Goal: Task Accomplishment & Management: Complete application form

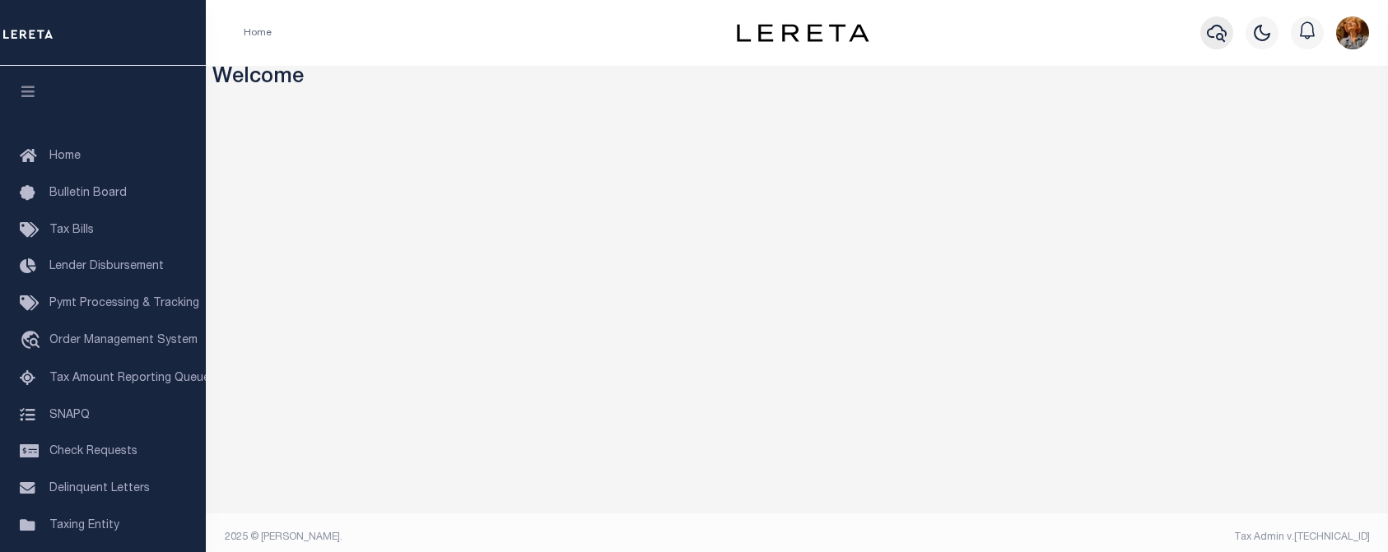
click at [1221, 35] on icon "button" at bounding box center [1217, 33] width 20 height 17
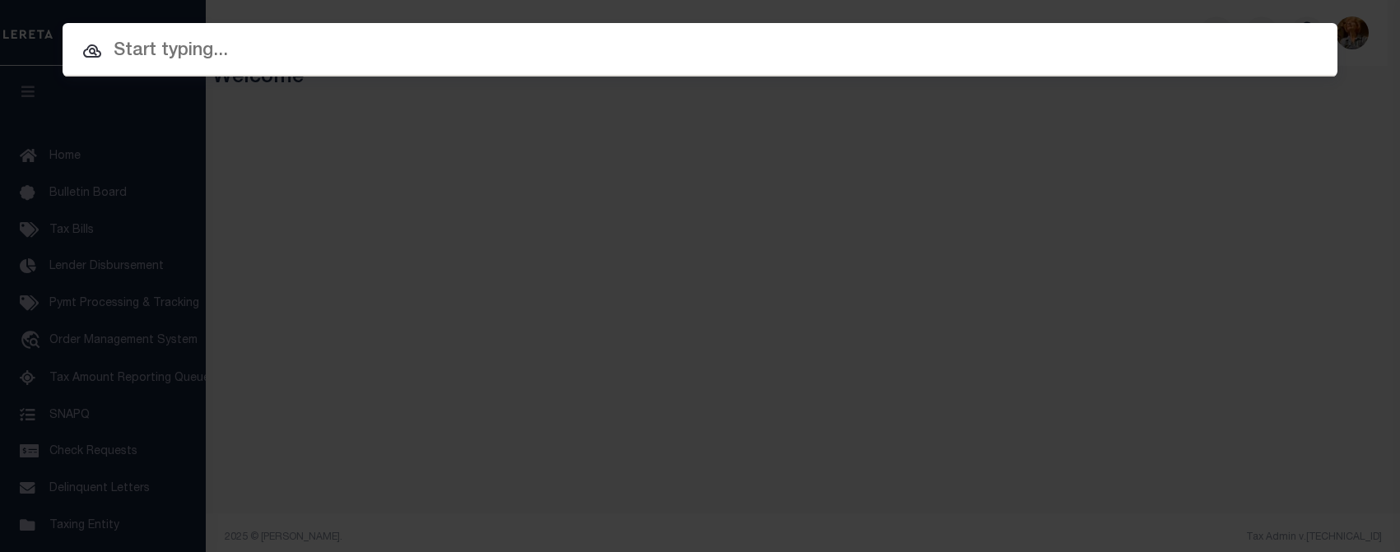
click at [124, 57] on input "text" at bounding box center [700, 51] width 1275 height 29
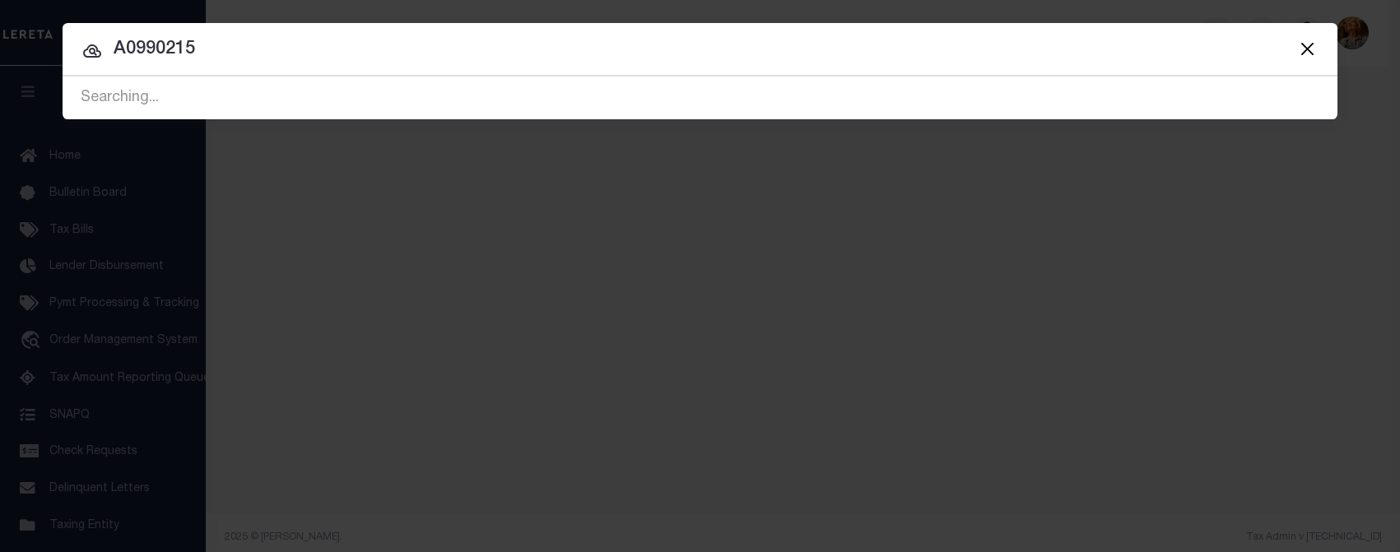
type input "A0990215"
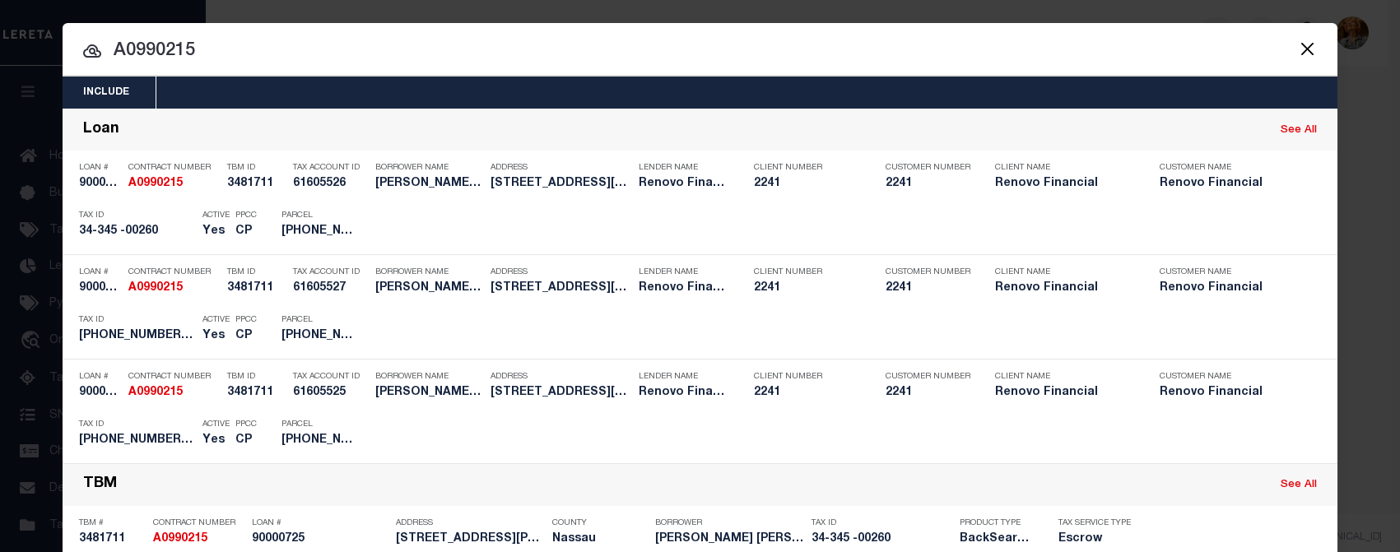
click at [343, 58] on input "A0990215" at bounding box center [700, 51] width 1275 height 29
click at [704, 44] on input "A0990215" at bounding box center [700, 51] width 1275 height 29
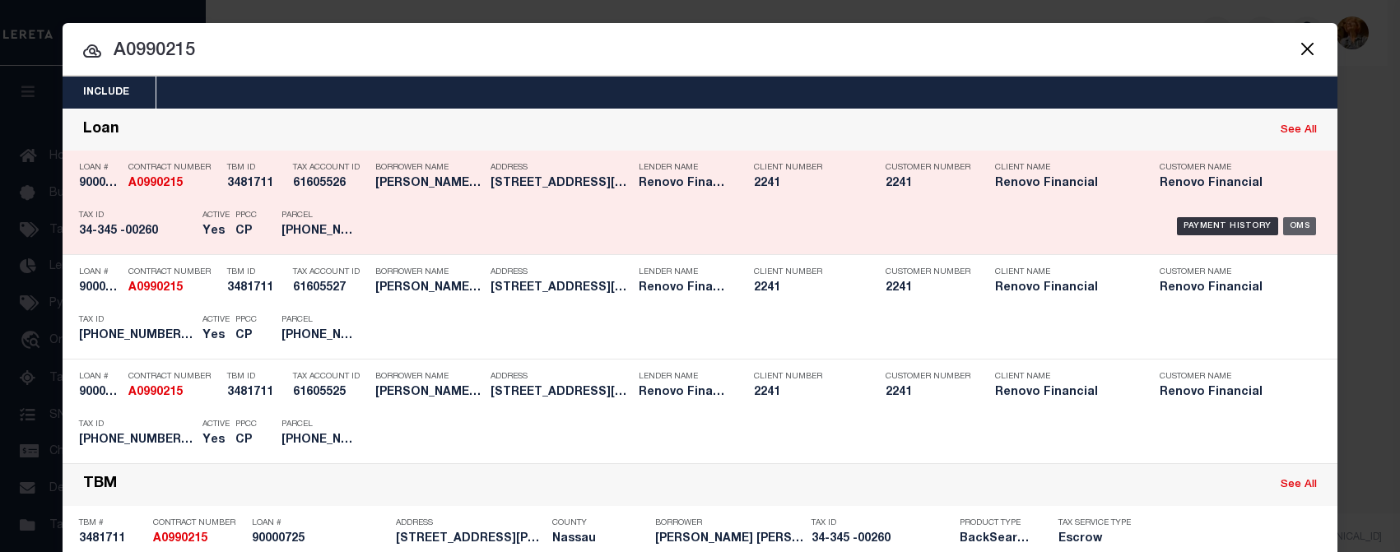
click at [1300, 225] on div "OMS" at bounding box center [1300, 226] width 34 height 18
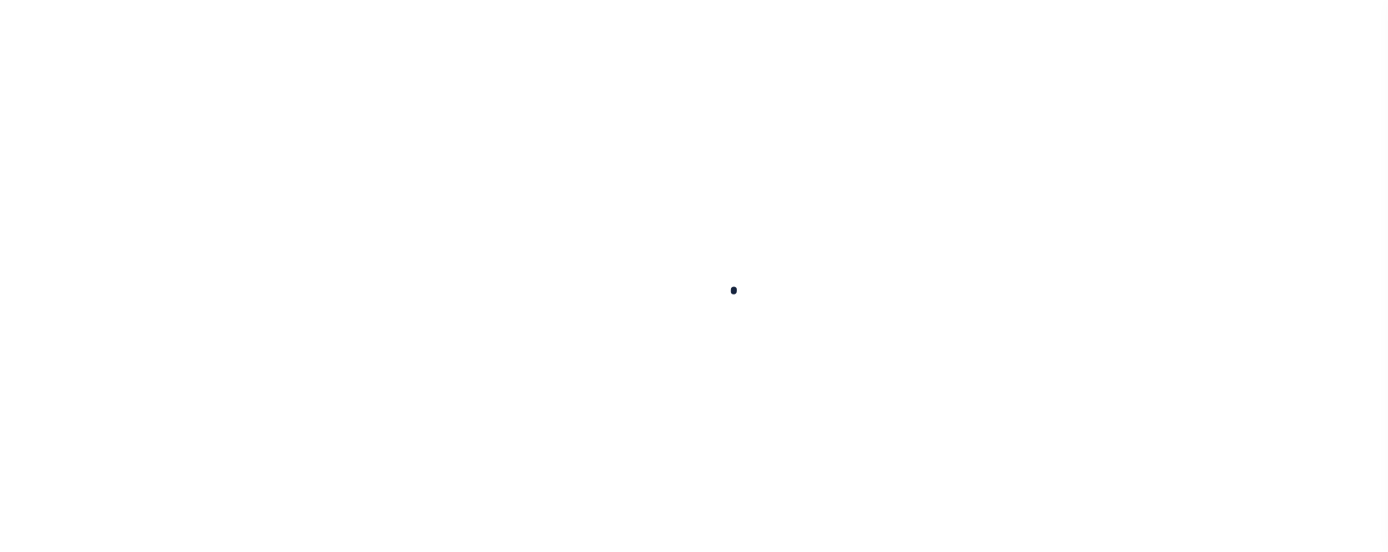
type input "90000725"
type input "CARLOS MORALES PAIZ (BUSINESS)"
select select
select select "400"
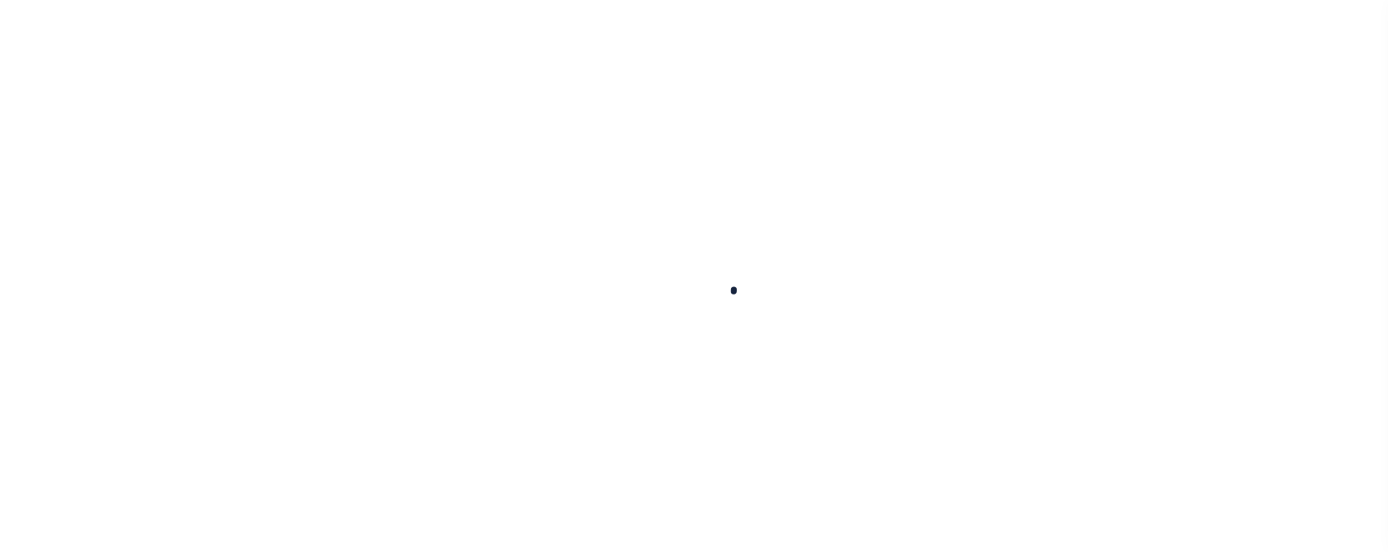
select select "Escrow"
type input "377 Jackson Street"
type input "34345 00260"
type input "South Hempstead, NY 11550"
type input "a0kUS00000Cf7rS"
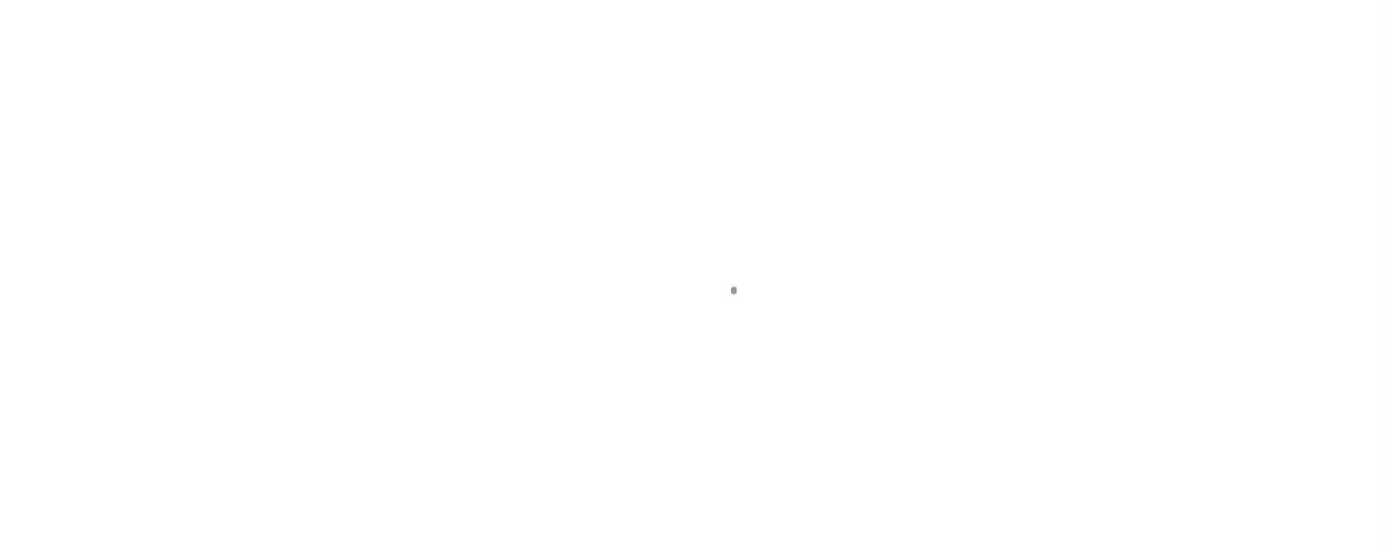
type input "NY"
select select
select select "14701"
select select "25067"
select select "4"
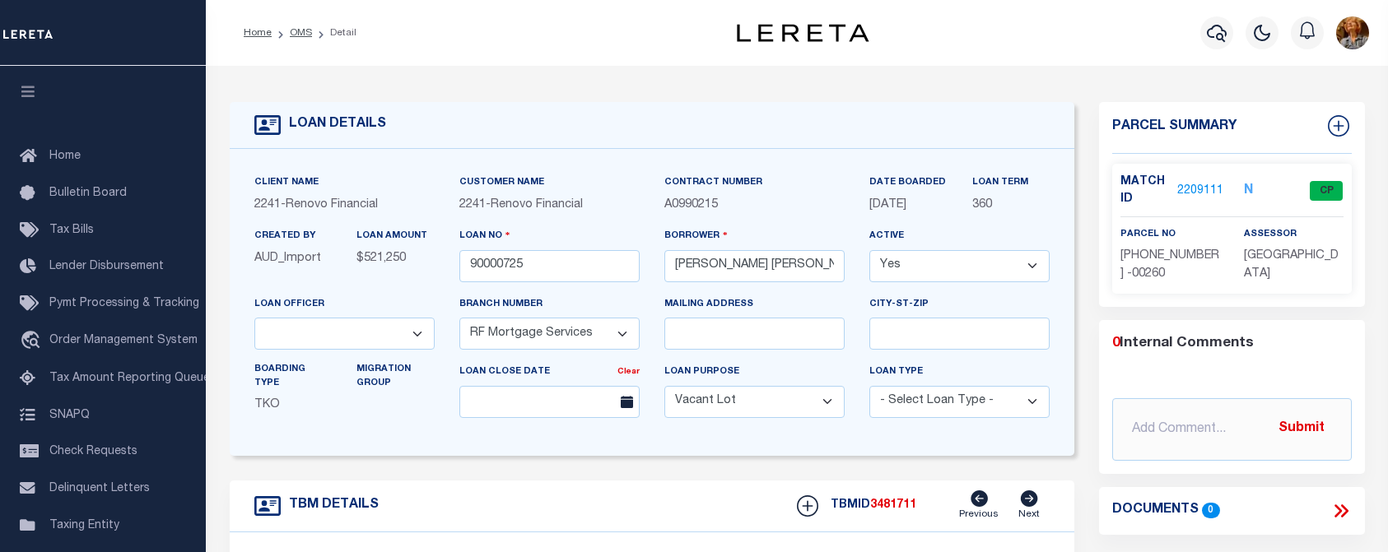
click at [1051, 123] on div "LOAN DETAILS" at bounding box center [652, 125] width 845 height 47
click at [1194, 183] on link "2209111" at bounding box center [1200, 191] width 46 height 17
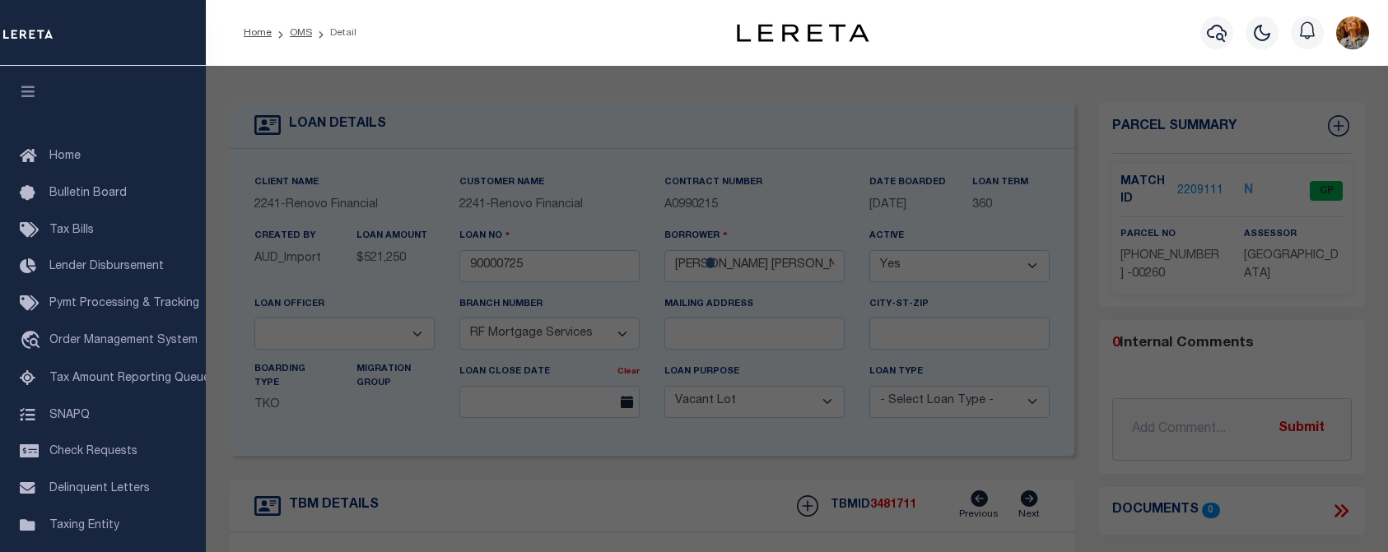
checkbox input "false"
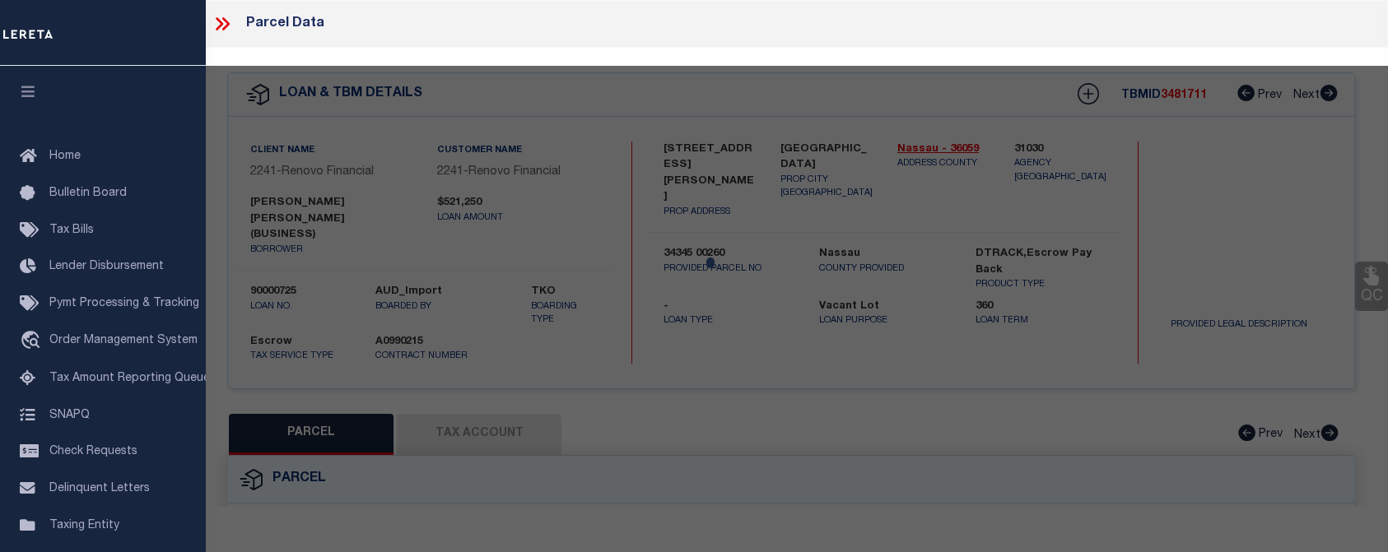
select select "CP"
type input "CINEUS,ANDRENOR"
select select "ATL"
select select "ADD"
type input "377 JACKSON ST"
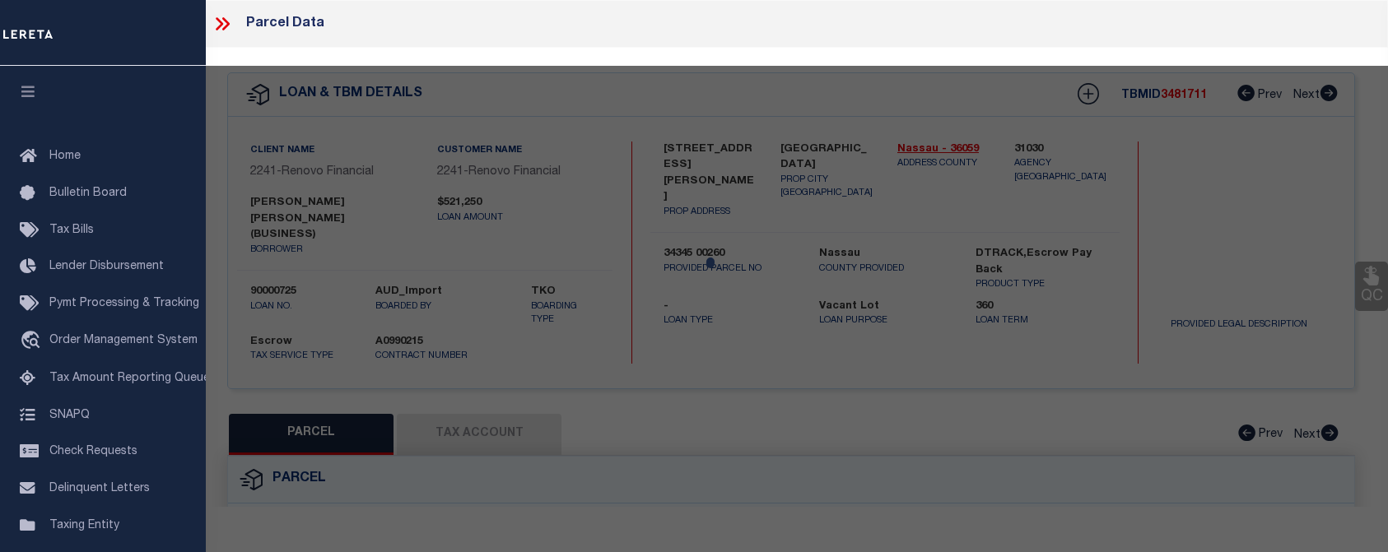
checkbox input "false"
type input "HEMPSTEAD, NY 11550"
type textarea "TOWN #1 SCH DIST 001"
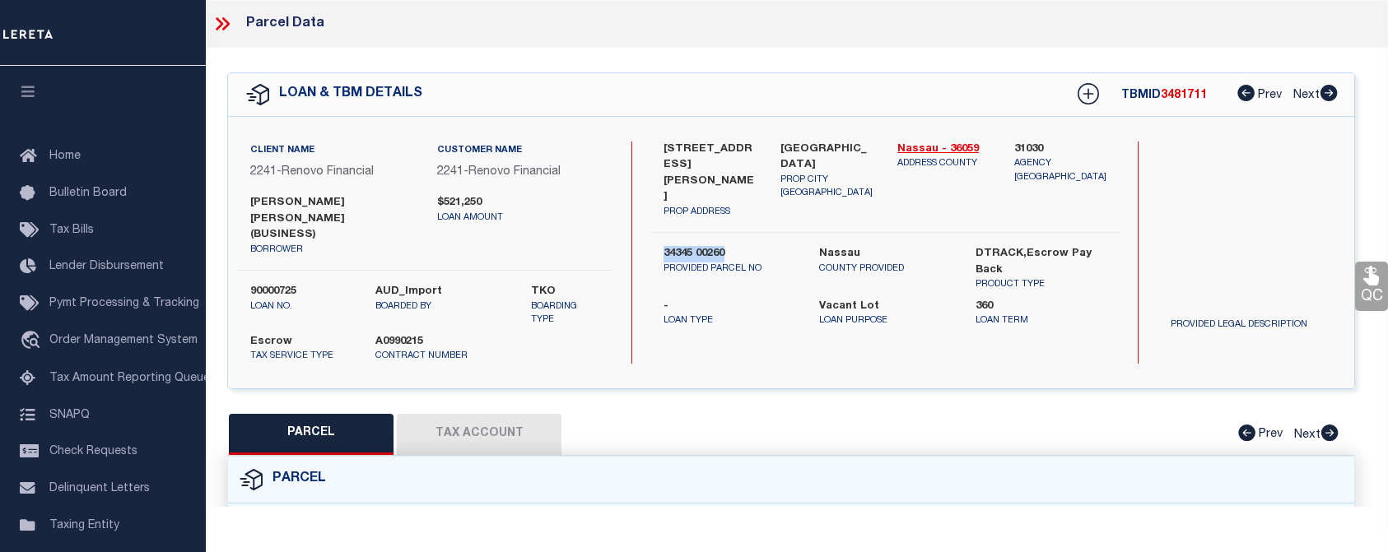
drag, startPoint x: 664, startPoint y: 232, endPoint x: 730, endPoint y: 235, distance: 65.9
click at [730, 246] on label "34345 00260" at bounding box center [728, 254] width 131 height 16
drag, startPoint x: 729, startPoint y: 235, endPoint x: 719, endPoint y: 233, distance: 10.2
copy label "34345 00260"
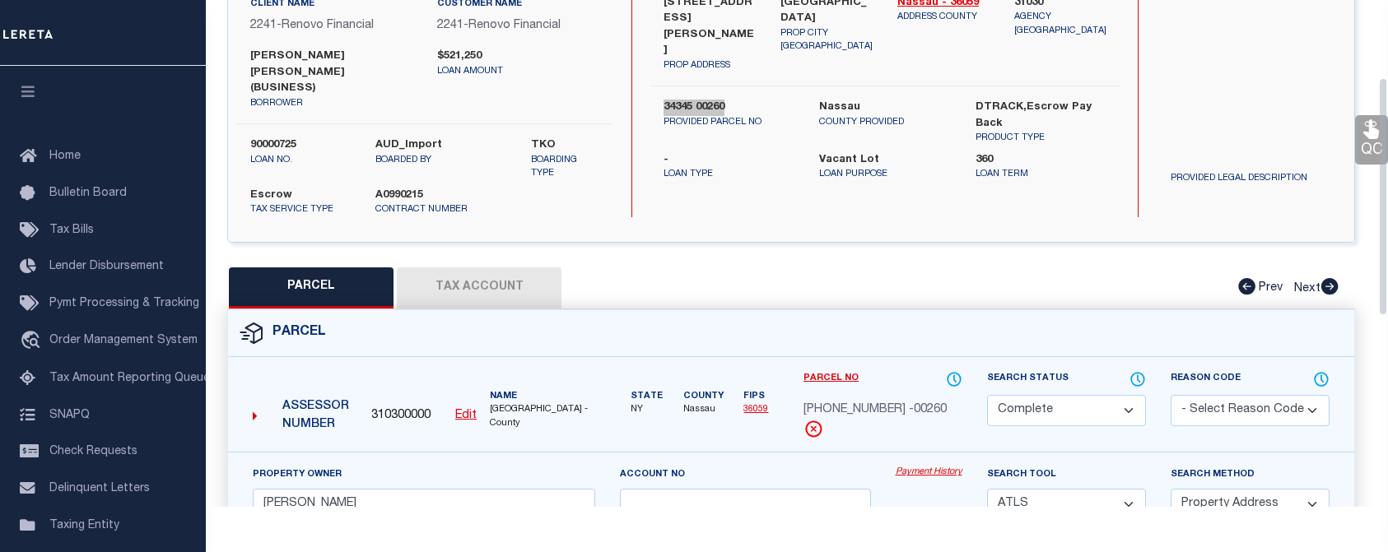
scroll to position [165, 0]
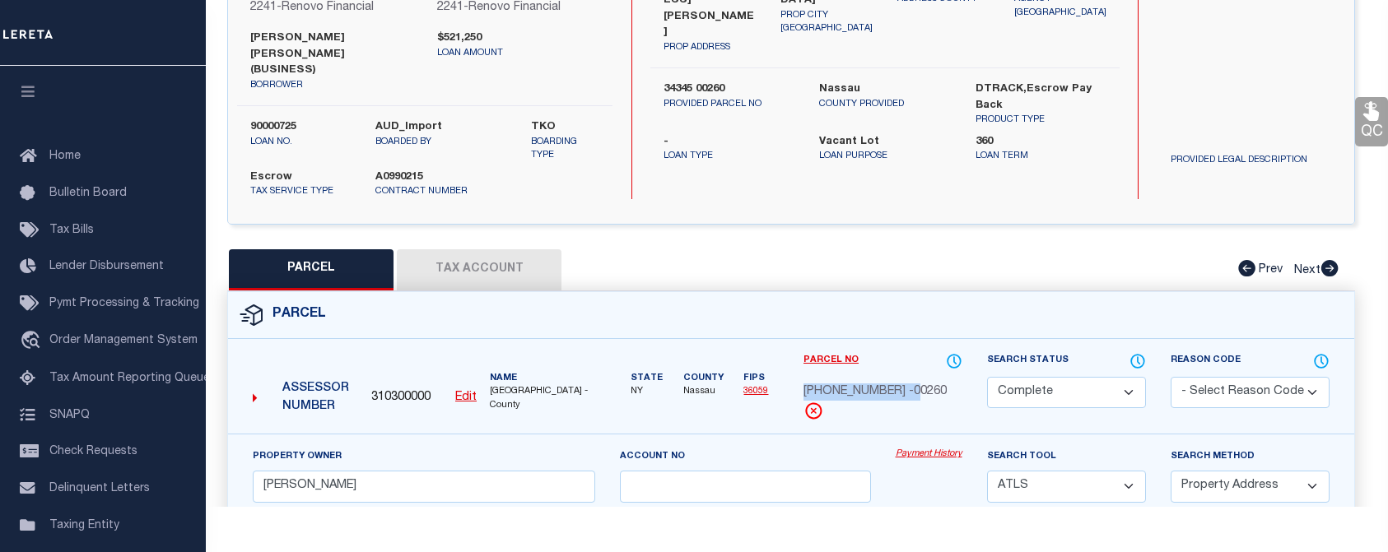
drag, startPoint x: 804, startPoint y: 373, endPoint x: 908, endPoint y: 371, distance: 103.7
click at [908, 384] on div "001-34-345 -00260" at bounding box center [882, 393] width 159 height 18
copy span "001-34-345 -00260"
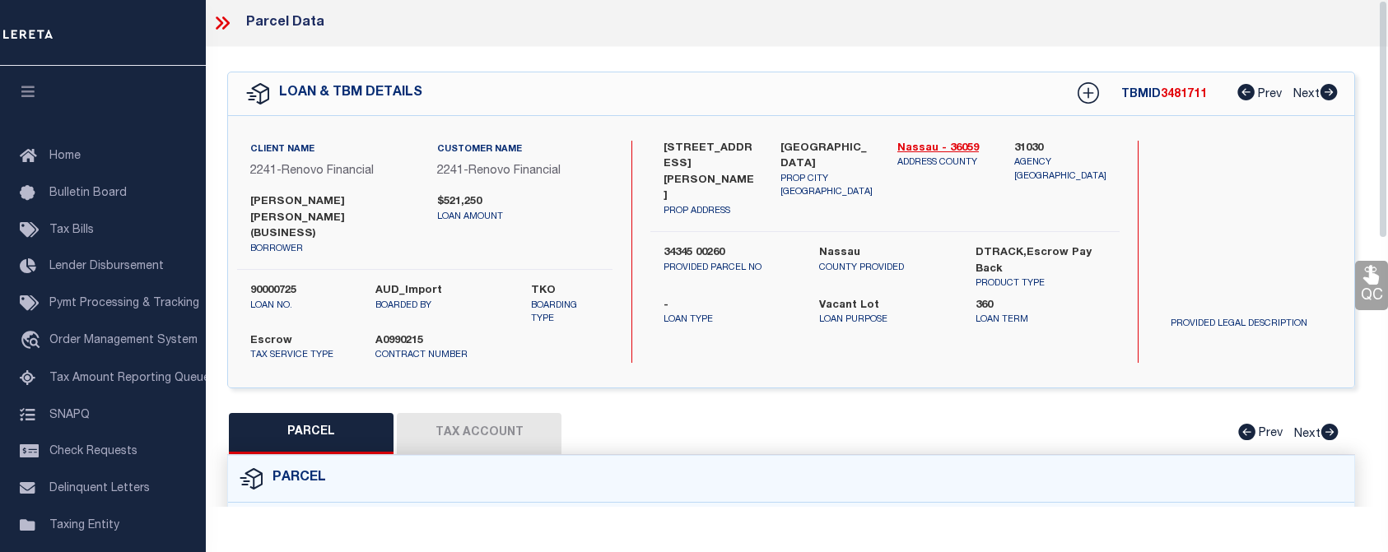
scroll to position [0, 0]
click at [481, 414] on button "Tax Account" at bounding box center [479, 434] width 165 height 41
select select "100"
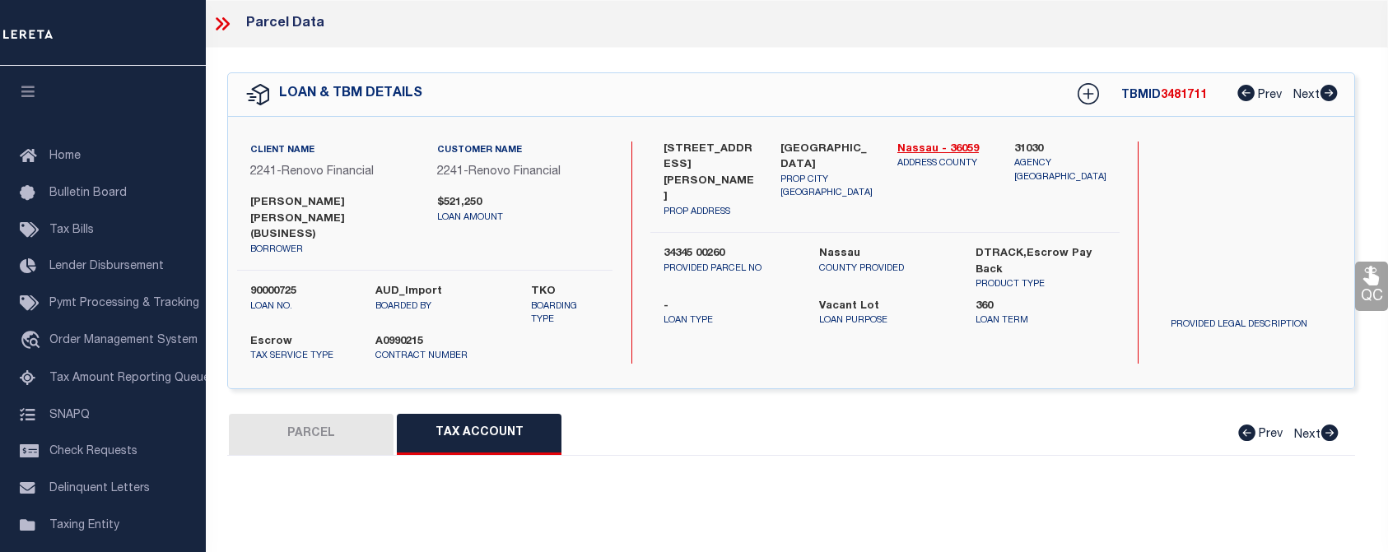
select select "100"
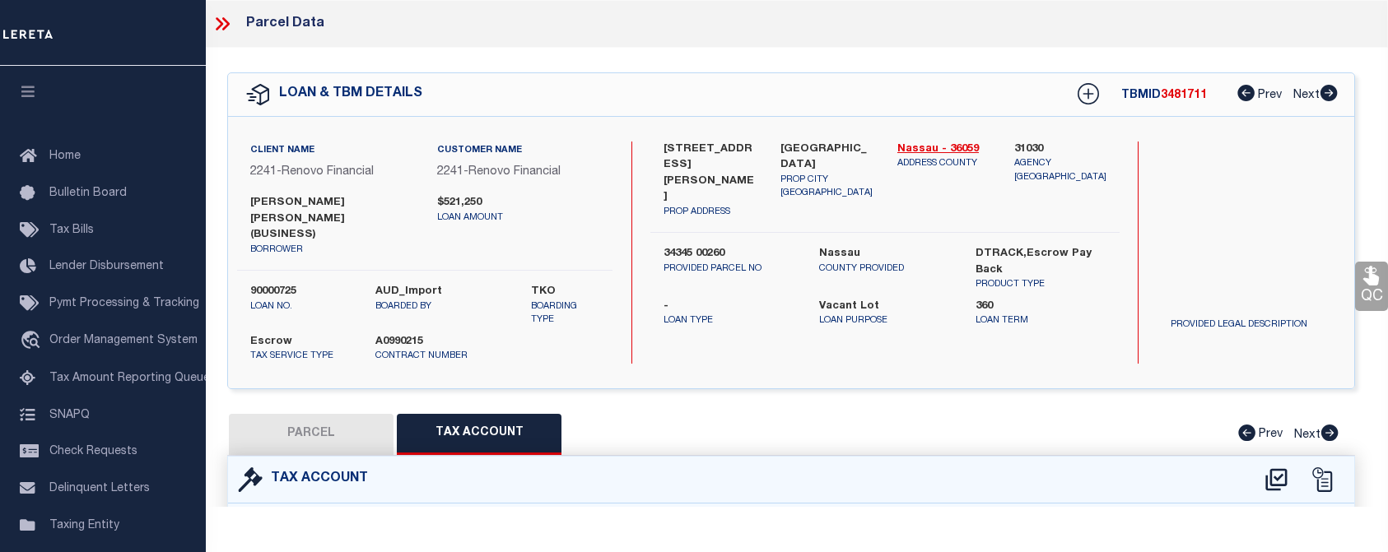
click at [226, 24] on icon at bounding box center [222, 23] width 21 height 21
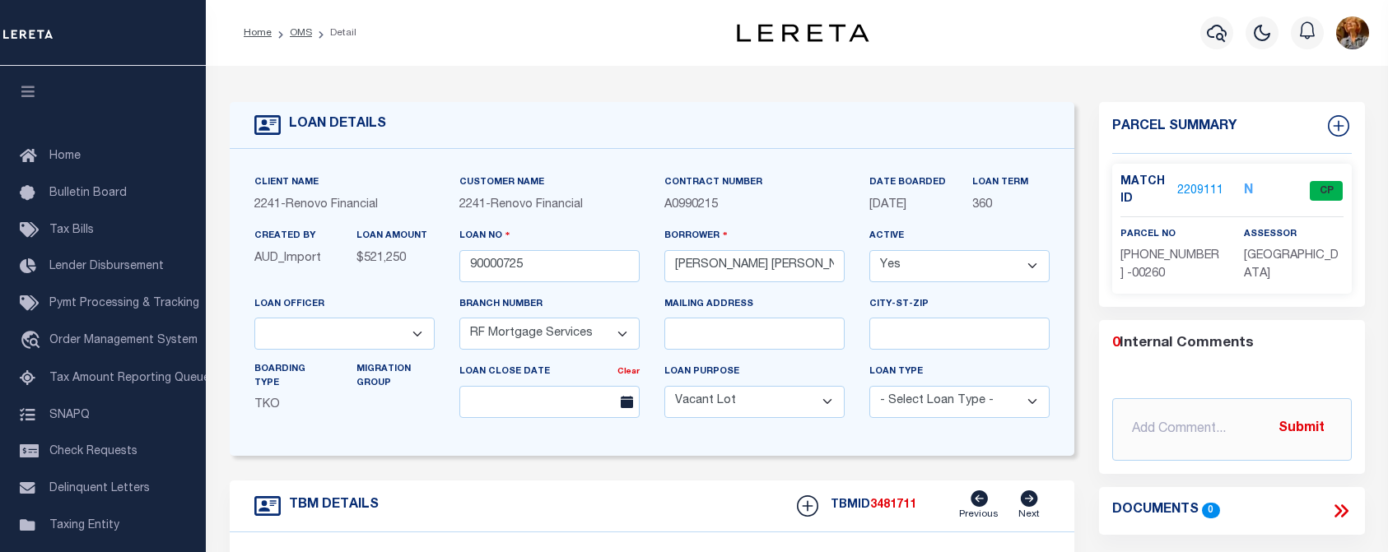
click at [677, 64] on div "Home OMS Detail Profile Sign out" at bounding box center [797, 33] width 1182 height 66
click at [1221, 35] on icon "button" at bounding box center [1217, 33] width 20 height 17
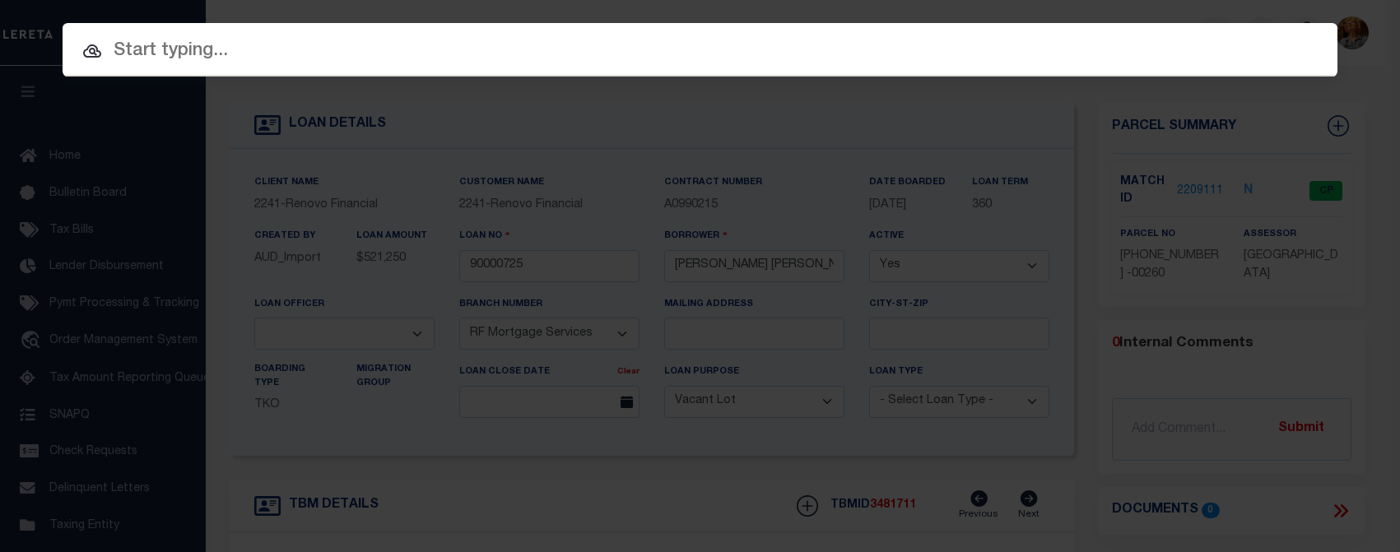
click at [184, 53] on input "text" at bounding box center [700, 51] width 1275 height 29
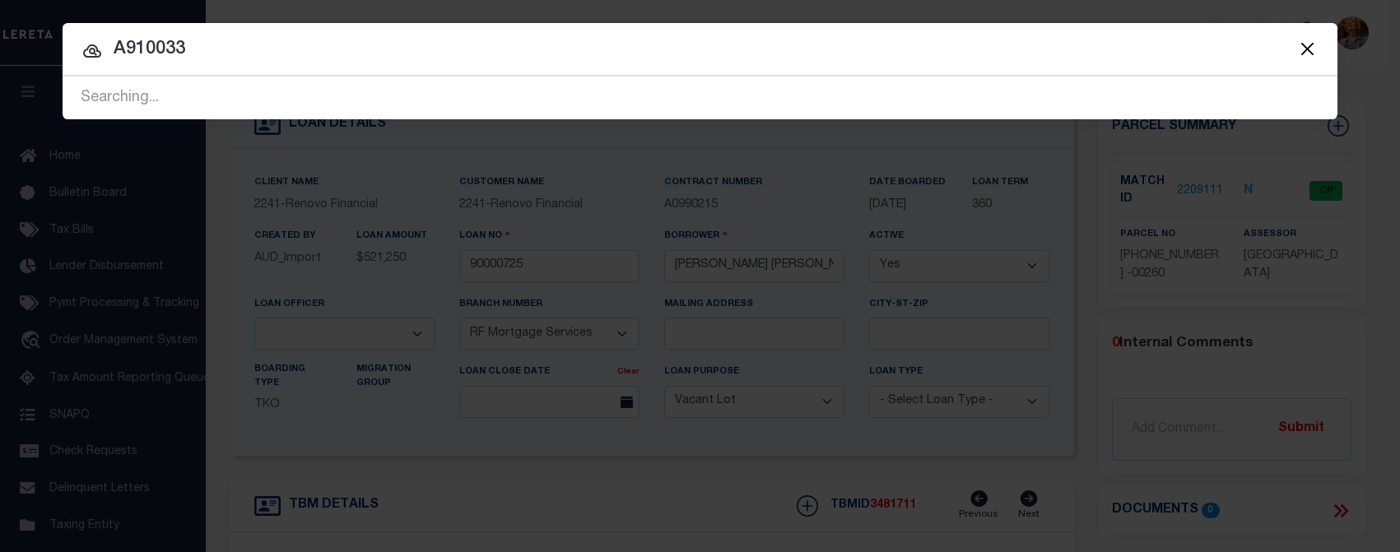
type input "A910033"
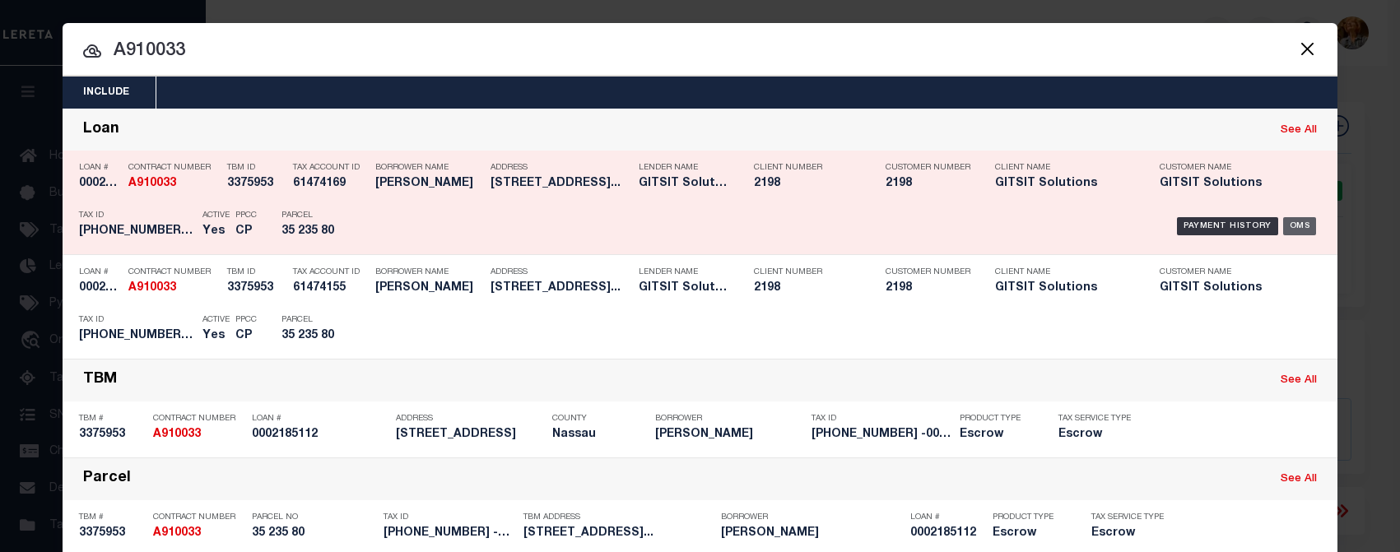
click at [1300, 230] on div "OMS" at bounding box center [1300, 226] width 34 height 18
type input "0002185112"
type input "MANJIT SINGH"
select select
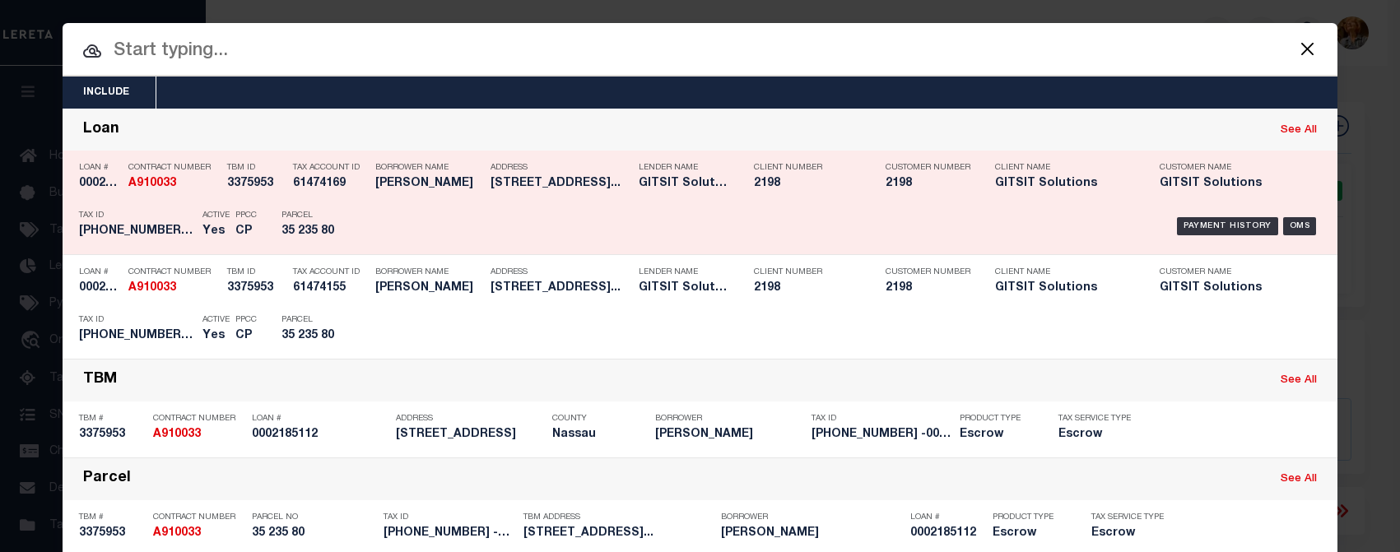
select select
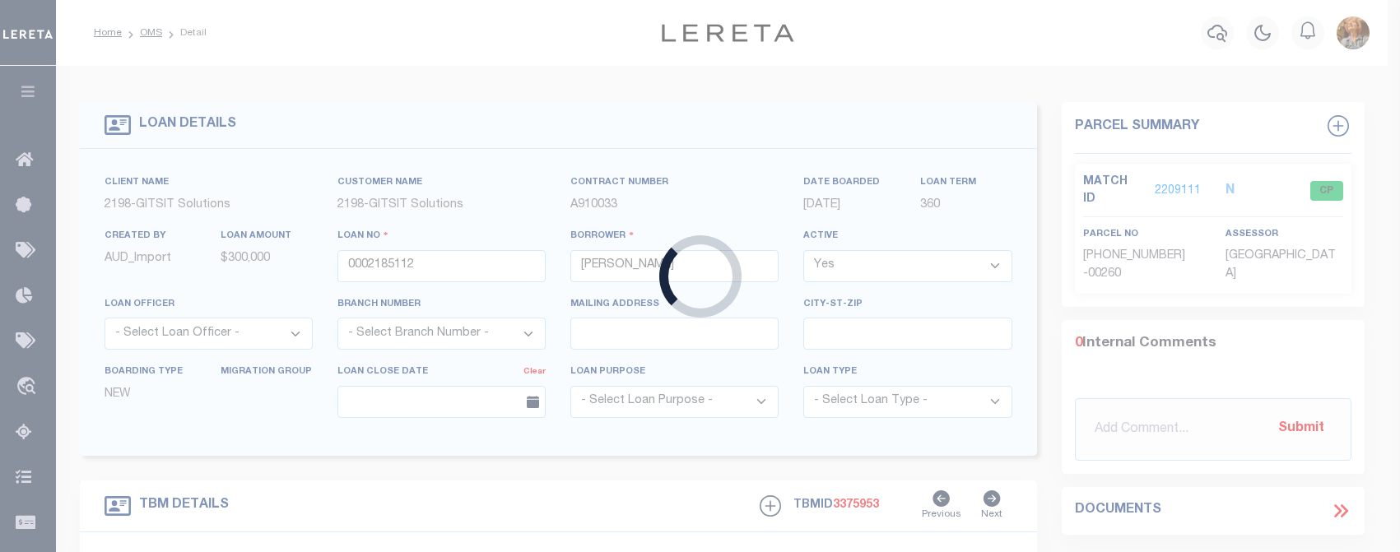
select select "14699"
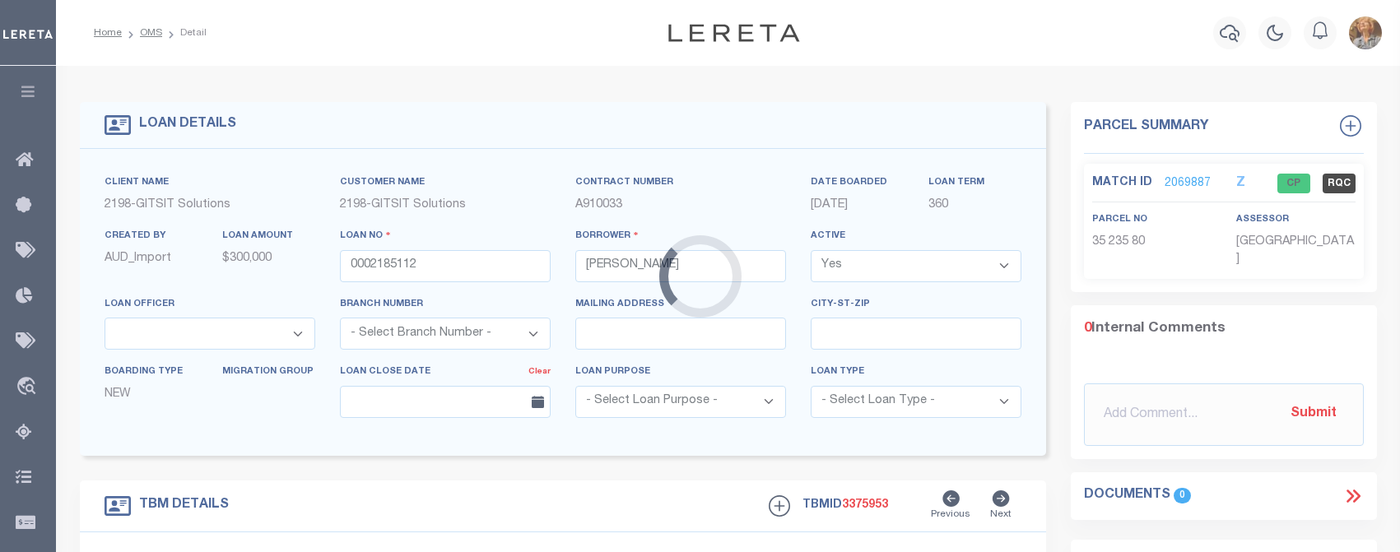
select select "16881"
type input "1111 FRANKLIN AVE"
select select
type input "VALLEY STREAM NY 11580"
select select
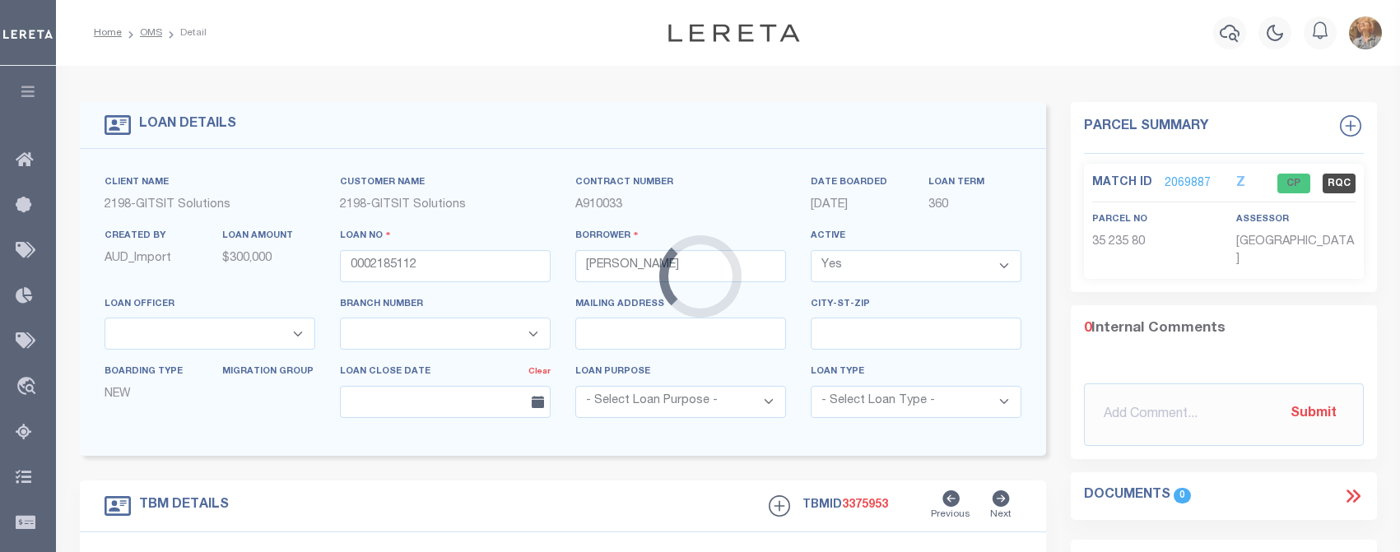
type textarea "RI Loan 7.10.2025"
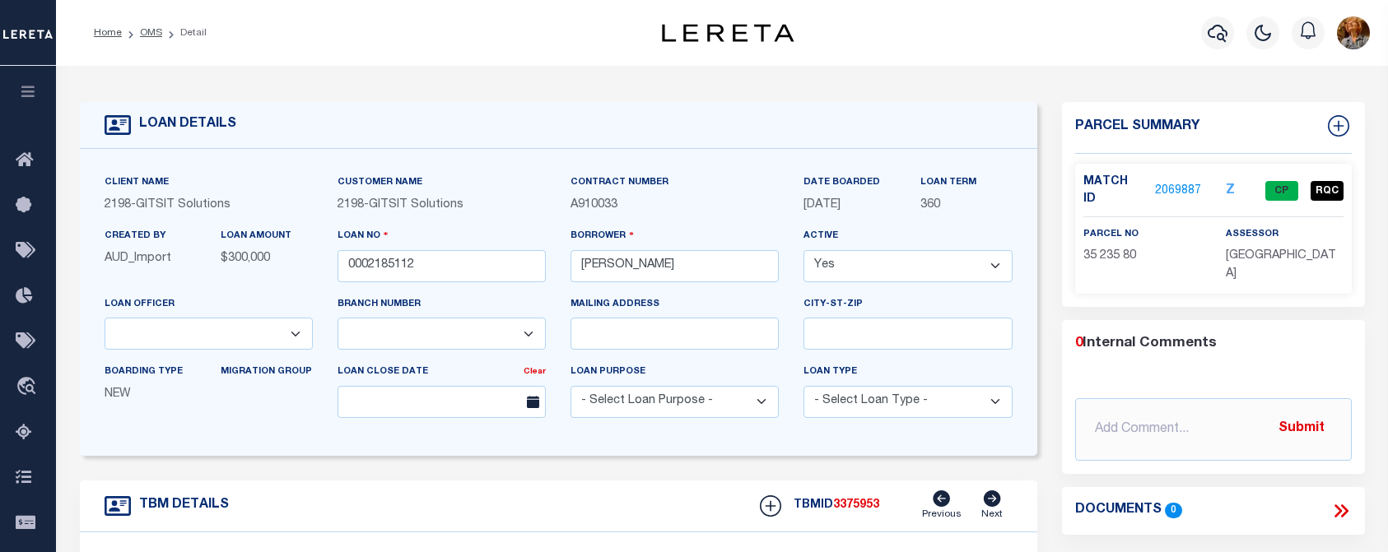
click at [1166, 183] on link "2069887" at bounding box center [1178, 191] width 46 height 17
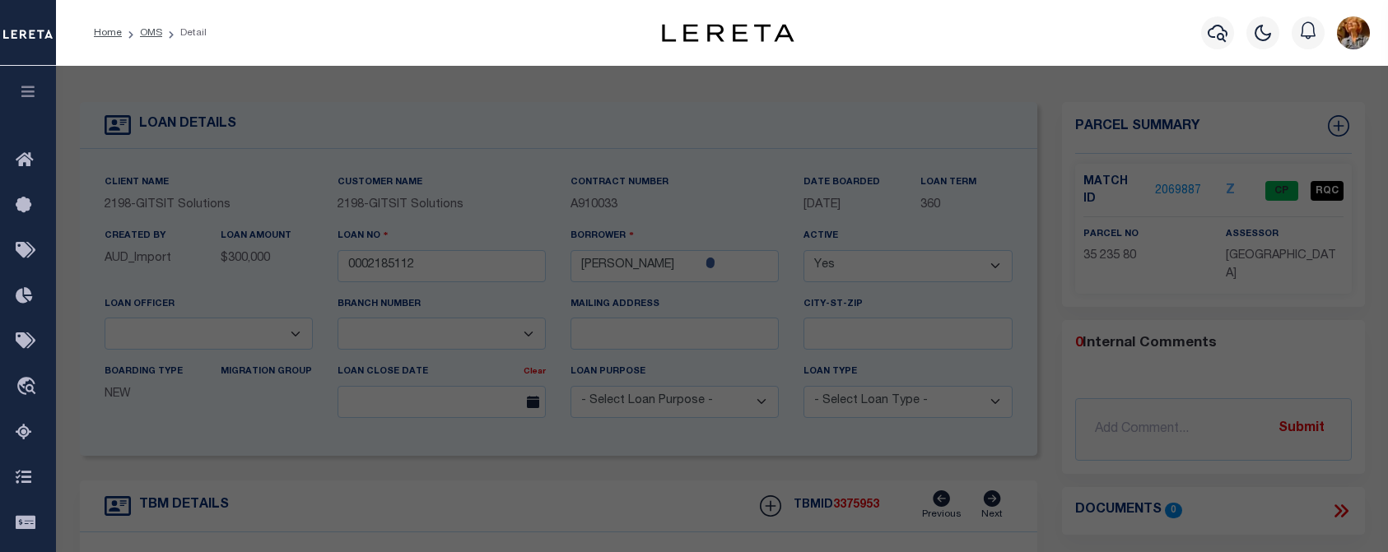
select select "AS"
select select
checkbox input "false"
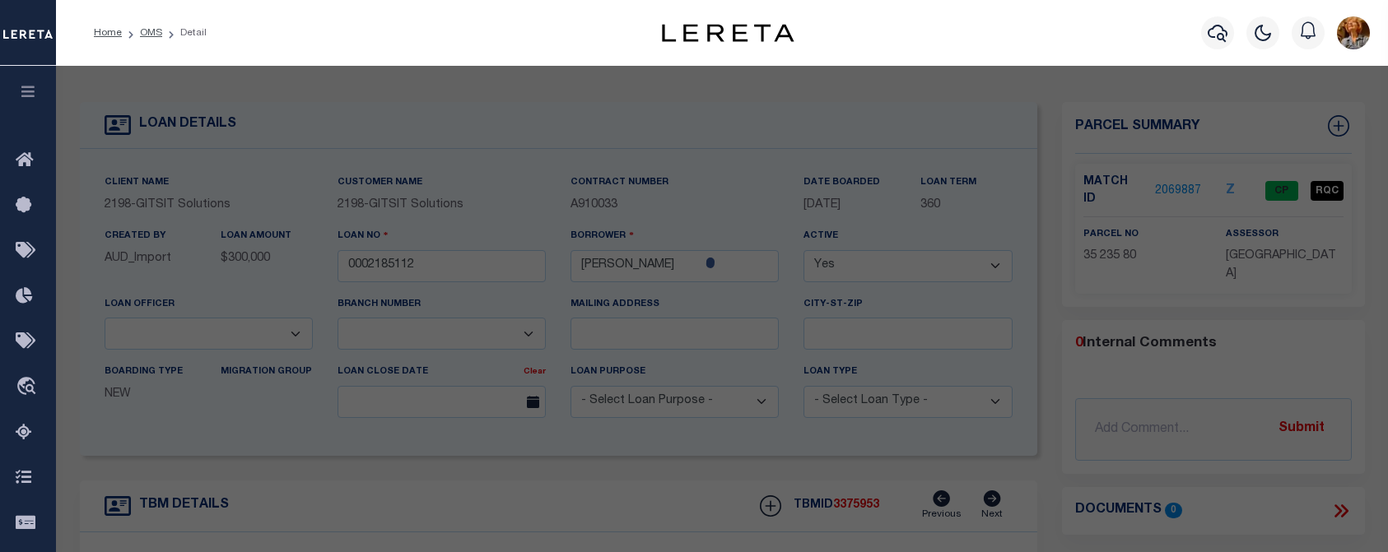
select select "CP"
select select "AGW"
select select
type input "1111 FRANKLIN AVE."
checkbox input "false"
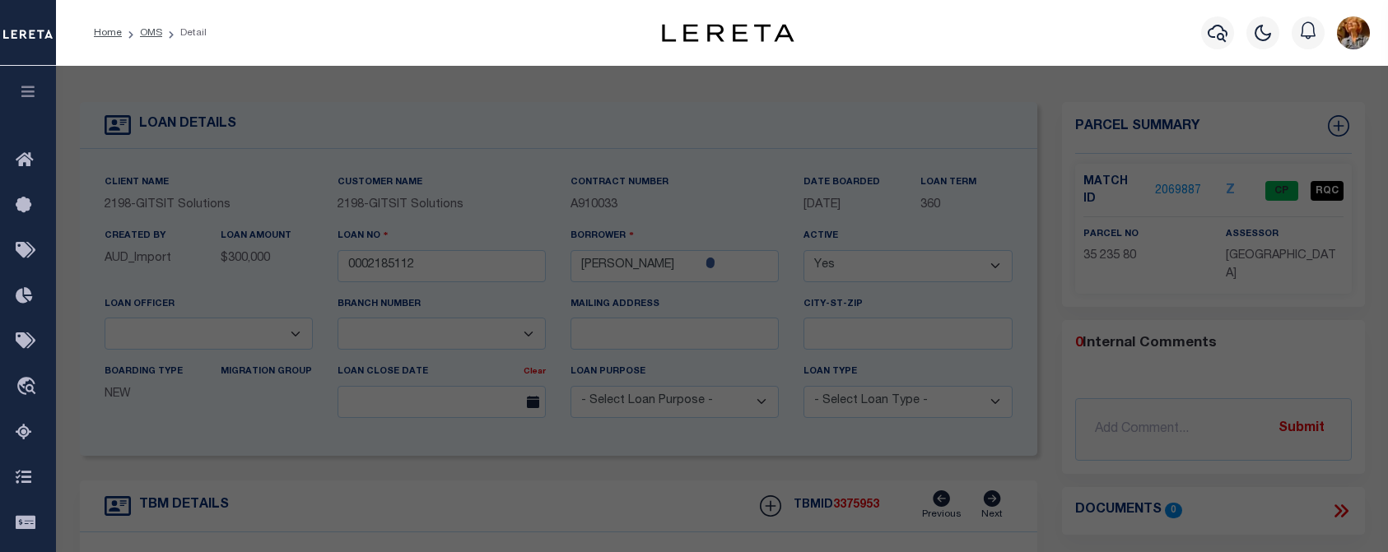
type input "VALLEY STREAM NY 11580"
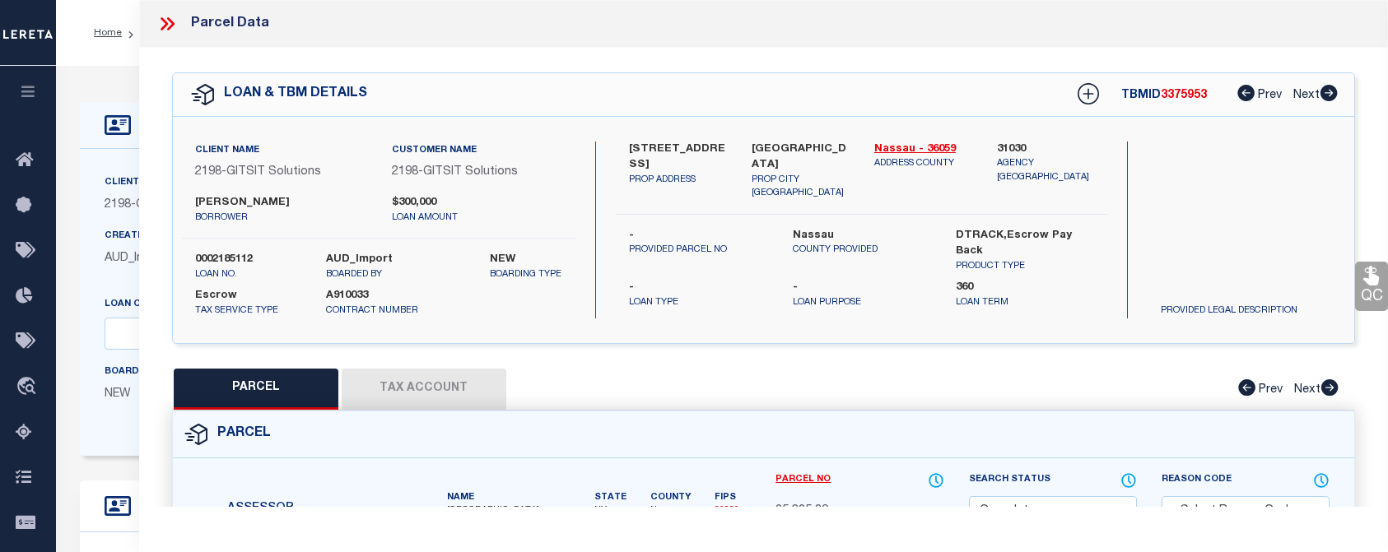
click at [395, 393] on button "Tax Account" at bounding box center [424, 389] width 165 height 41
select select "100"
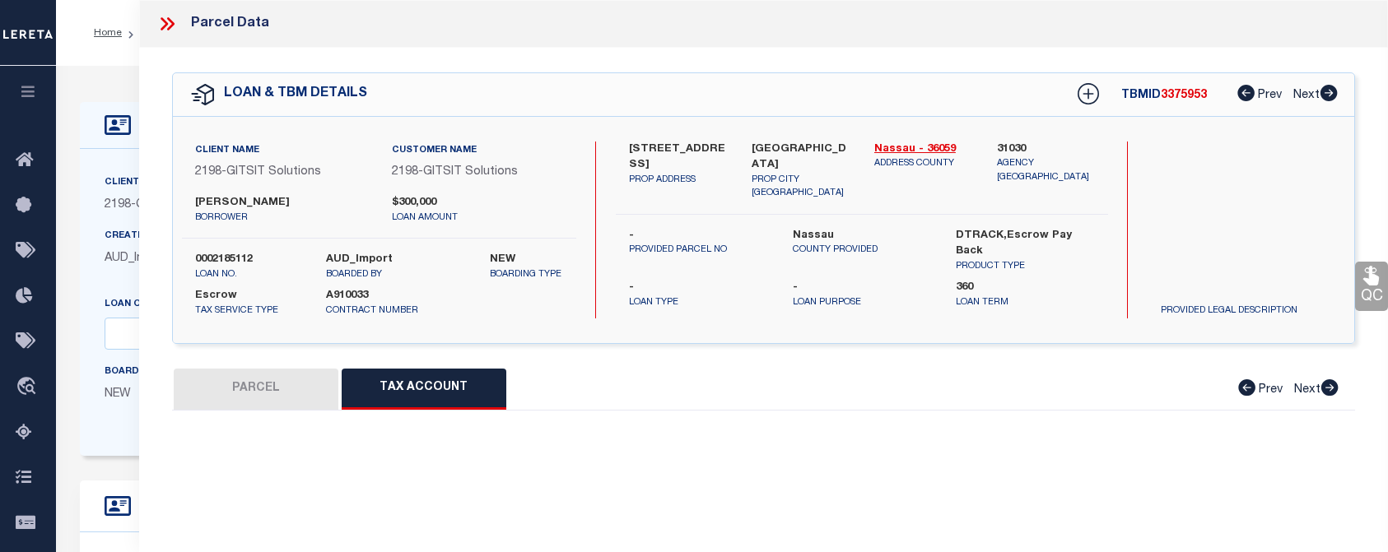
select select "100"
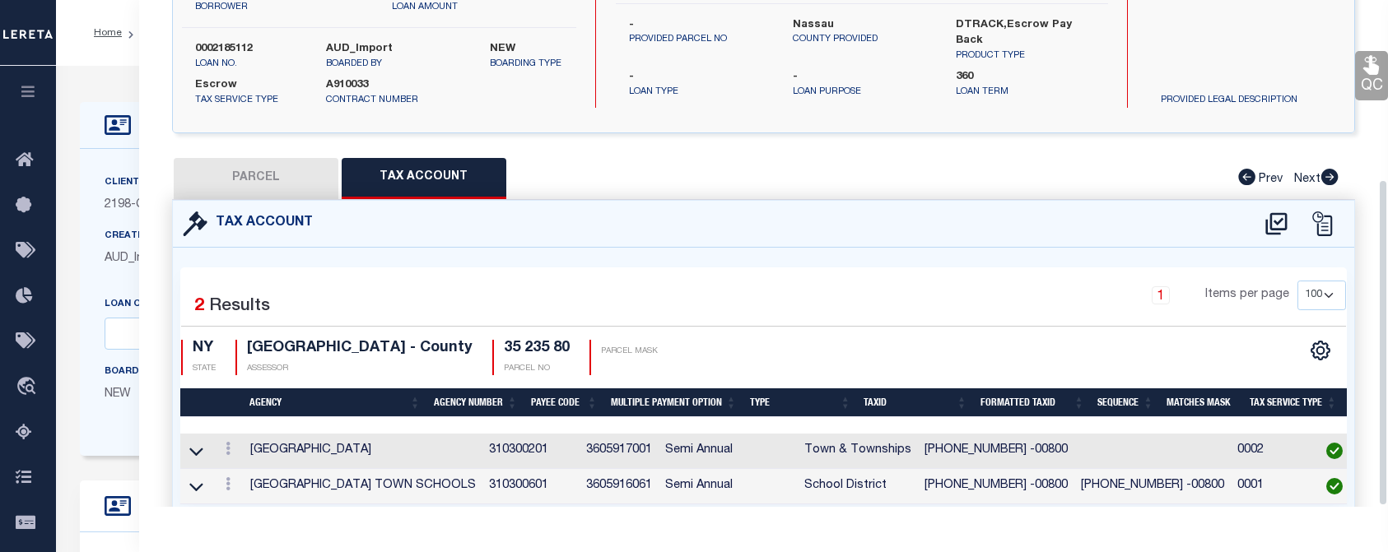
scroll to position [279, 0]
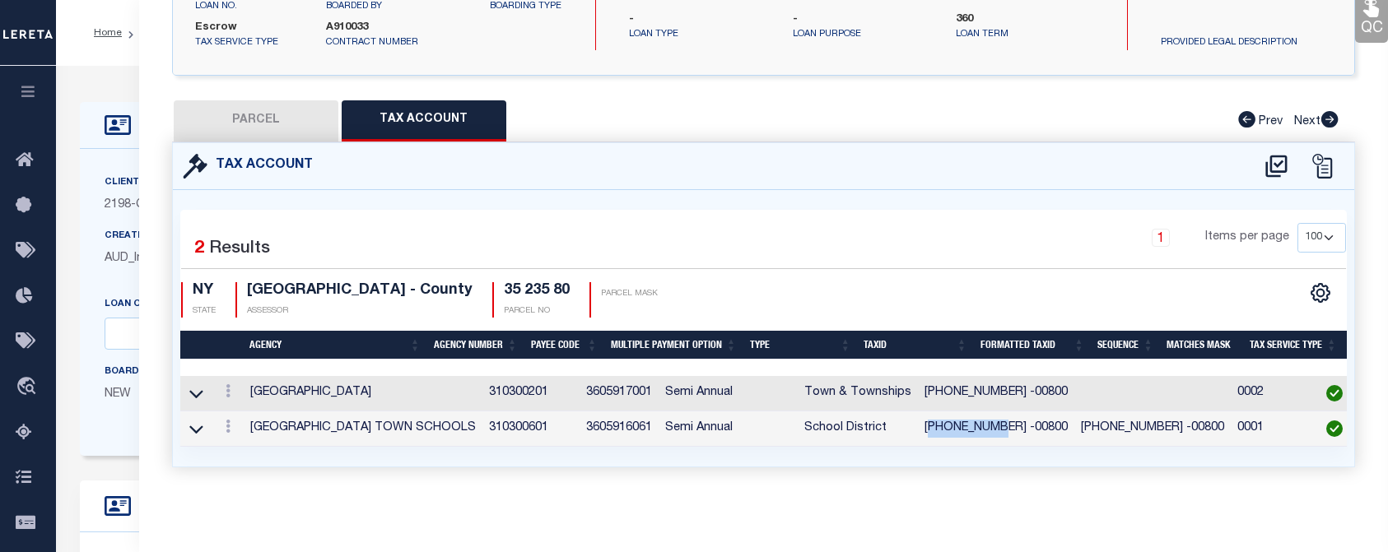
drag, startPoint x: 868, startPoint y: 416, endPoint x: 931, endPoint y: 410, distance: 62.9
click at [931, 412] on td "013-35-235 -00800" at bounding box center [996, 429] width 156 height 35
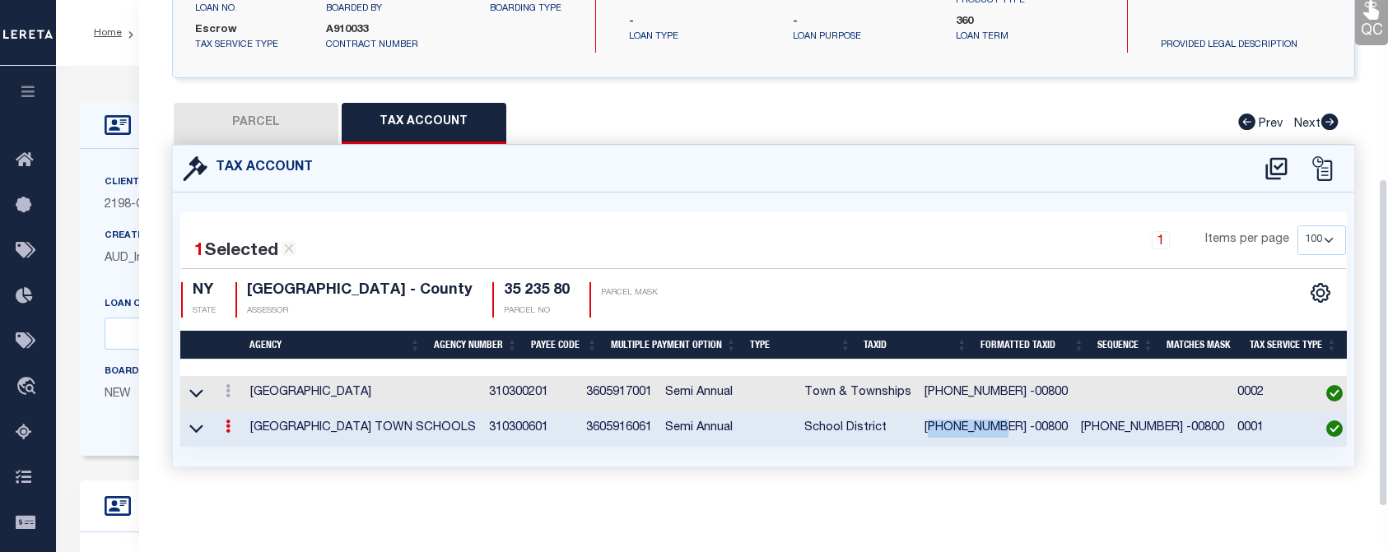
scroll to position [276, 0]
drag, startPoint x: 931, startPoint y: 410, endPoint x: 869, endPoint y: 419, distance: 62.4
click at [918, 419] on td "013-35-235 -00800" at bounding box center [996, 429] width 156 height 35
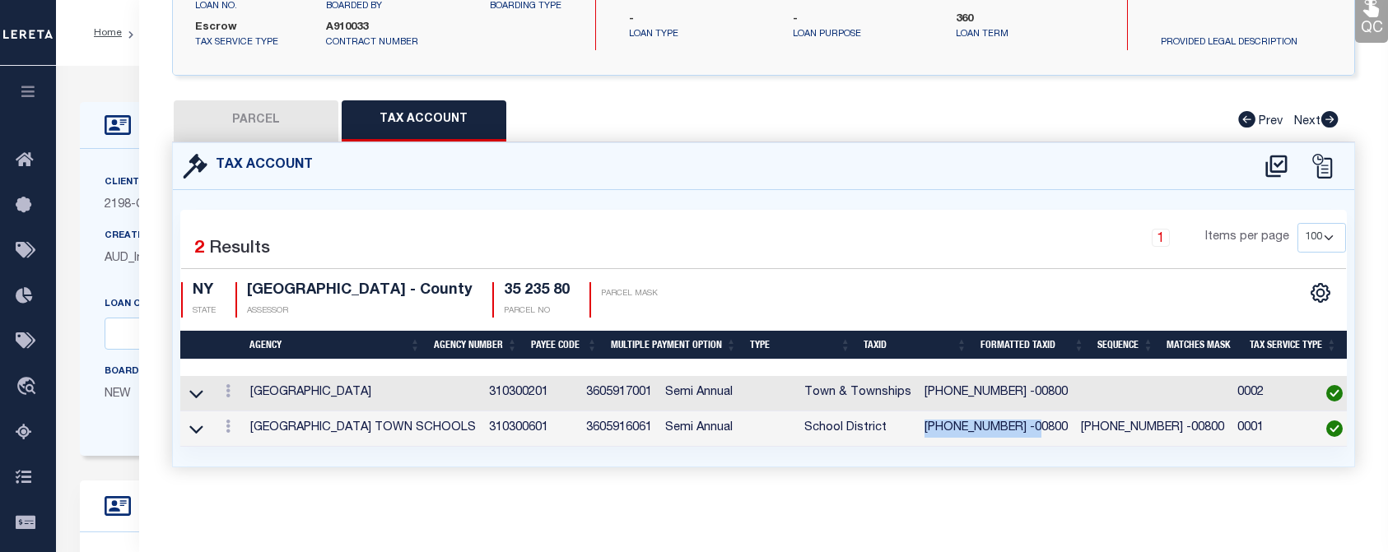
drag, startPoint x: 866, startPoint y: 418, endPoint x: 969, endPoint y: 422, distance: 103.0
click at [969, 422] on td "013-35-235 -00800" at bounding box center [996, 429] width 156 height 35
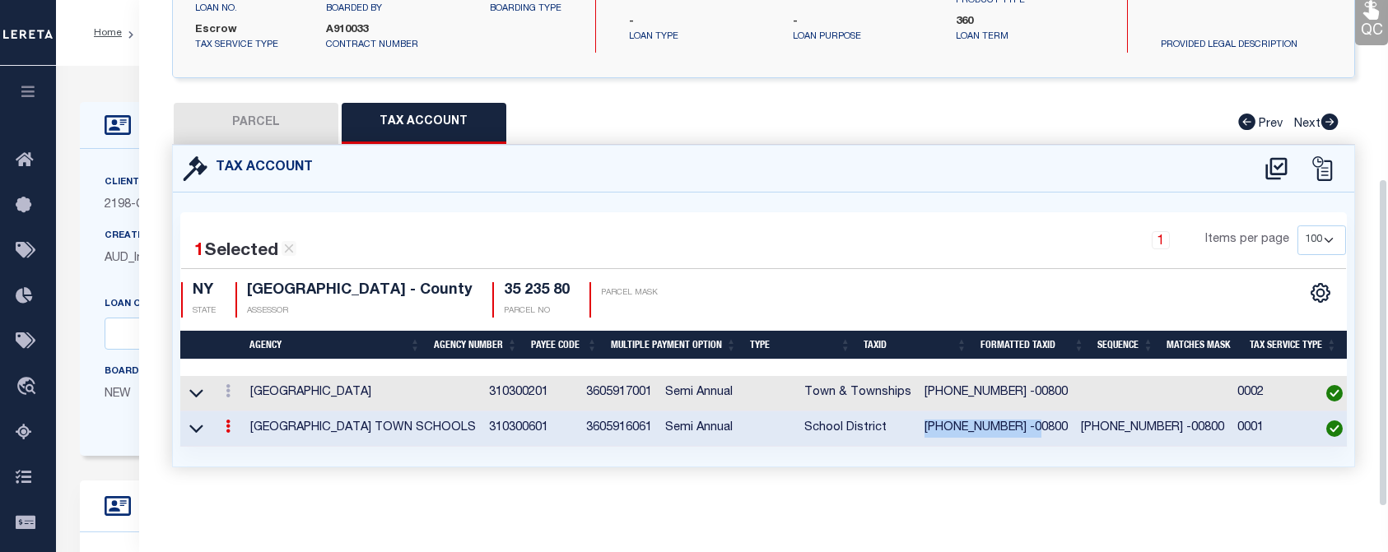
drag, startPoint x: 969, startPoint y: 422, endPoint x: 960, endPoint y: 421, distance: 9.1
copy td "013-35-235 -00800"
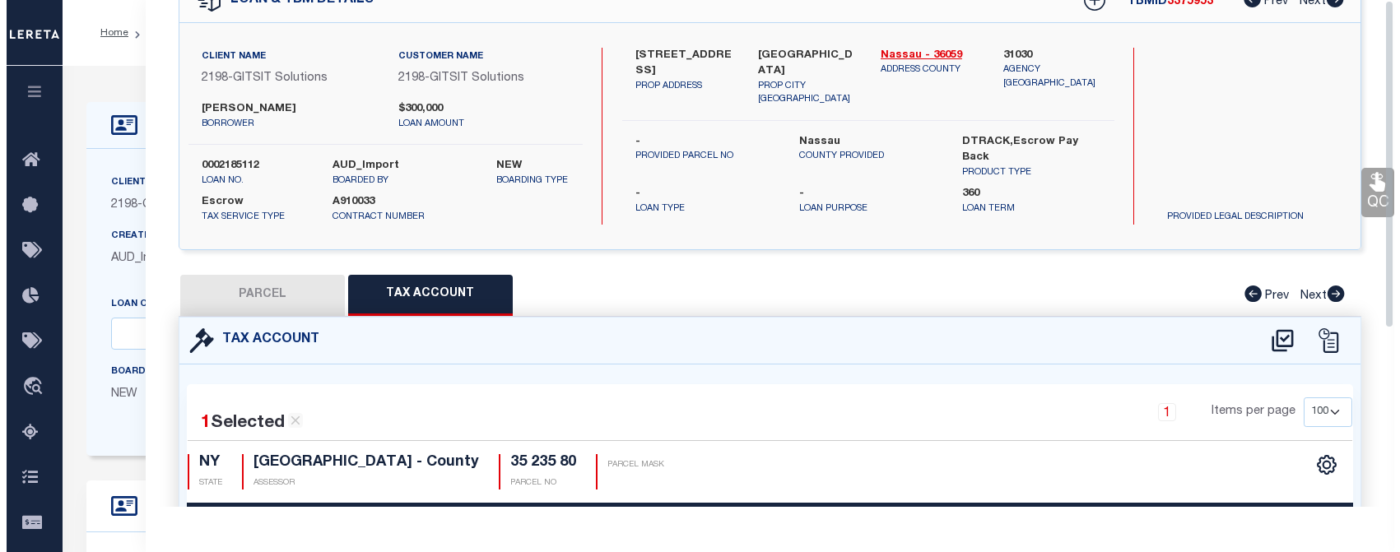
scroll to position [0, 0]
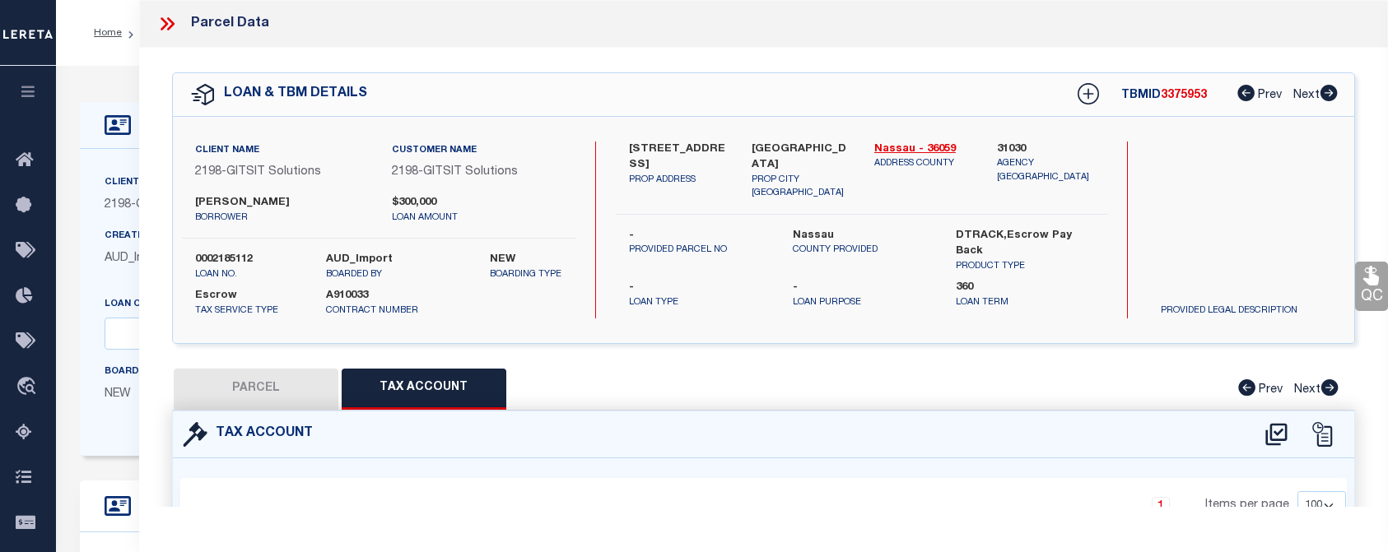
click at [165, 21] on icon at bounding box center [163, 23] width 7 height 13
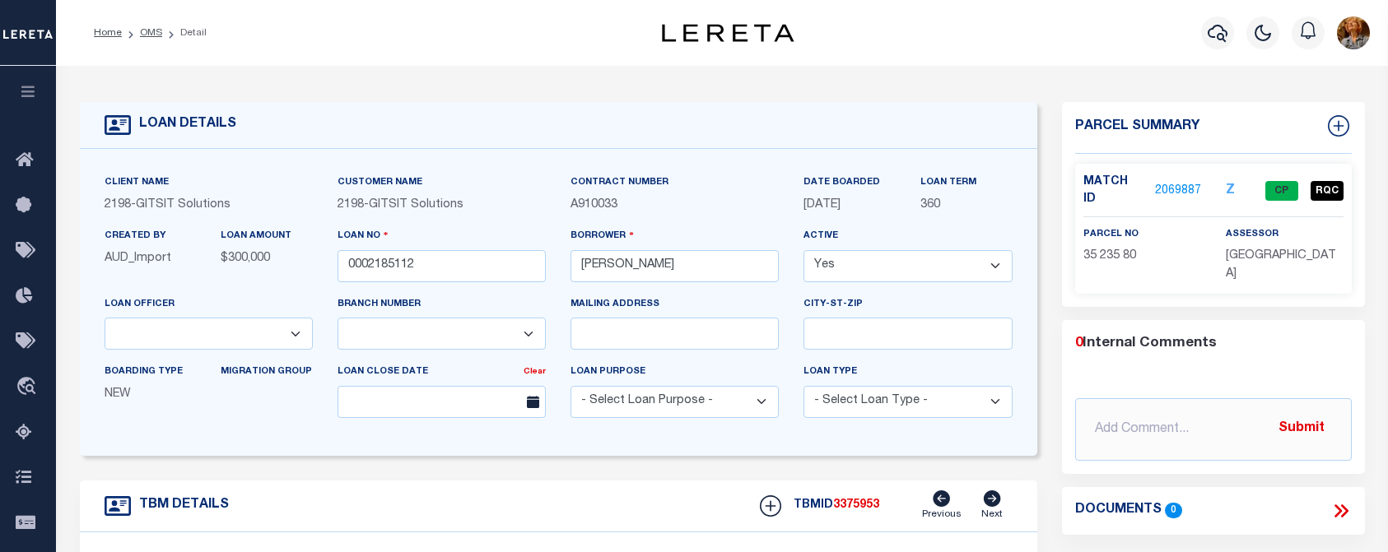
click at [1217, 31] on icon "button" at bounding box center [1217, 33] width 20 height 20
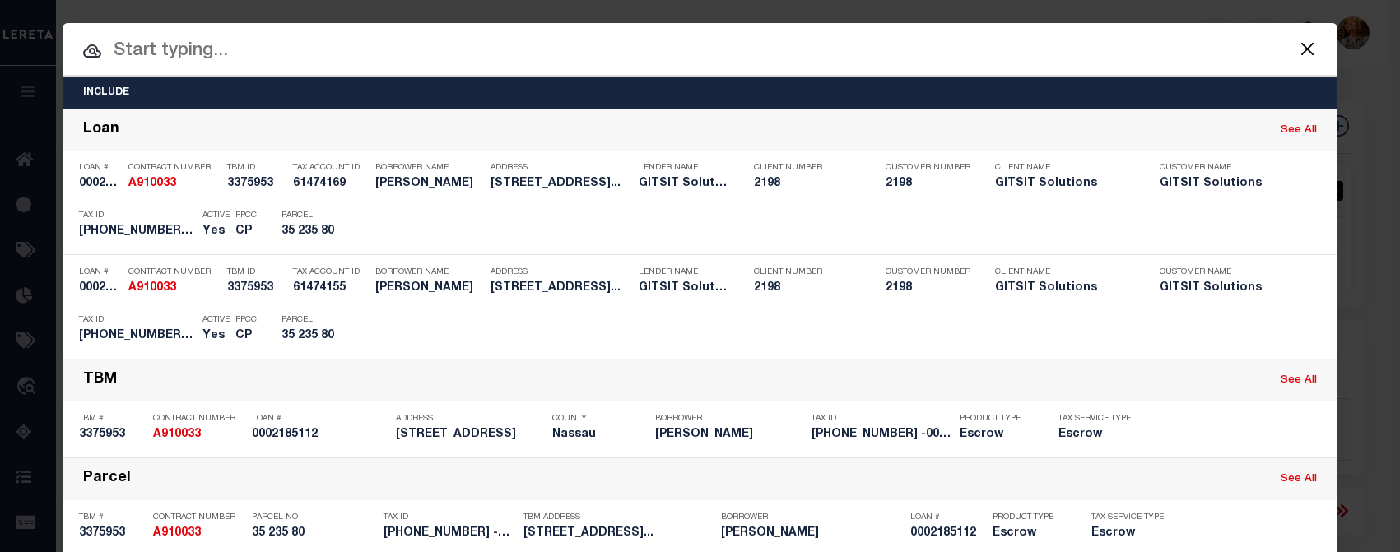
click at [215, 52] on input "text" at bounding box center [700, 51] width 1275 height 29
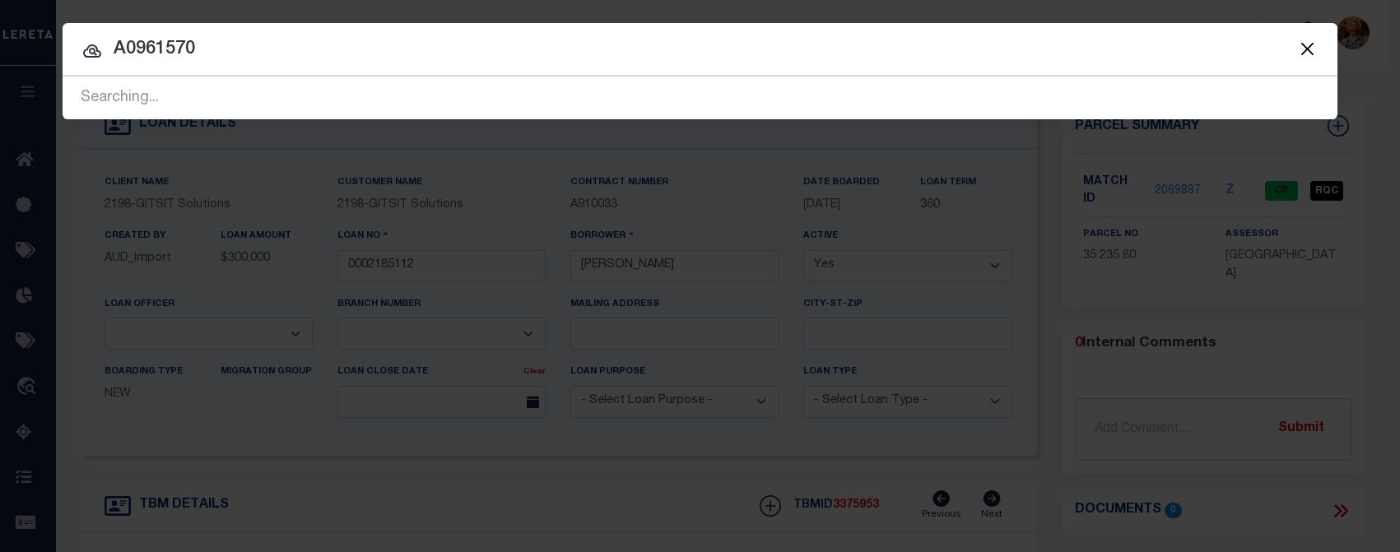
type input "A0961570"
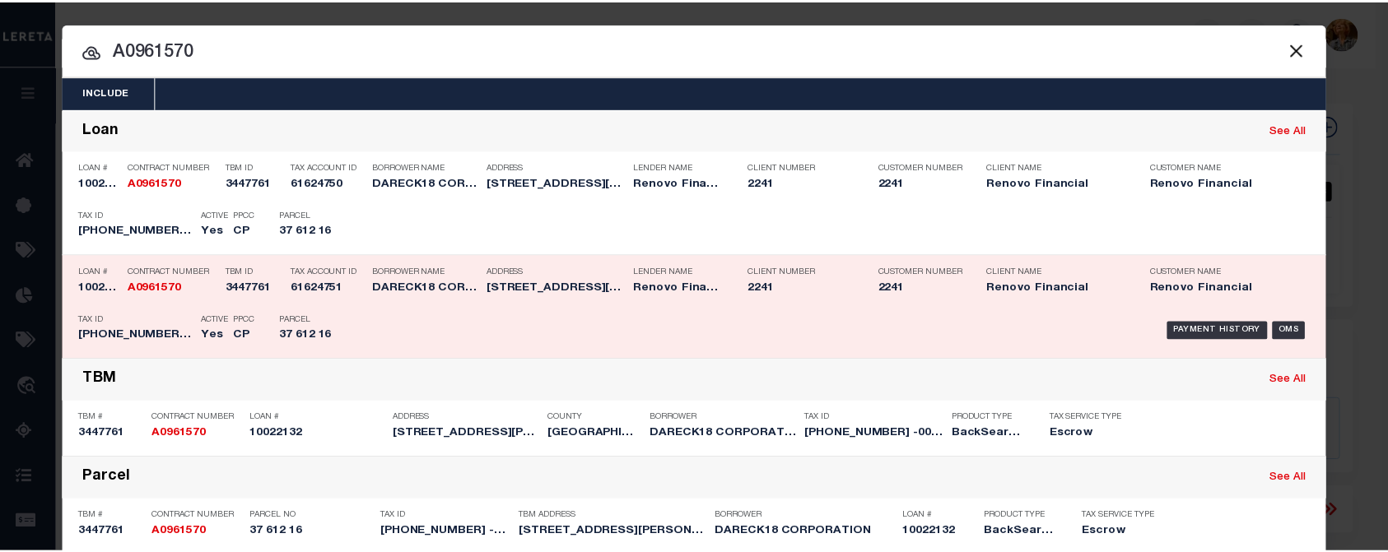
scroll to position [82, 0]
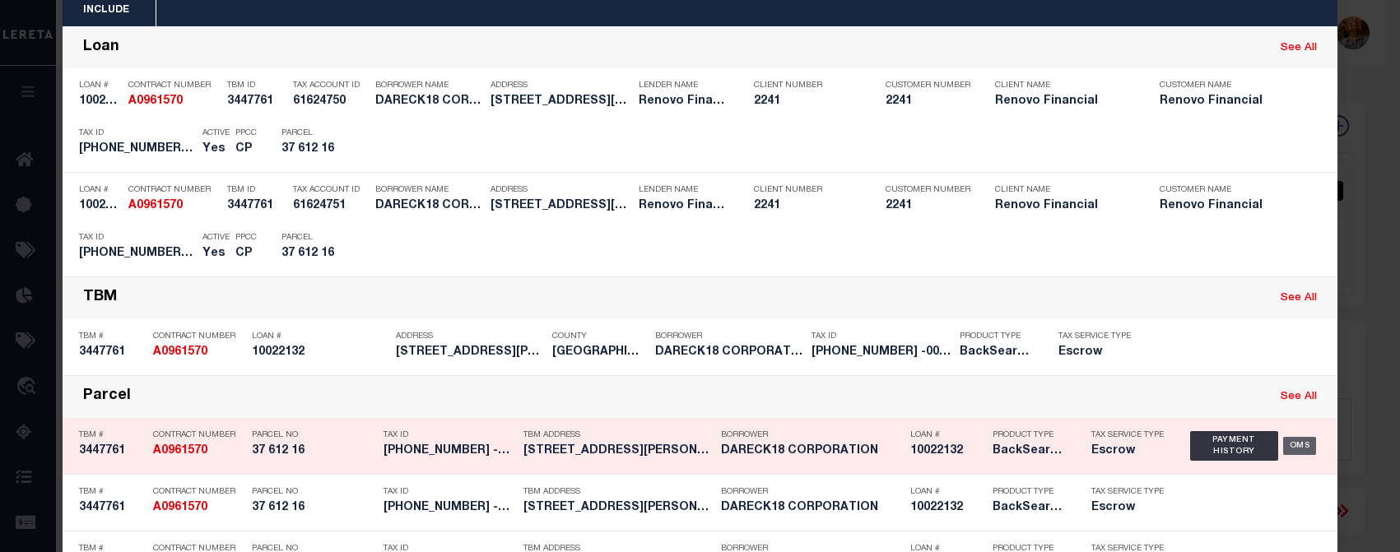
click at [1292, 449] on div "OMS" at bounding box center [1300, 446] width 34 height 18
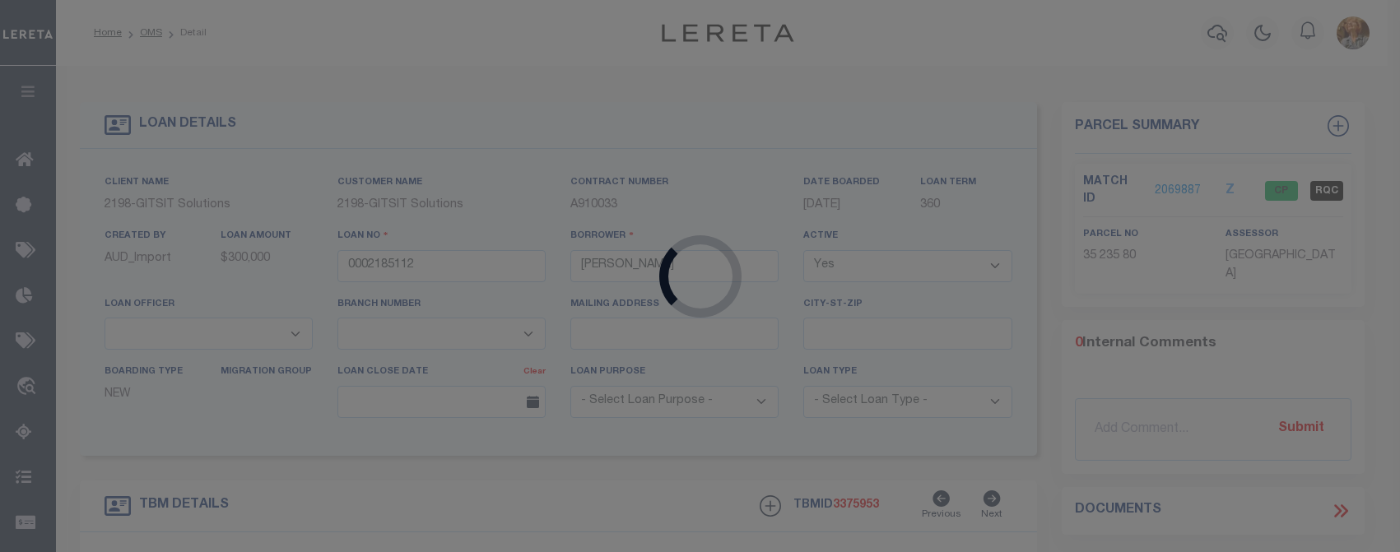
type input "10022132"
type input "DARECK18 CORPORATION"
select select
select select "400"
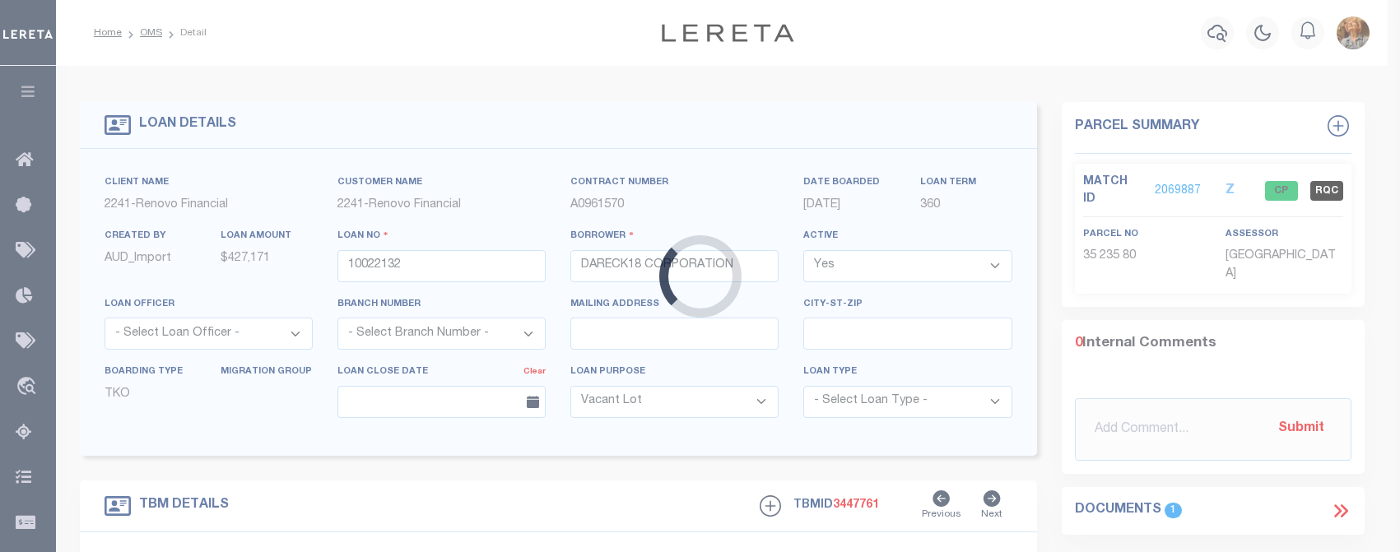
select select "14701"
type input "29 FOSTER AVE"
type input "VALLEY STREAM, NY 11580"
type input "a0kUS00000Boeoj"
type input "NY"
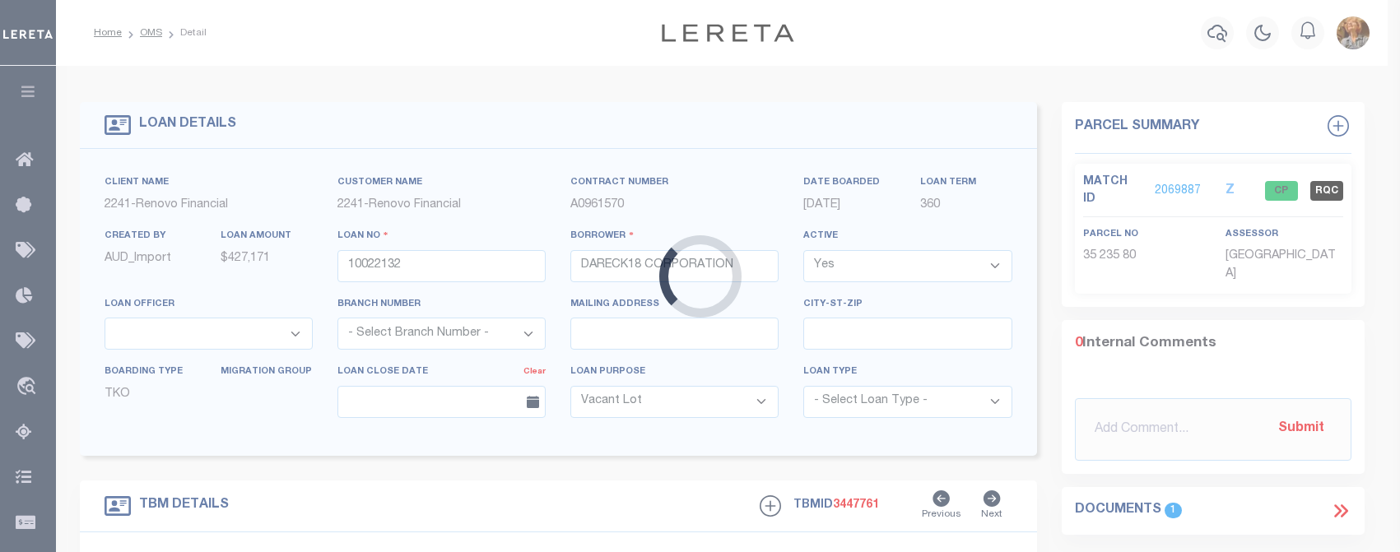
select select
select select "25067"
select select "4"
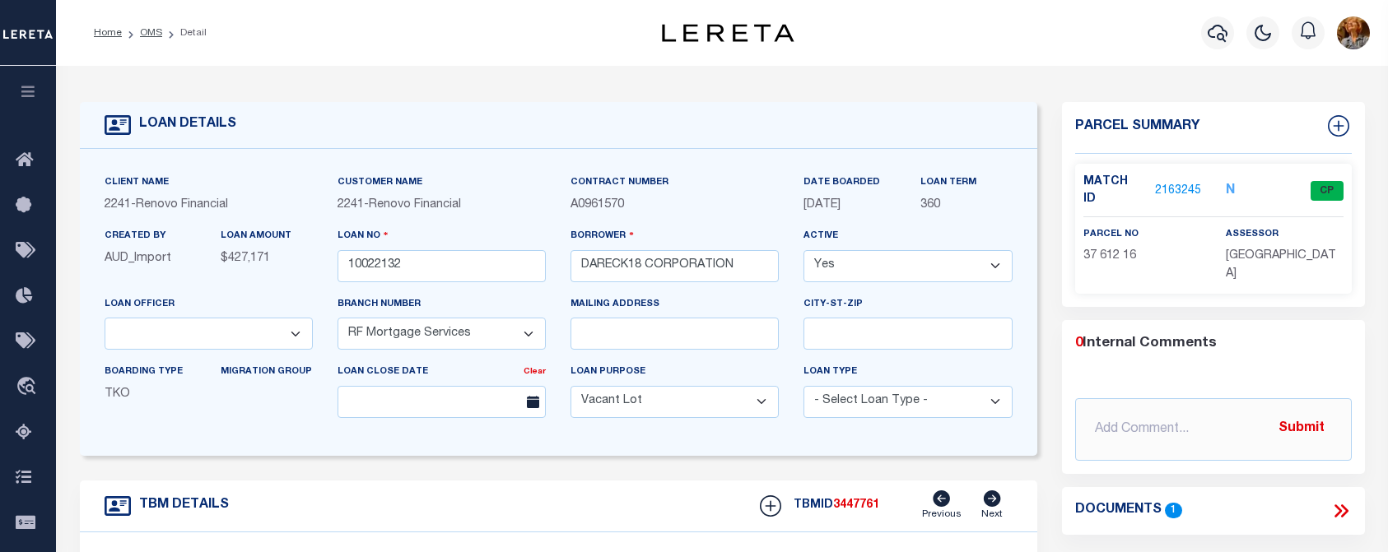
click at [1165, 183] on link "2163245" at bounding box center [1178, 191] width 46 height 17
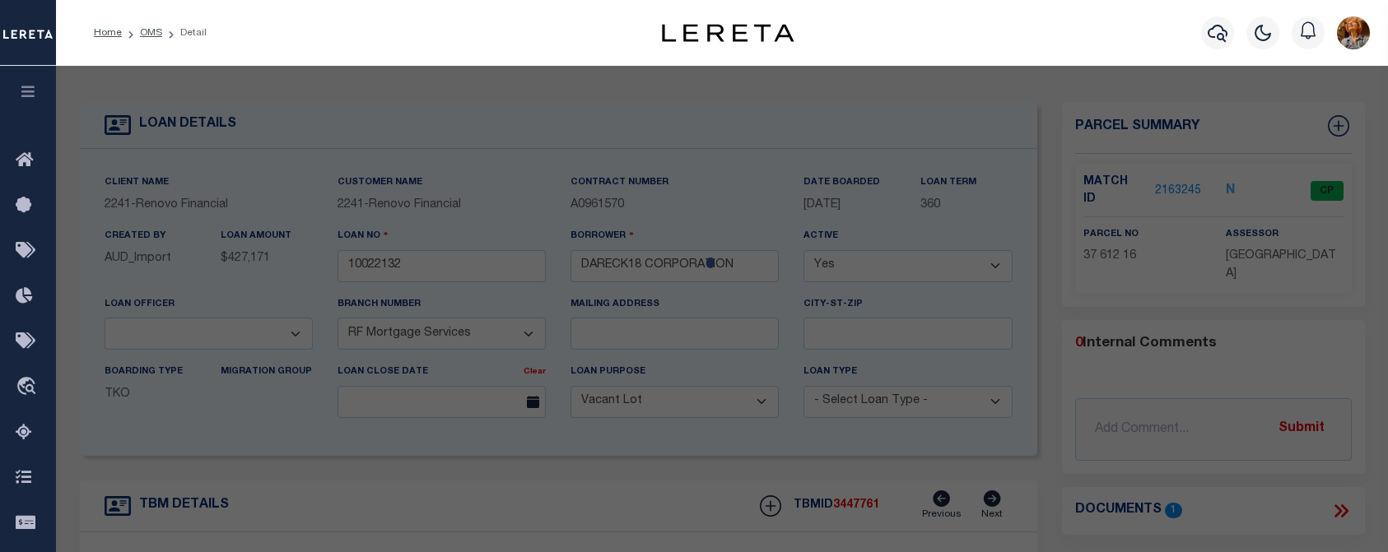
select select "AS"
select select
checkbox input "false"
select select "CP"
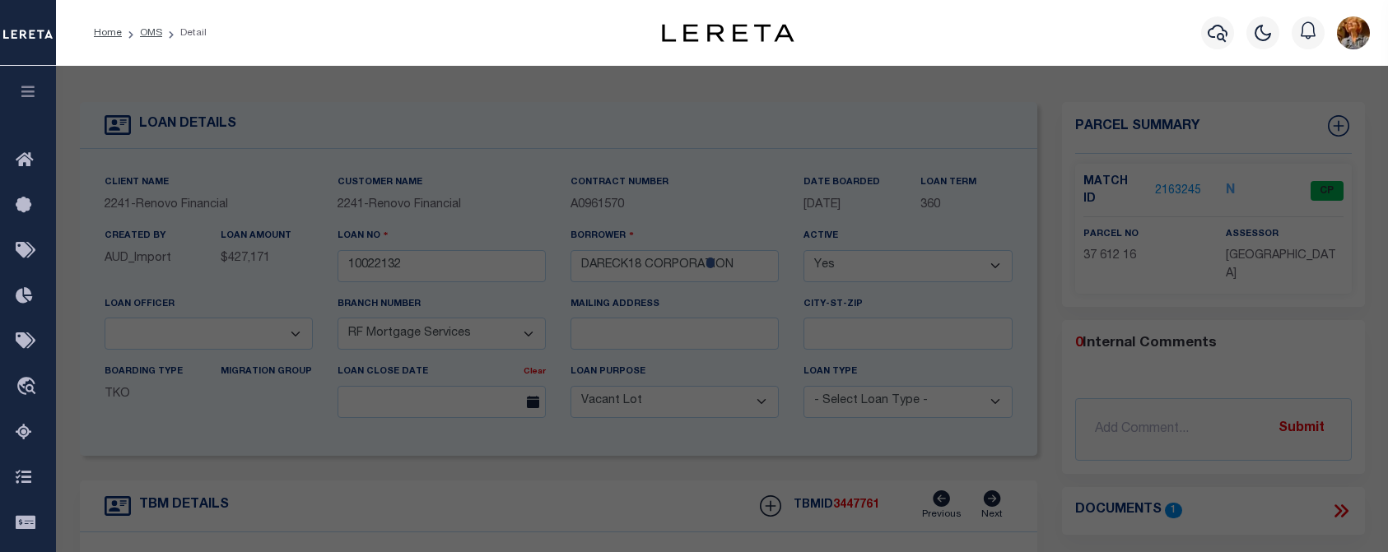
select select "AGW"
select select
type input "29 FOSTER AVE"
type input "VALLEY STREAM, NY 11580"
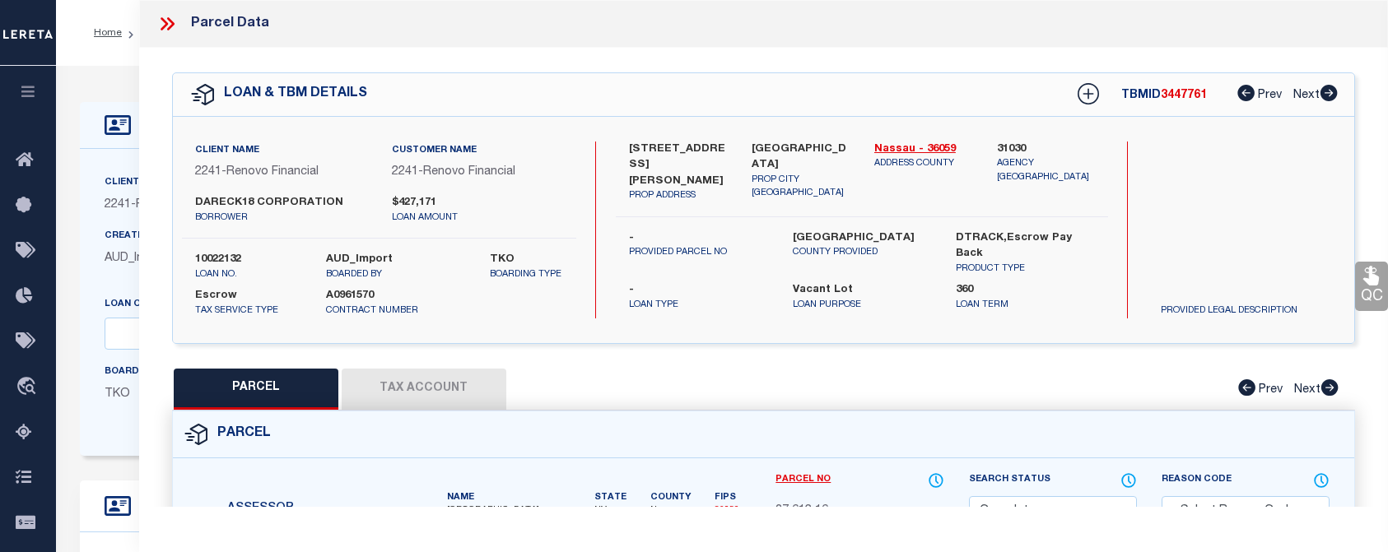
click at [435, 379] on button "Tax Account" at bounding box center [424, 389] width 165 height 41
select select "100"
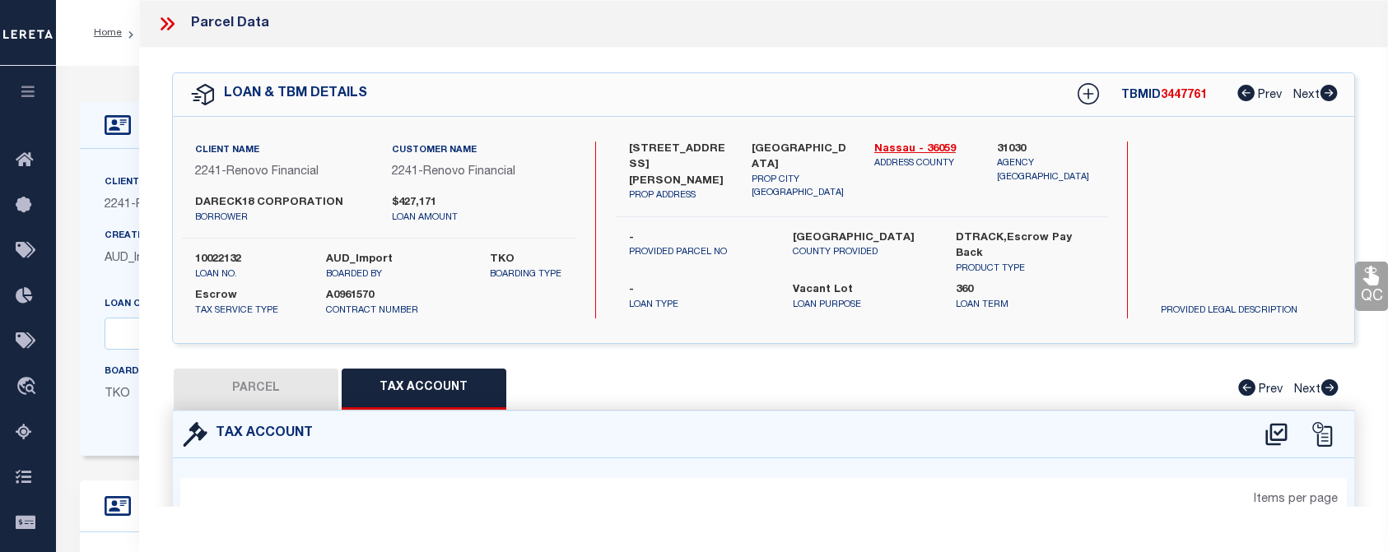
select select "100"
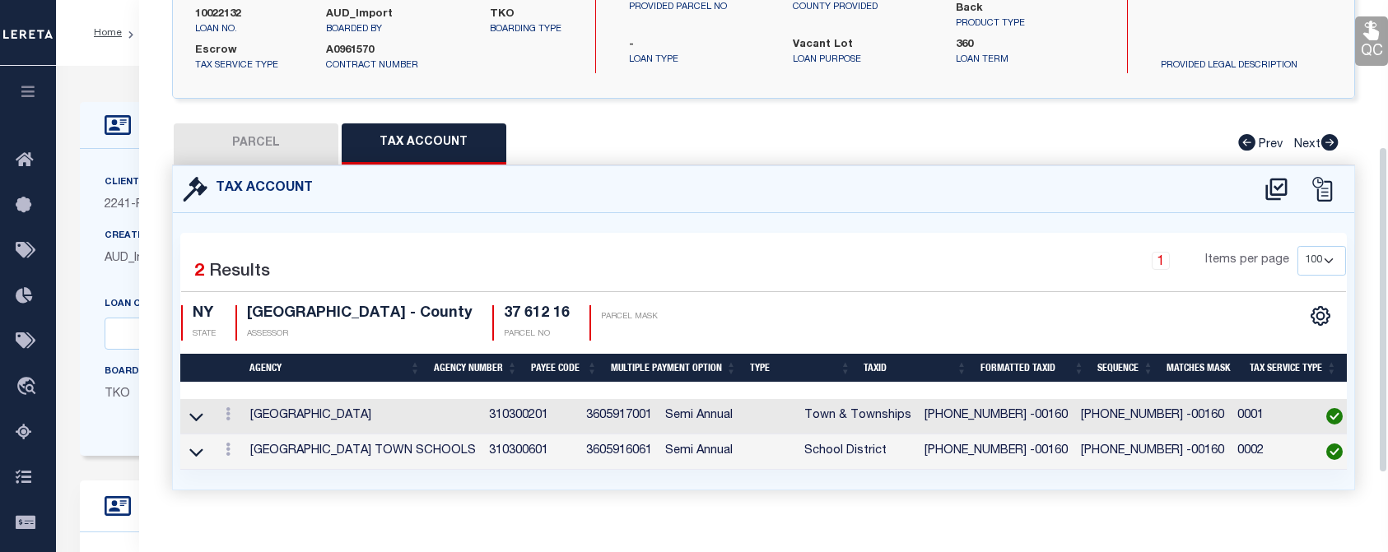
scroll to position [247, 0]
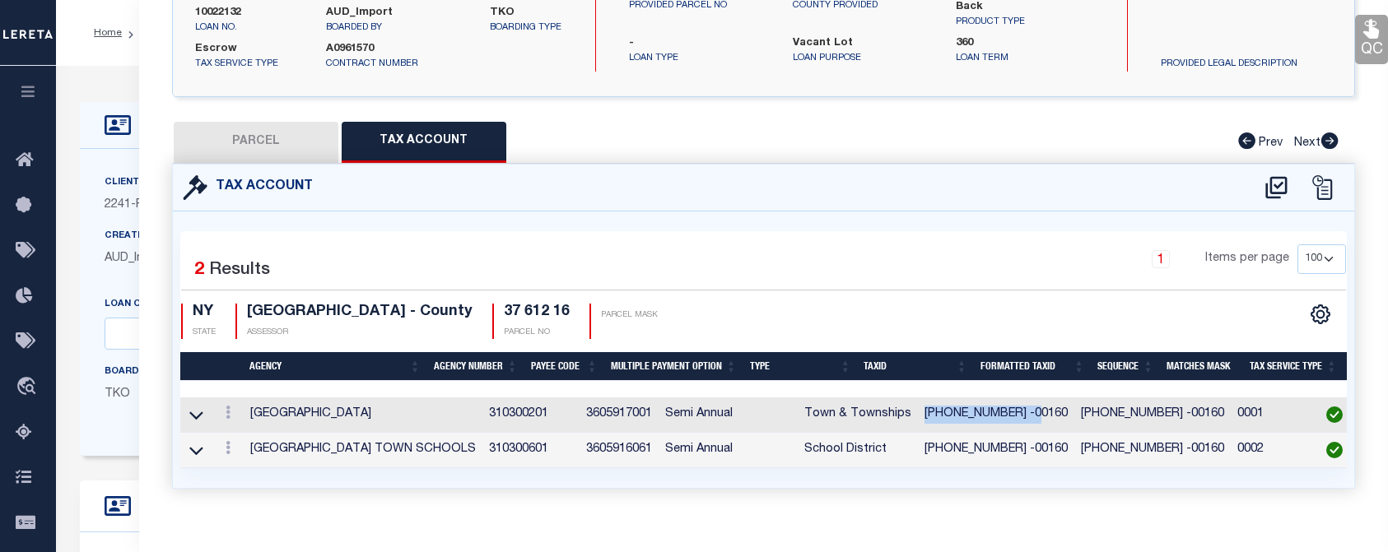
drag, startPoint x: 866, startPoint y: 414, endPoint x: 968, endPoint y: 412, distance: 102.1
click at [968, 412] on td "030-37-612 -00160" at bounding box center [996, 415] width 156 height 35
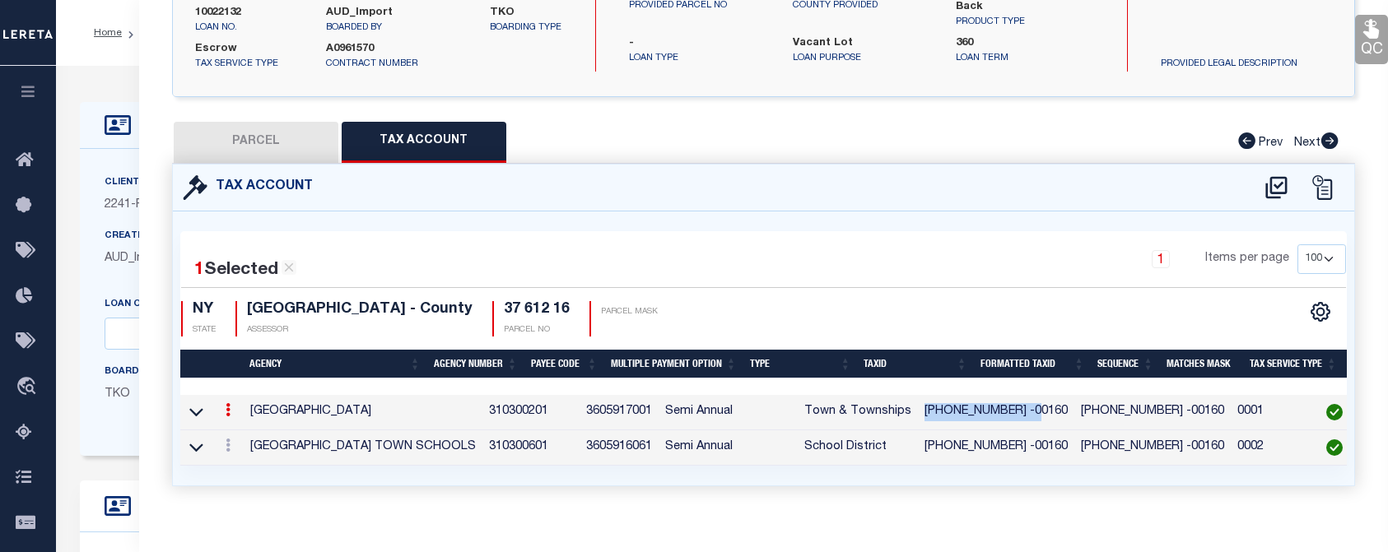
drag, startPoint x: 968, startPoint y: 412, endPoint x: 957, endPoint y: 411, distance: 10.8
copy td "030-37-612 -00160"
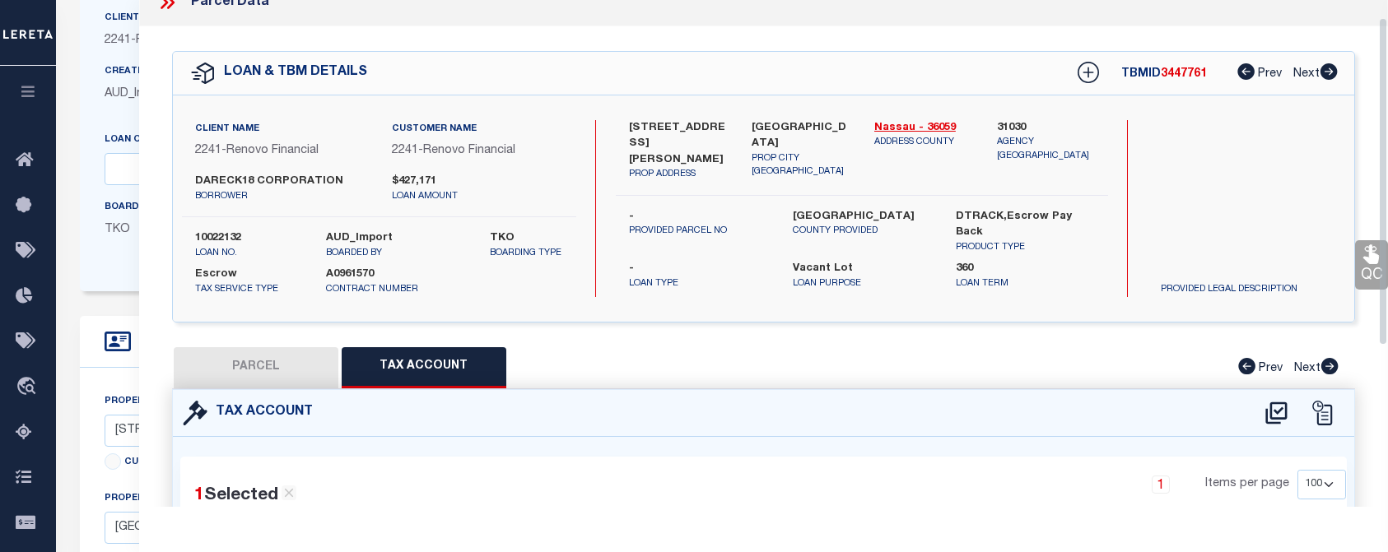
scroll to position [0, 0]
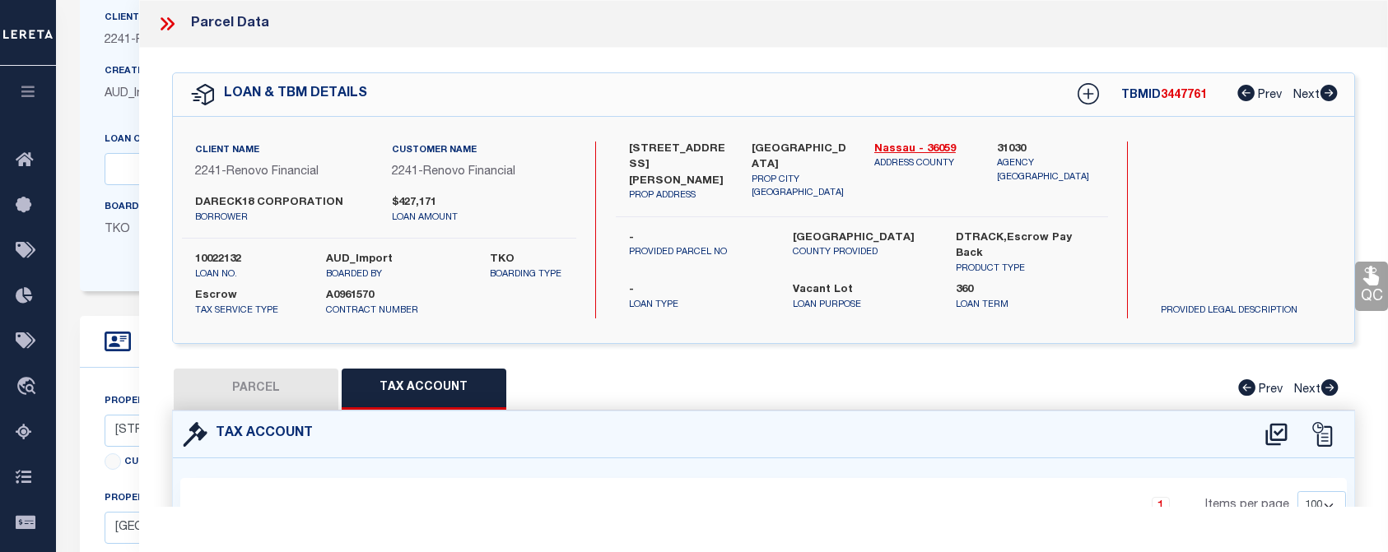
click at [727, 103] on div "LOAN & TBM DETAILS TBMID 3447761 Prev Next" at bounding box center [763, 94] width 1181 height 43
click at [167, 25] on icon at bounding box center [163, 23] width 7 height 13
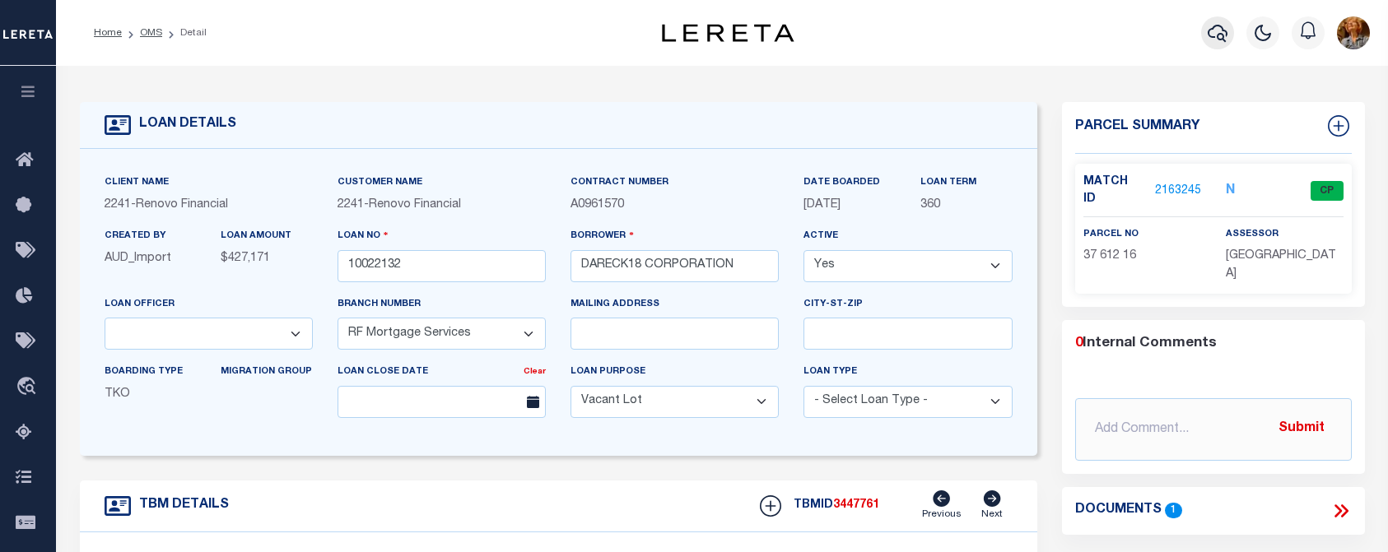
click at [1216, 31] on icon "button" at bounding box center [1217, 33] width 20 height 20
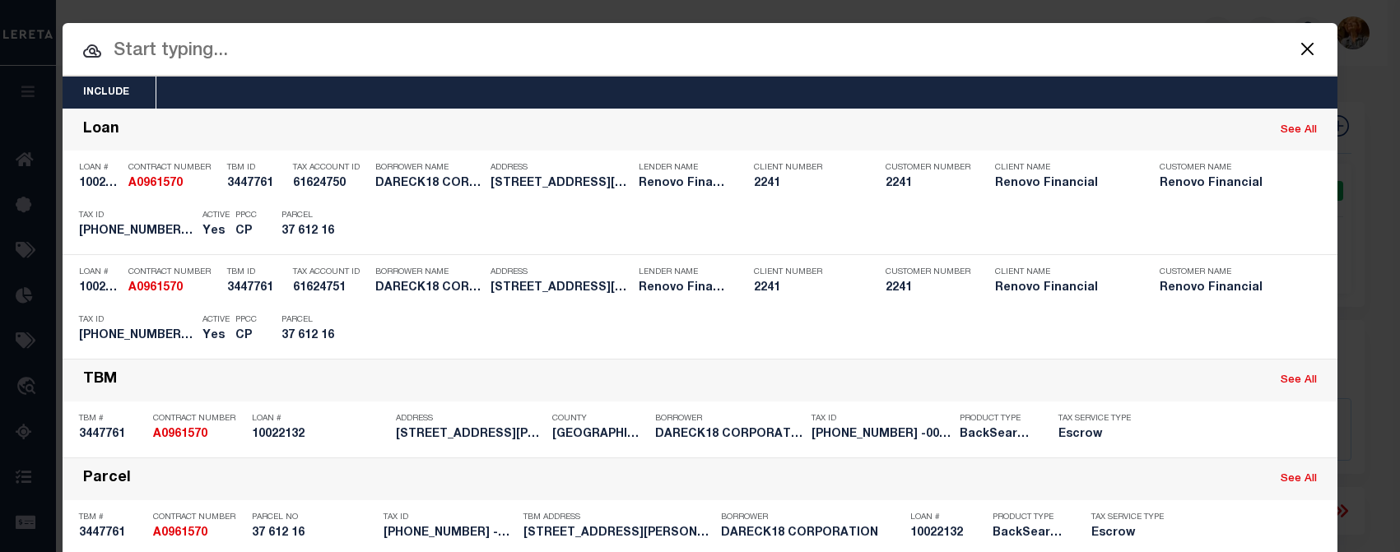
click at [192, 47] on input "text" at bounding box center [700, 51] width 1275 height 29
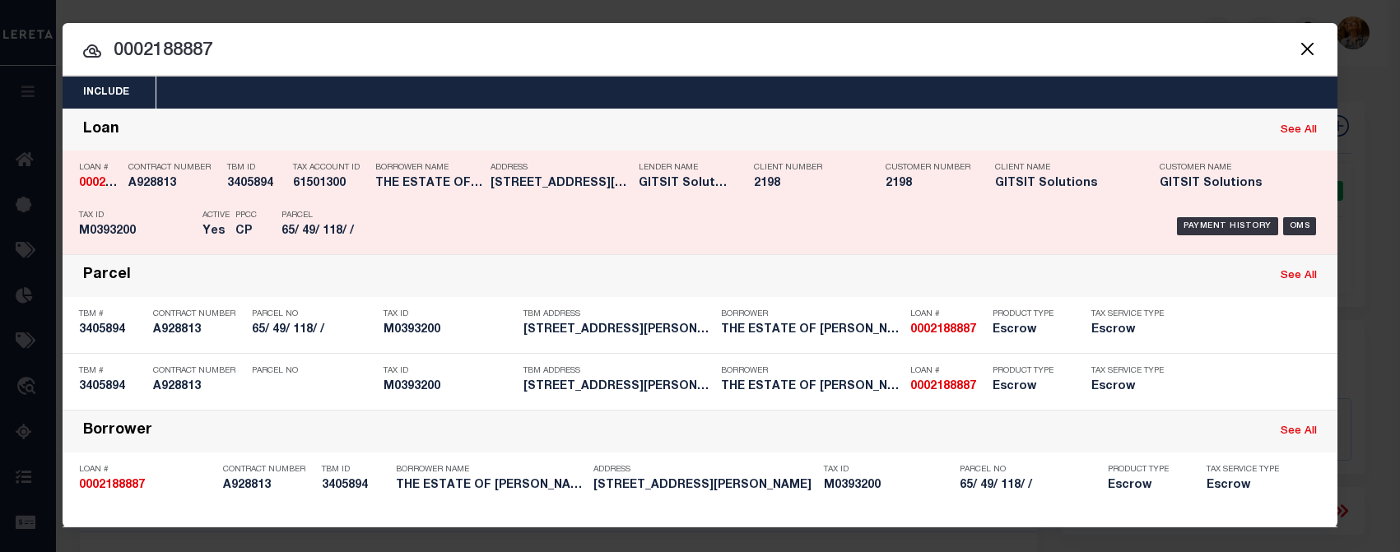
click at [1299, 128] on link "See All" at bounding box center [1299, 130] width 36 height 11
type input "0002188887"
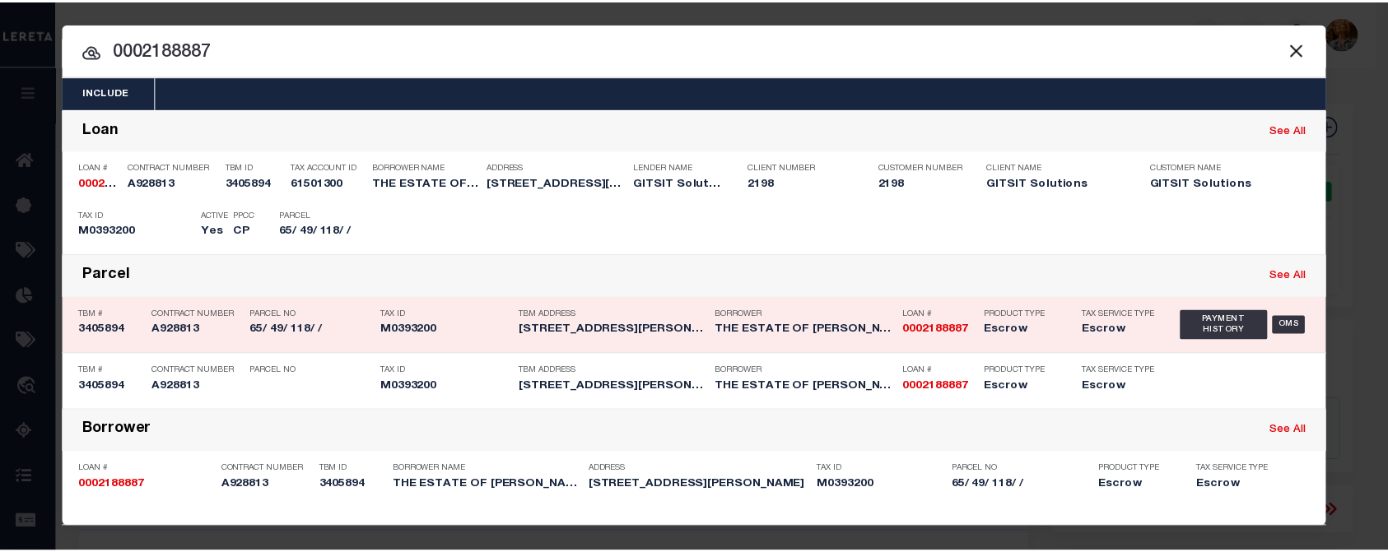
scroll to position [1, 0]
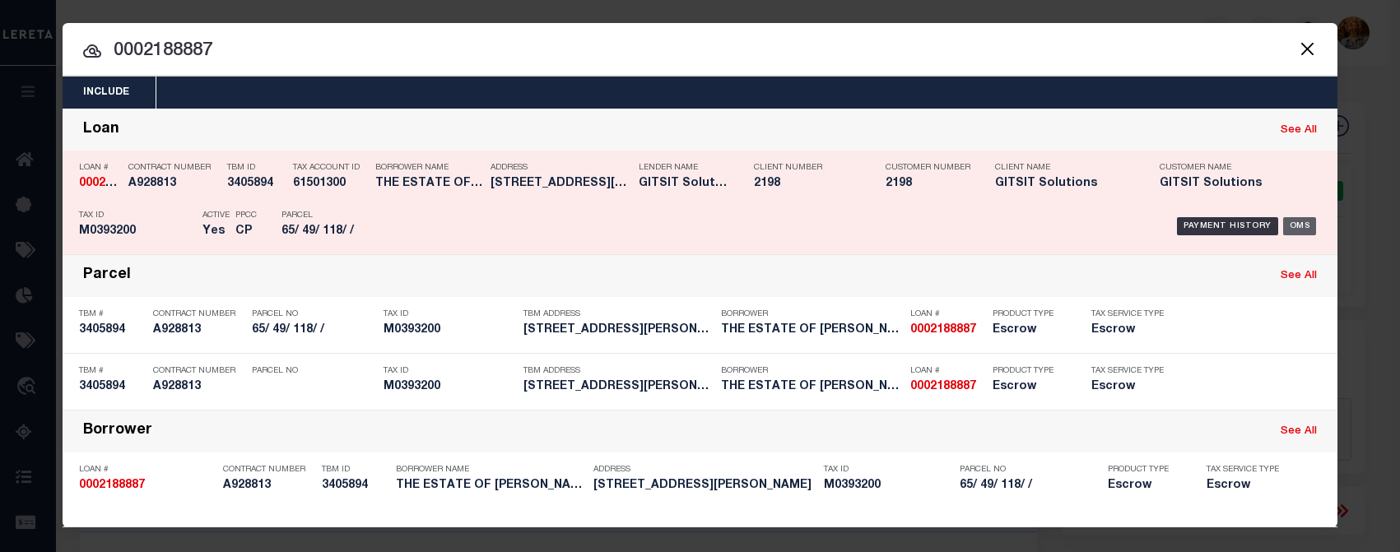
click at [1295, 222] on div "OMS" at bounding box center [1300, 226] width 34 height 18
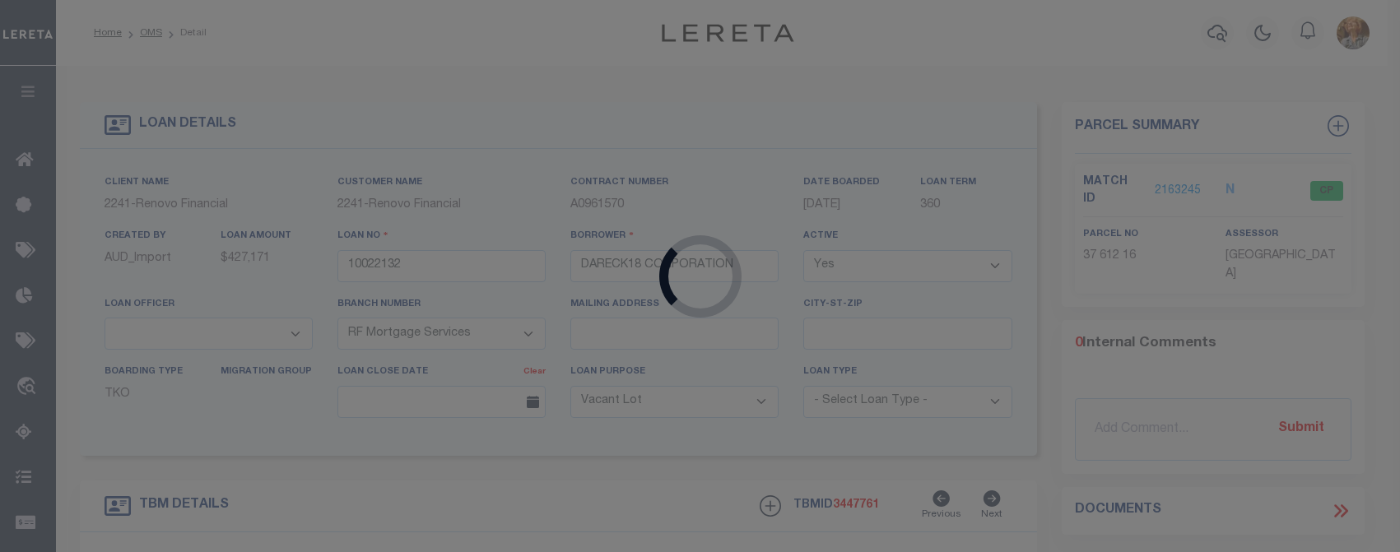
type input "0002188887"
type input "THE ESTATE OF [PERSON_NAME]"
select select
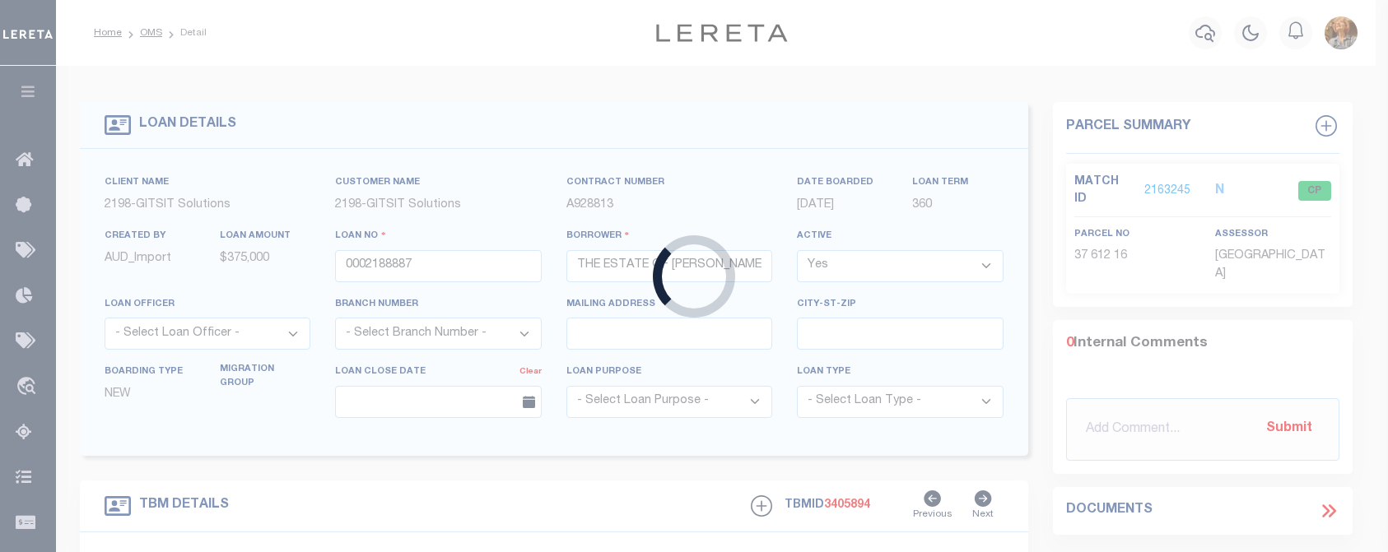
select select "14699"
select select "16881"
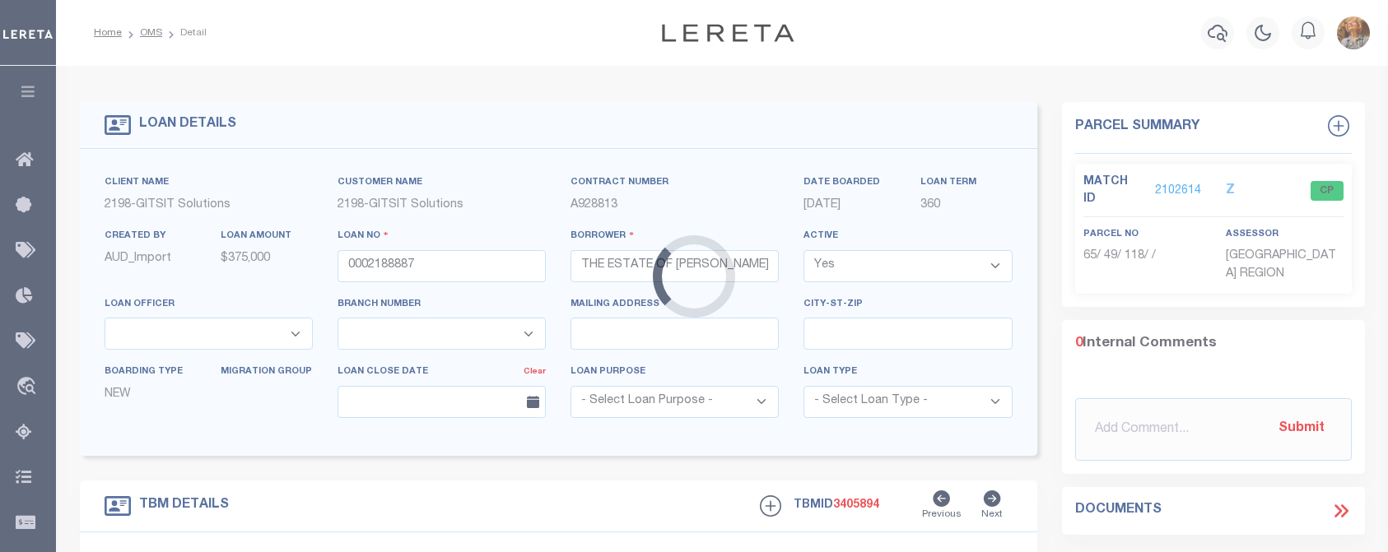
type input "15 ALDEN DR"
type input "CLINTON CT 06413"
type input "CT"
type textarea "REO 6.2.2025"
select select
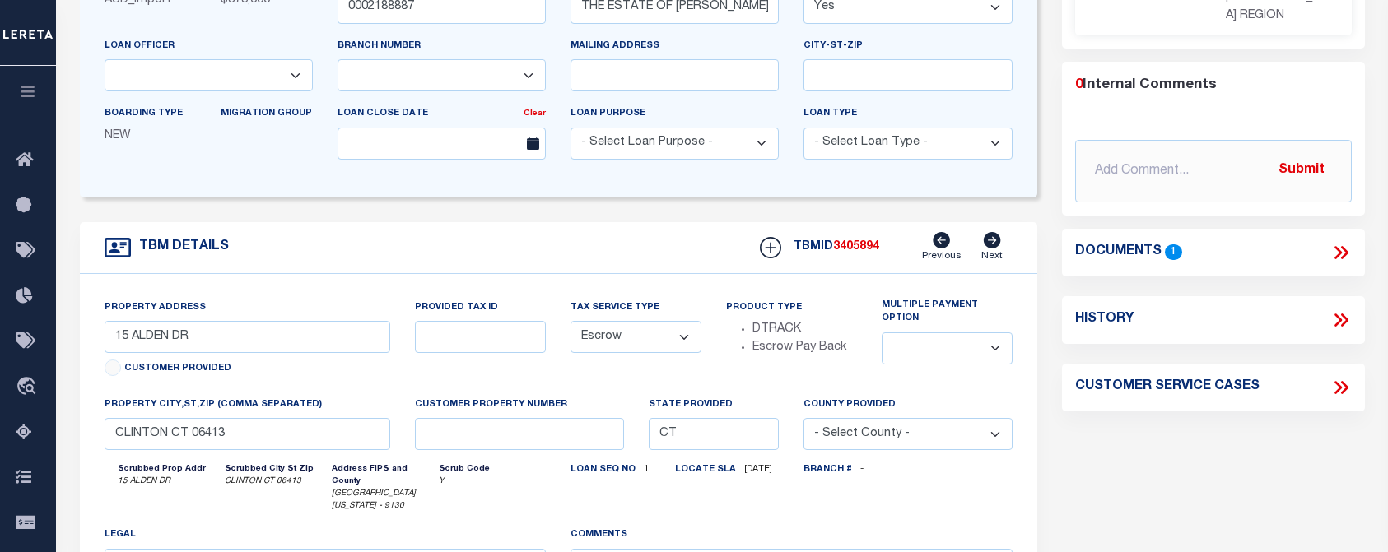
scroll to position [257, 0]
click at [1333, 311] on icon at bounding box center [1340, 321] width 21 height 21
select select "100"
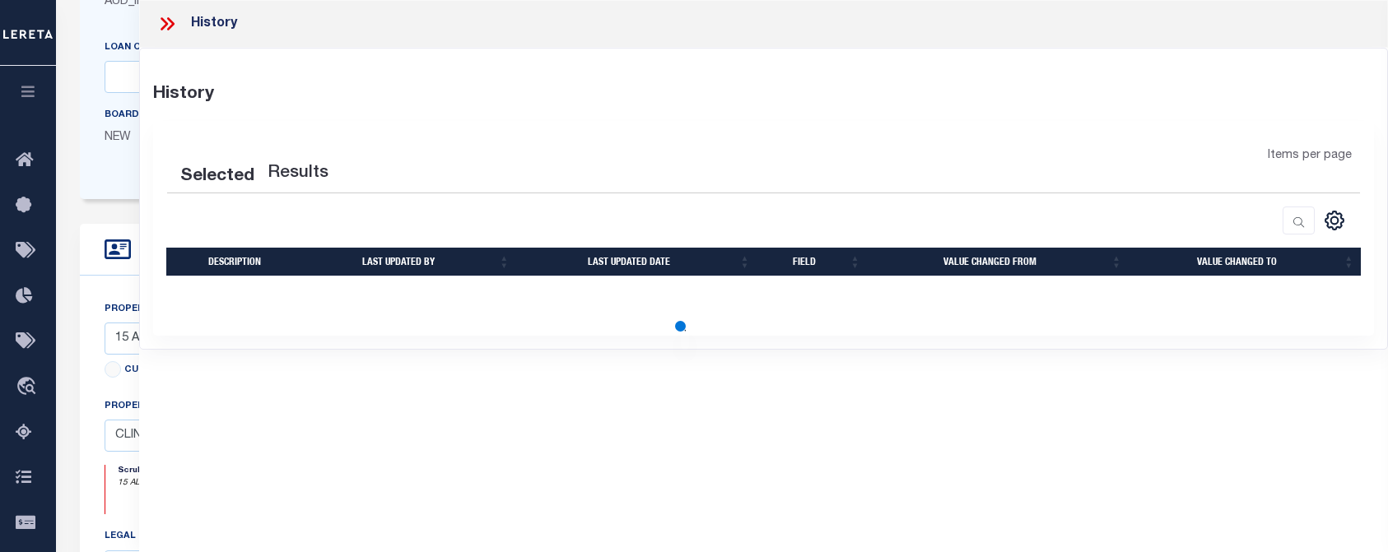
select select "100"
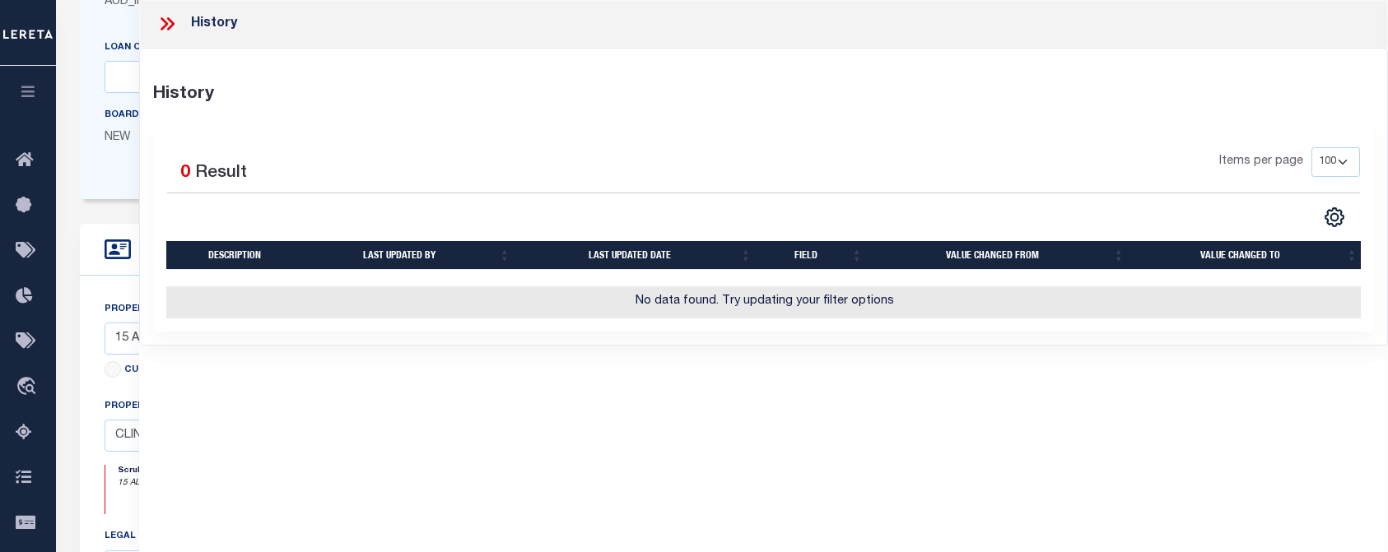
click at [163, 23] on icon at bounding box center [166, 23] width 21 height 21
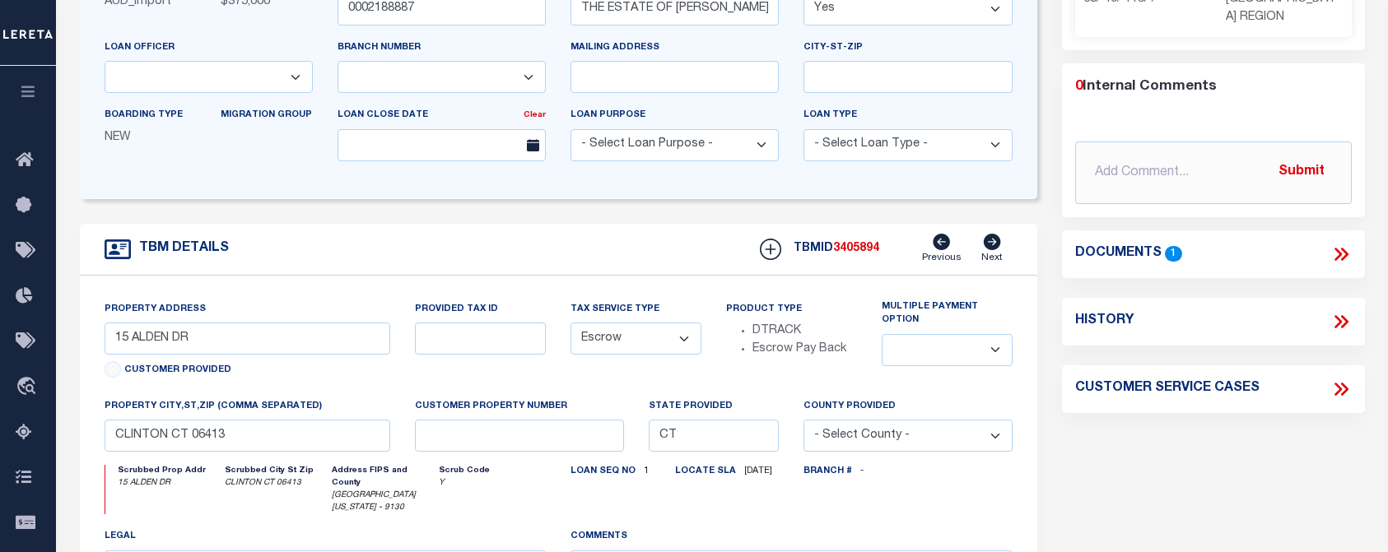
click at [1337, 244] on icon at bounding box center [1340, 254] width 21 height 21
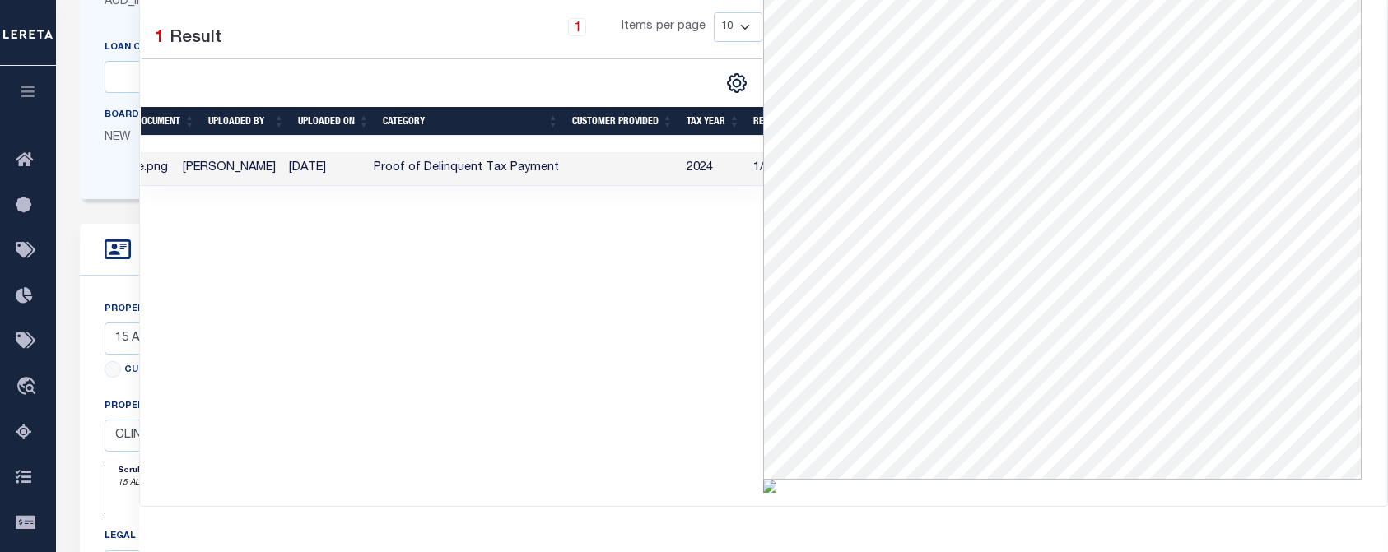
scroll to position [0, 0]
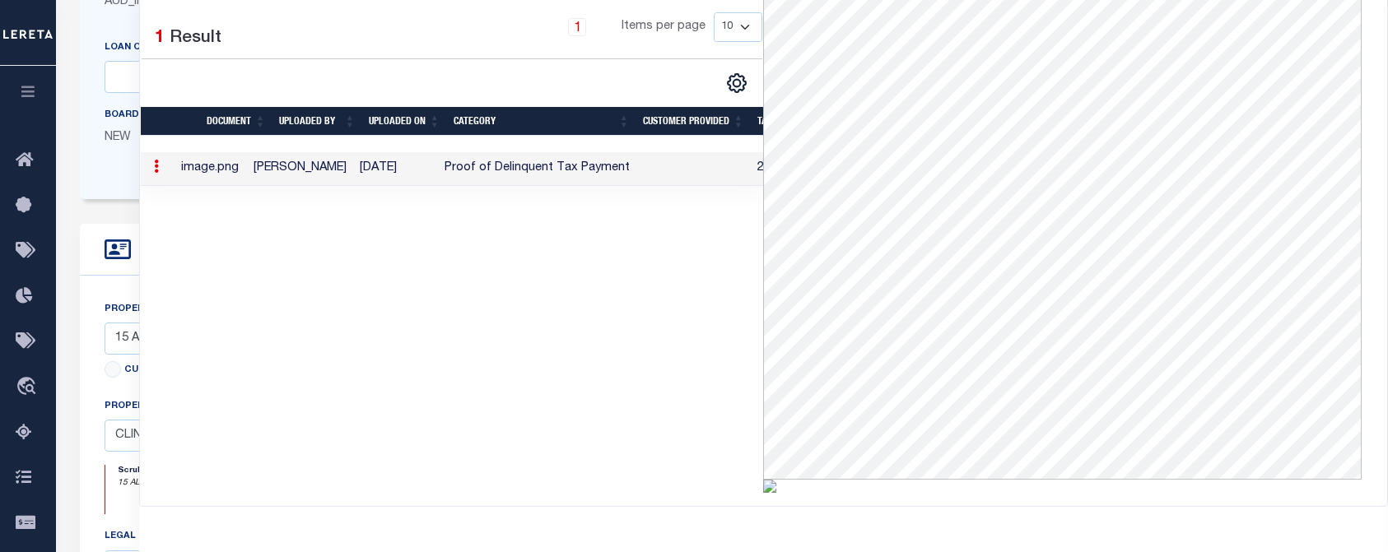
click at [598, 250] on div "1 Selected 1 Result 1 Items per page 10 25 50 100" at bounding box center [452, 246] width 623 height 494
click at [309, 41] on div "1 Items per page 10 25 50 100" at bounding box center [533, 33] width 460 height 43
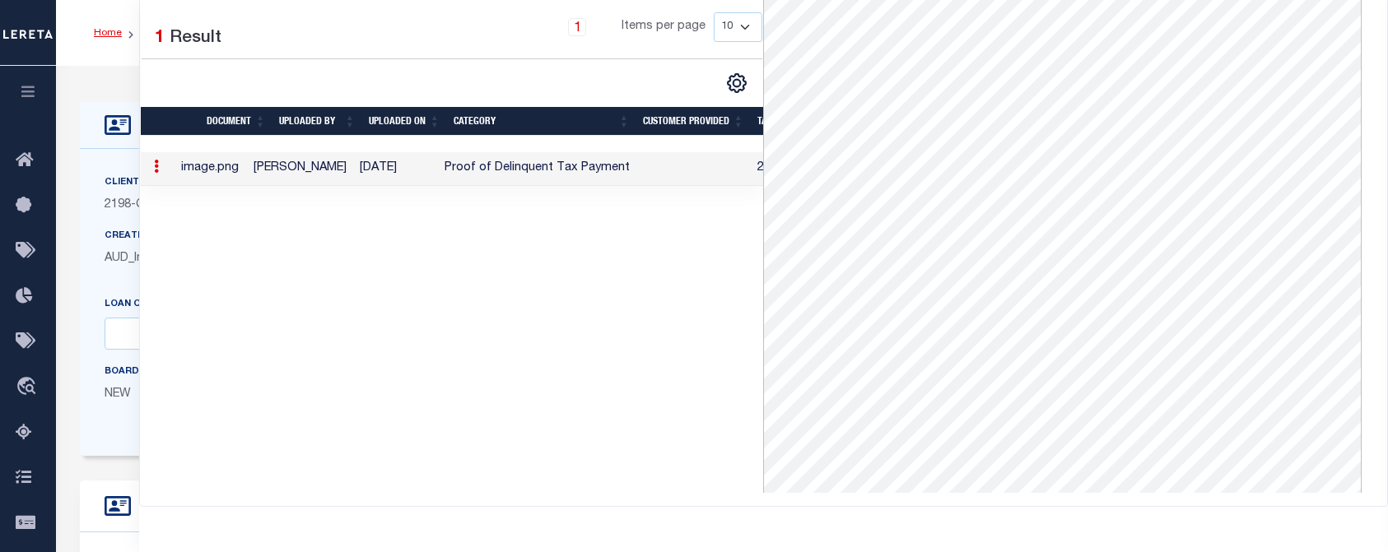
click at [112, 35] on link "Home" at bounding box center [108, 33] width 28 height 10
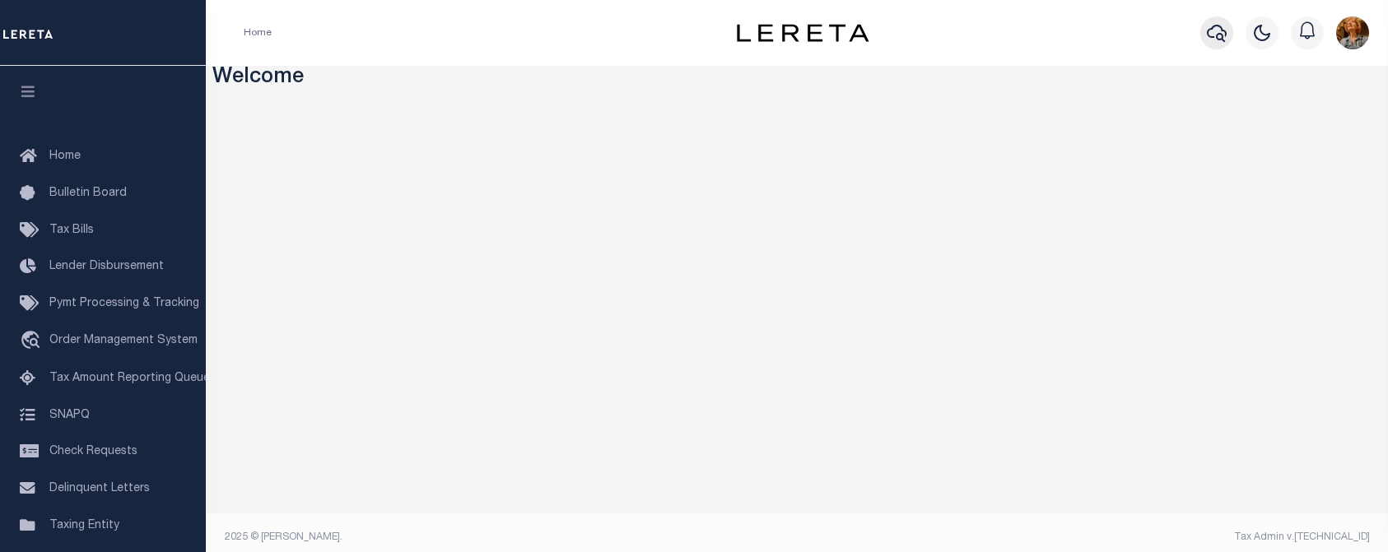
click at [1211, 29] on icon "button" at bounding box center [1217, 33] width 20 height 17
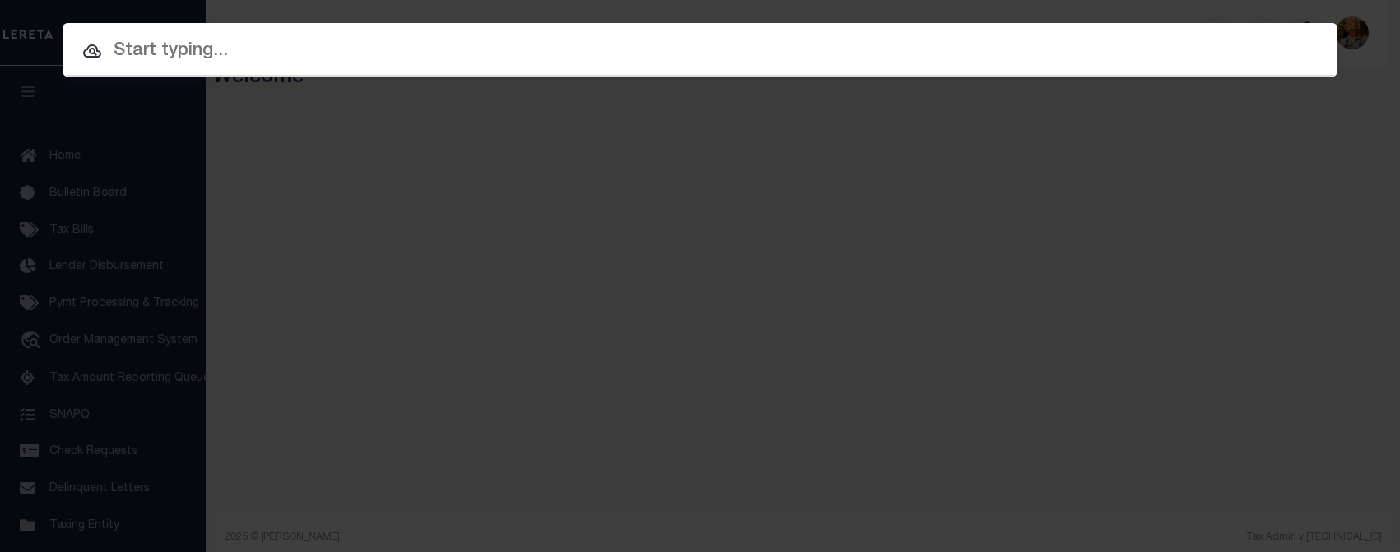
click at [210, 60] on input "text" at bounding box center [700, 51] width 1275 height 29
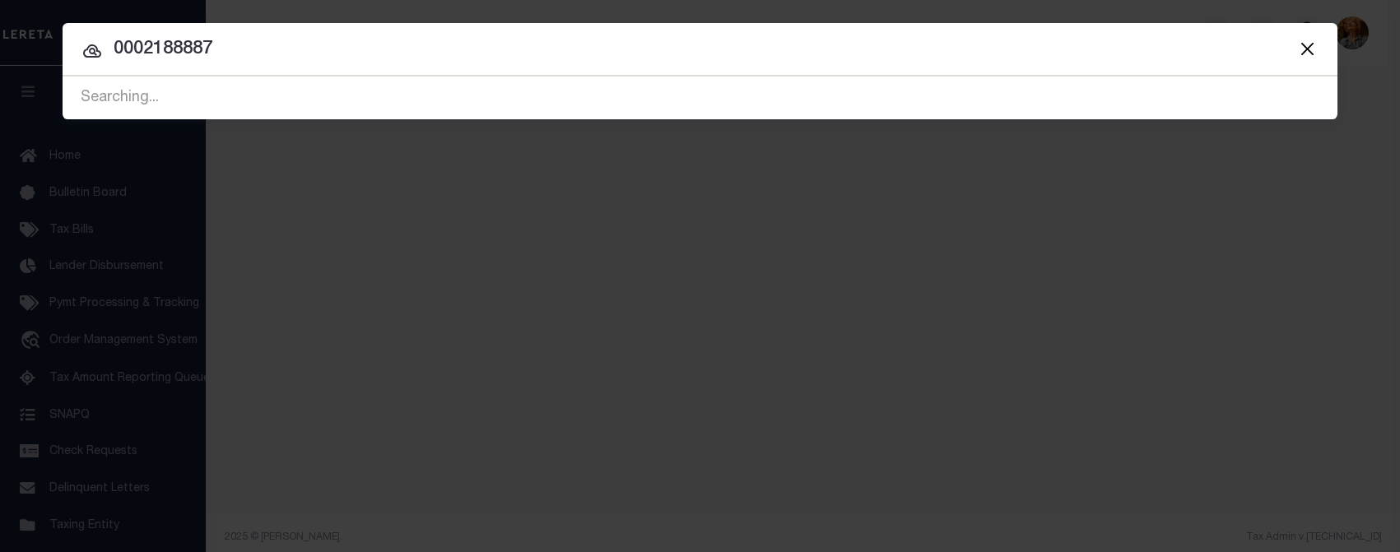
type input "0002188887"
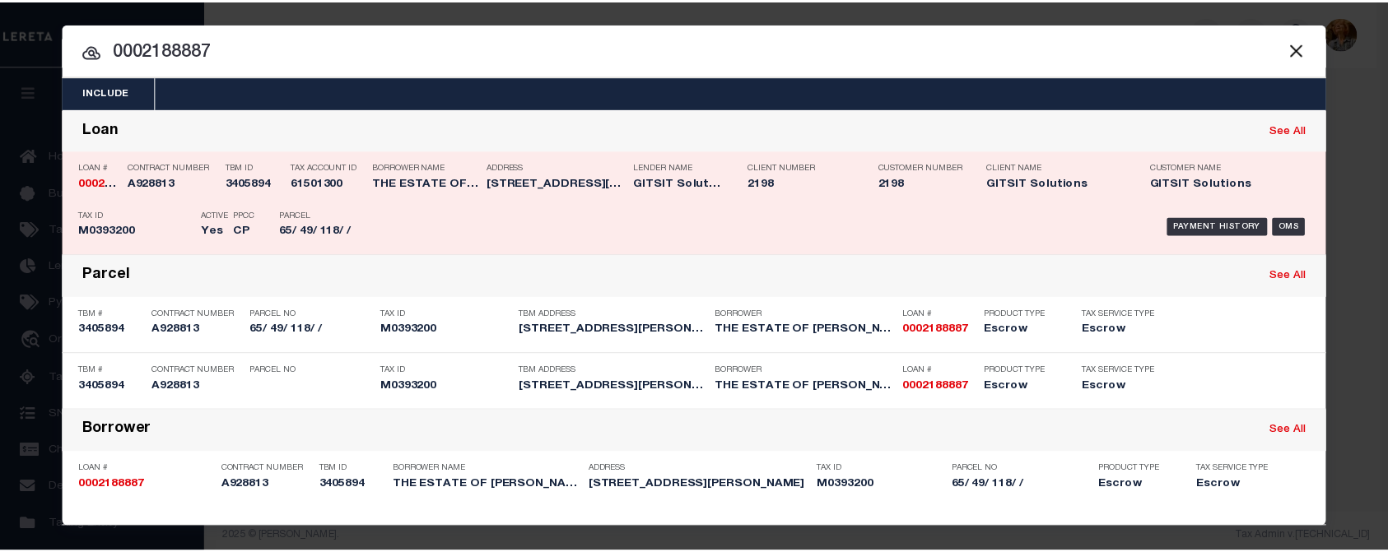
scroll to position [1, 0]
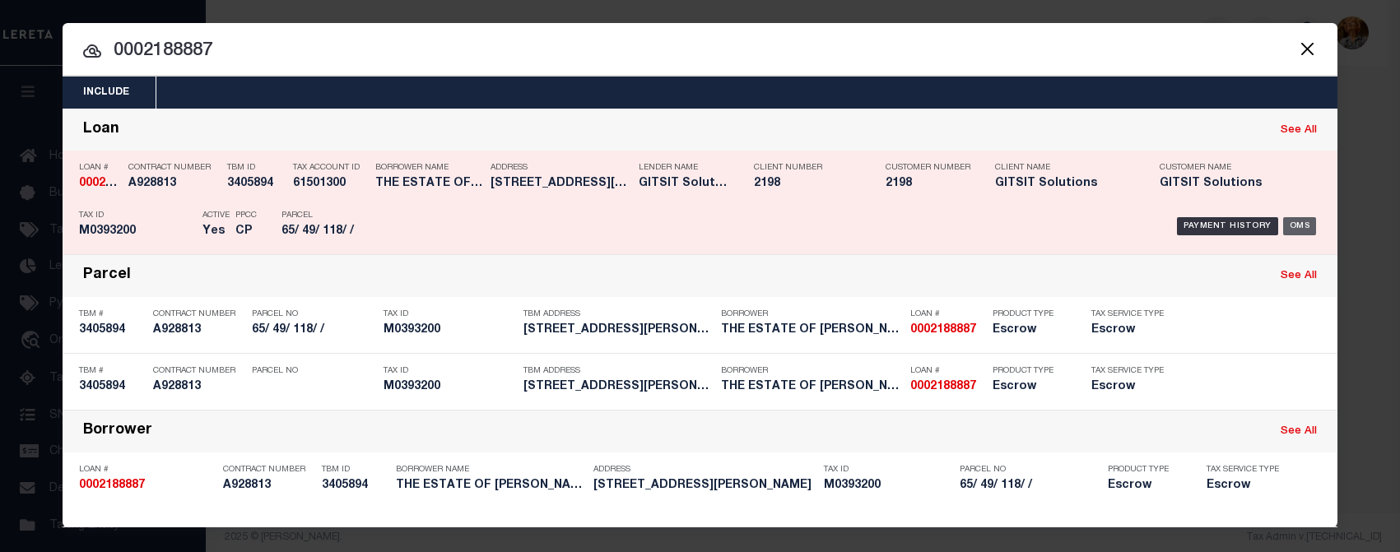
click at [1292, 226] on div "OMS" at bounding box center [1300, 226] width 34 height 18
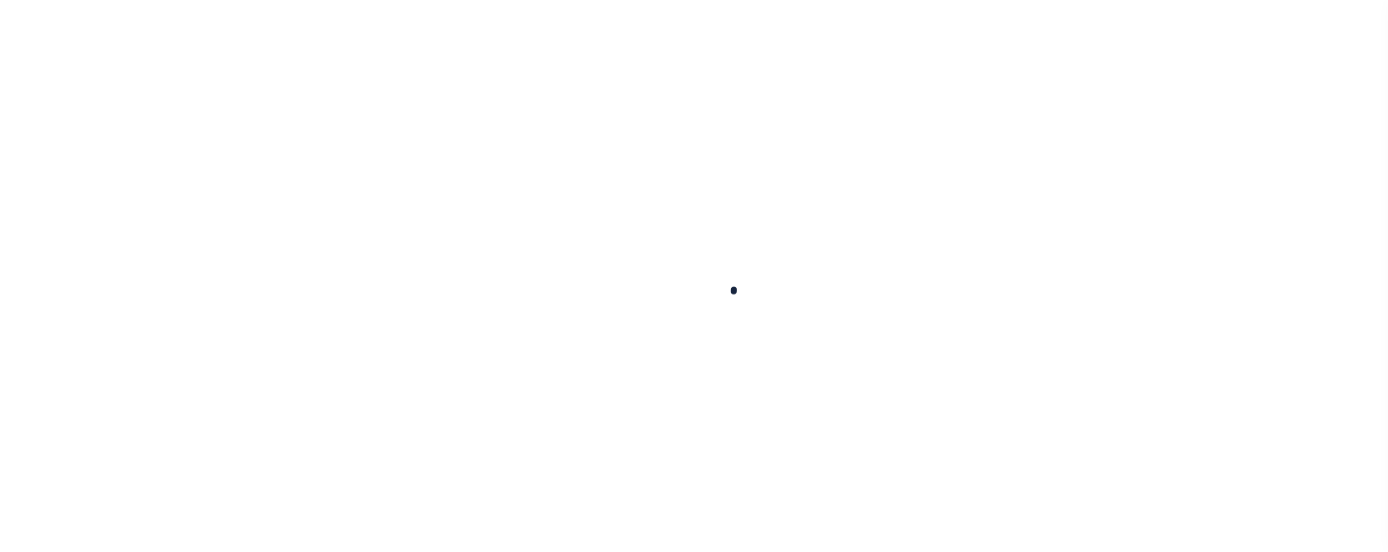
type input "0002188887"
type input "THE ESTATE OF [PERSON_NAME]"
select select
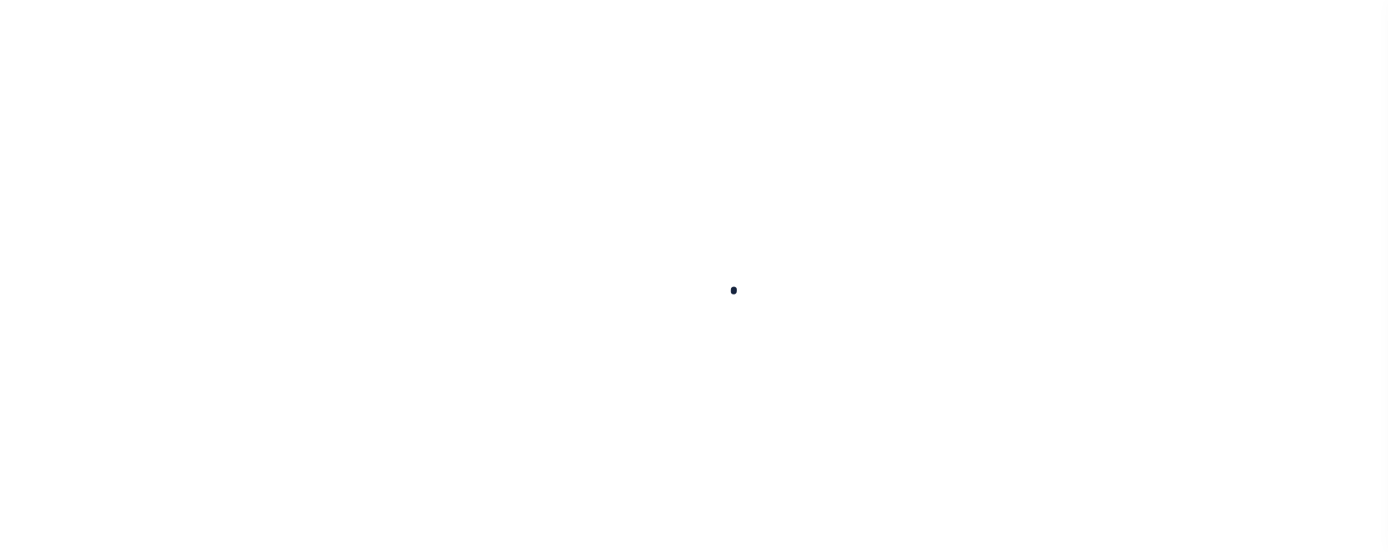
select select "Escrow"
type input "15 ALDEN DR"
type input "CLINTON CT 06413"
type input "CT"
type textarea "REO [DATE]"
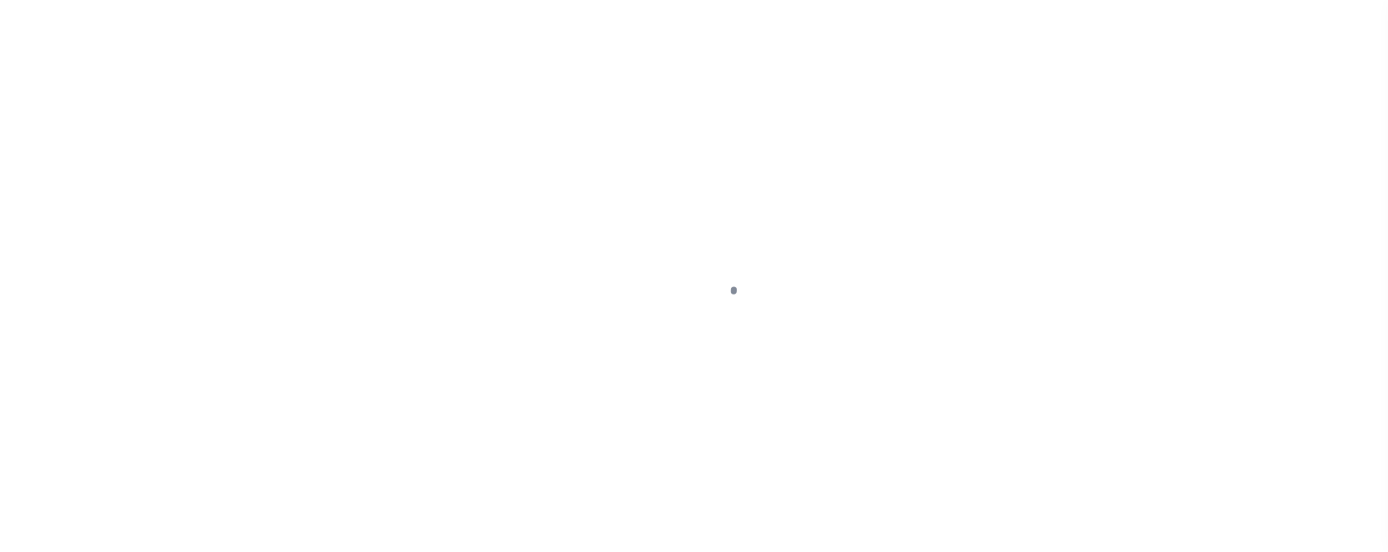
select select "14699"
select select "16881"
select select
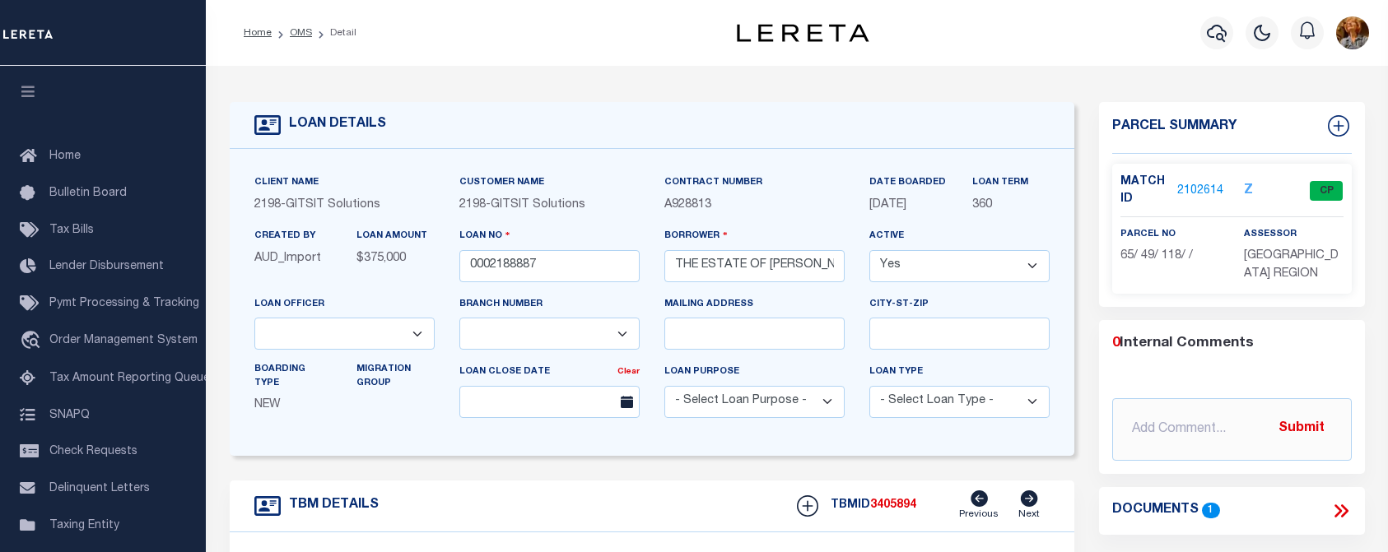
click at [1197, 192] on link "2102614" at bounding box center [1200, 191] width 46 height 17
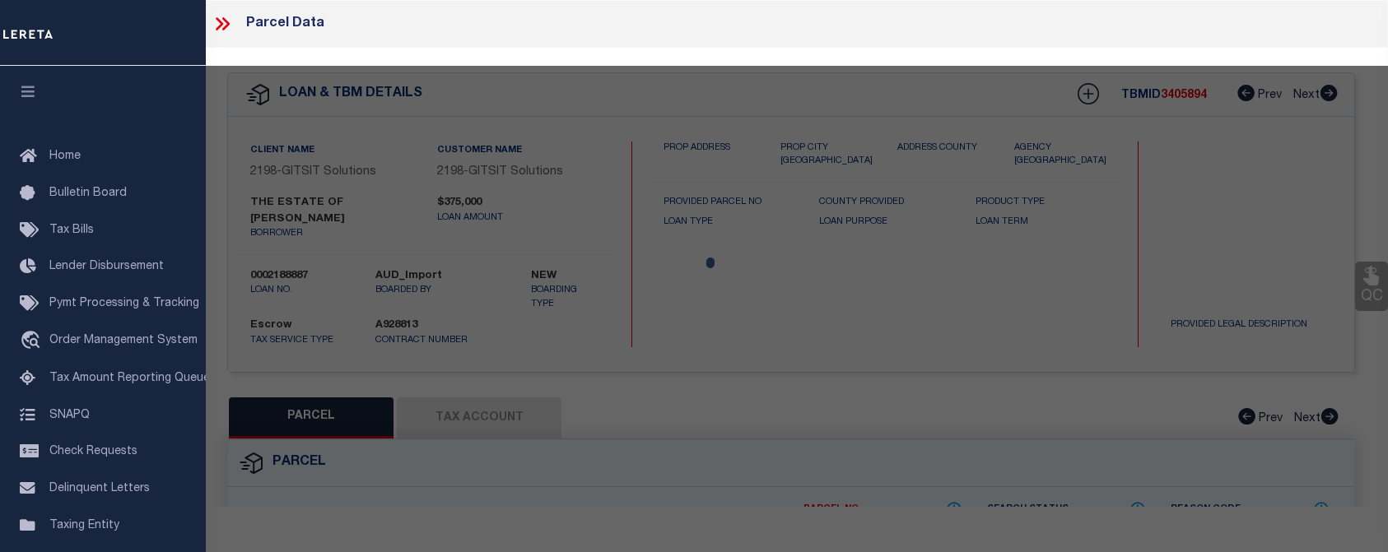
checkbox input "false"
select select "CP"
type input "MENDILLO FRANK & CARMEL F"
select select
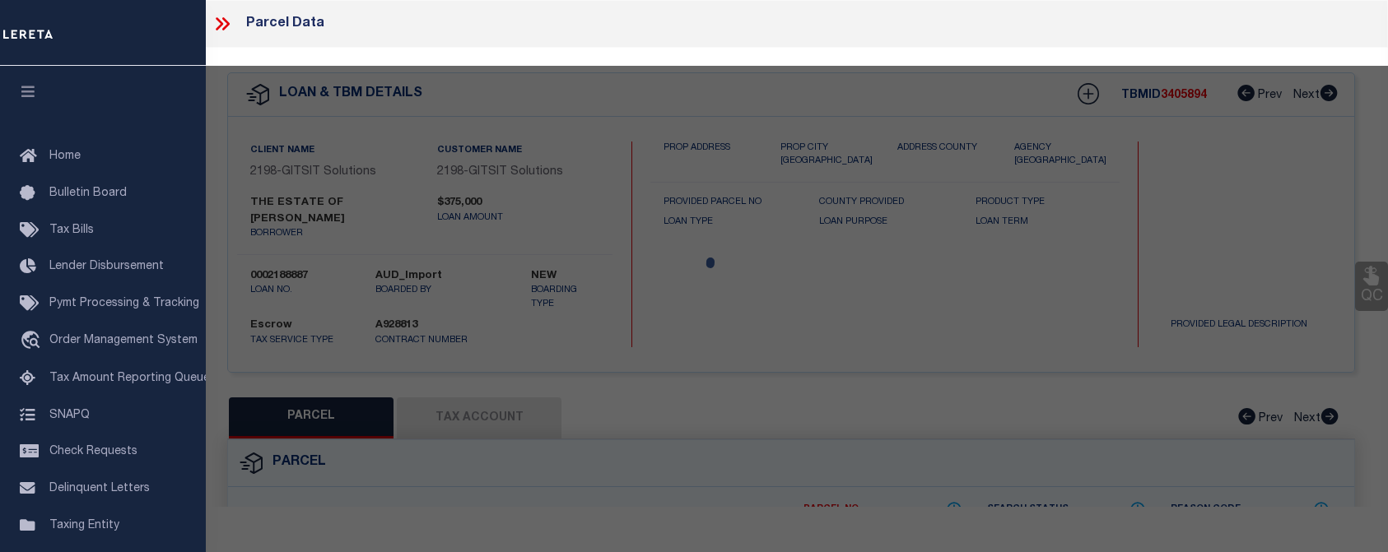
type input "15 ALDEN DR"
checkbox input "false"
type input "CLINTON CT 06413"
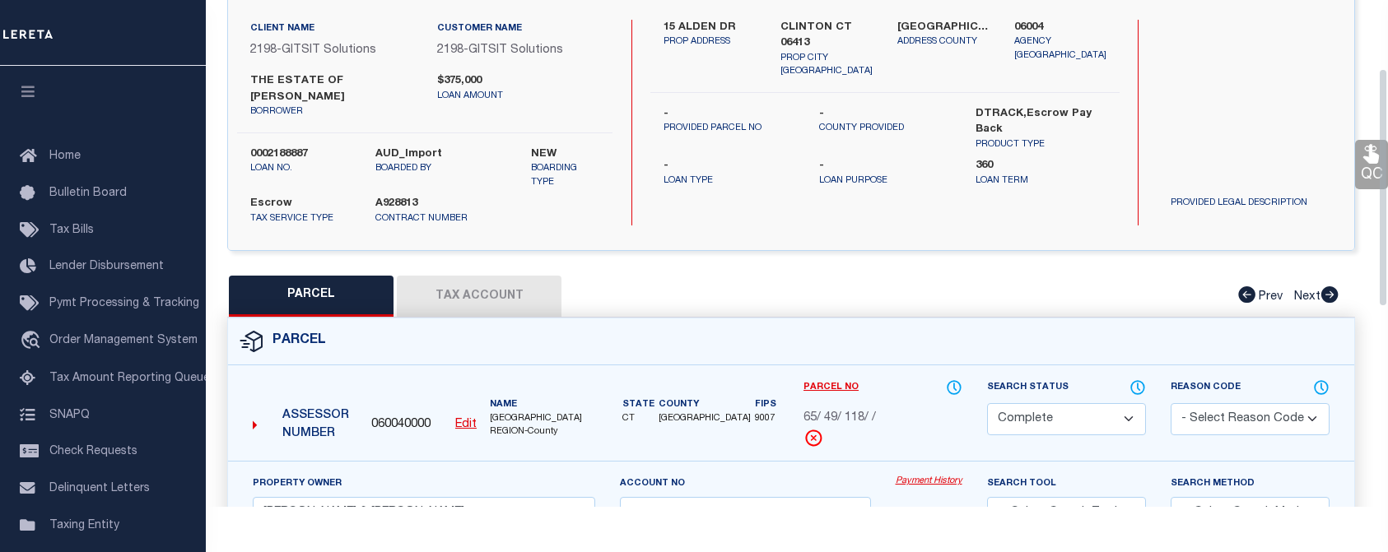
scroll to position [165, 0]
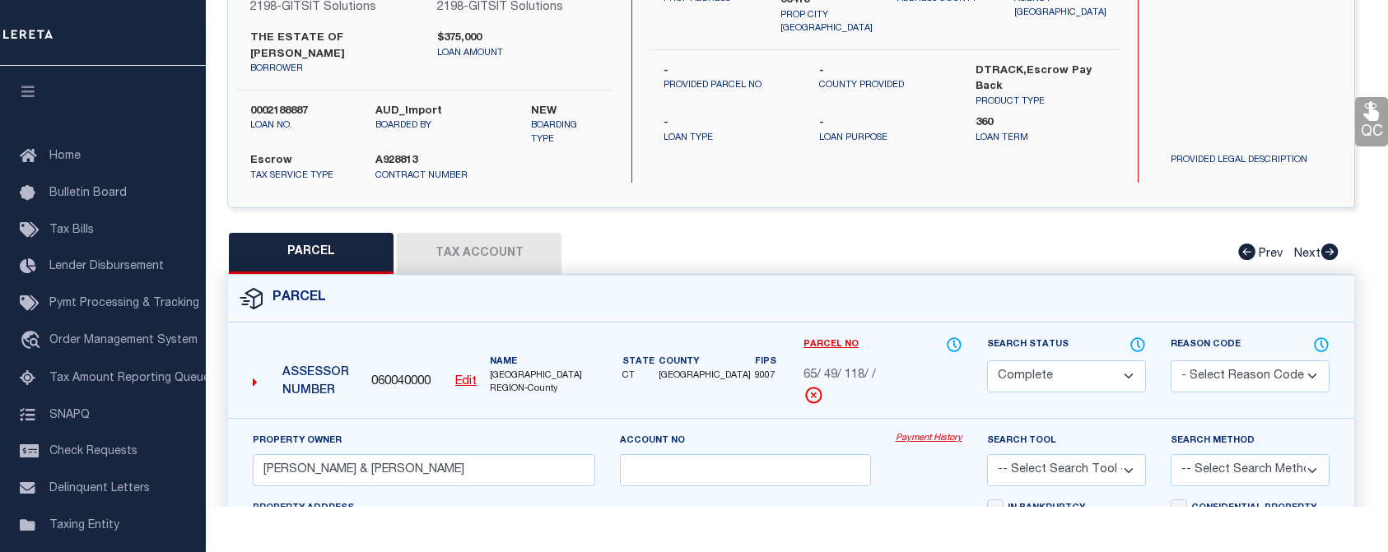
click at [489, 253] on button "Tax Account" at bounding box center [479, 253] width 165 height 41
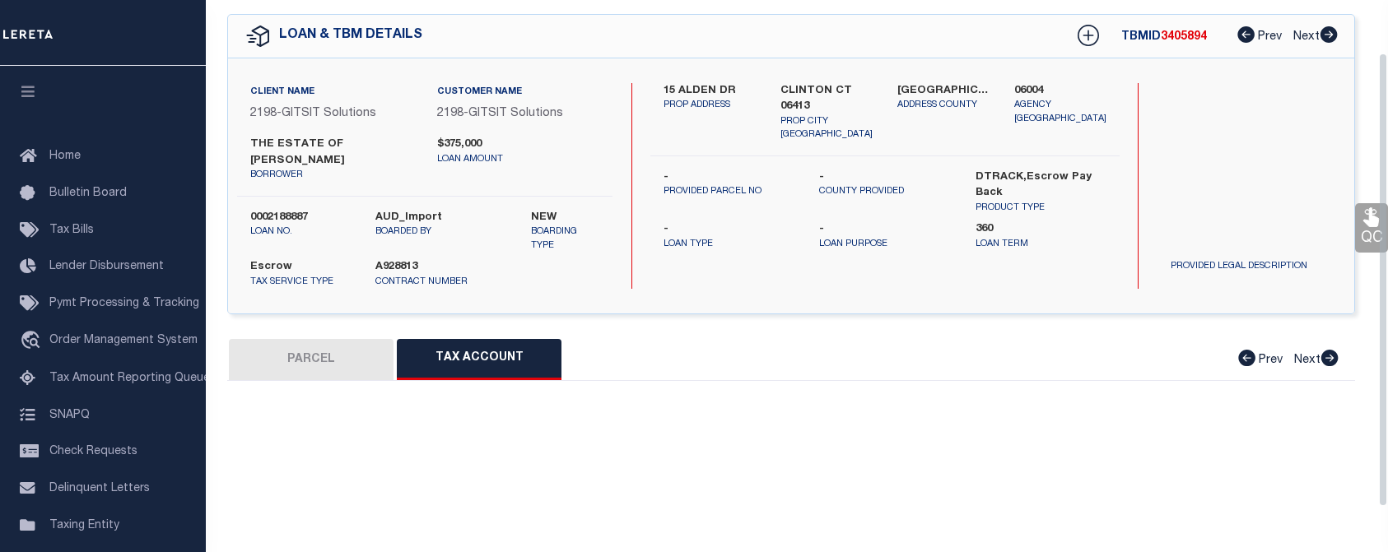
select select "100"
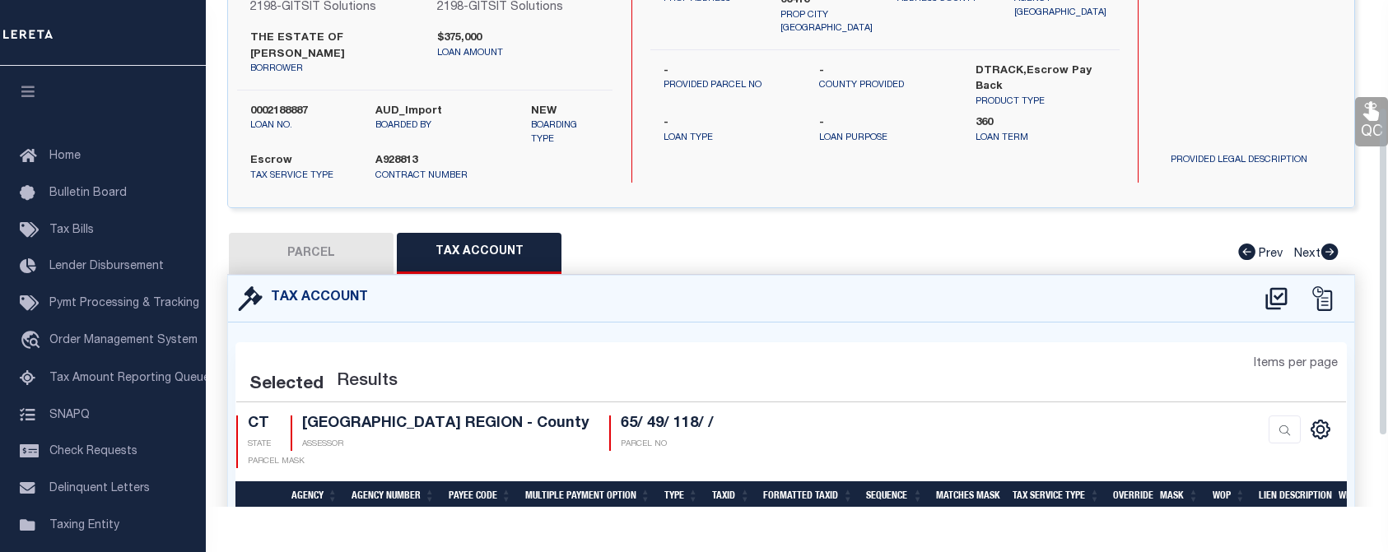
select select "100"
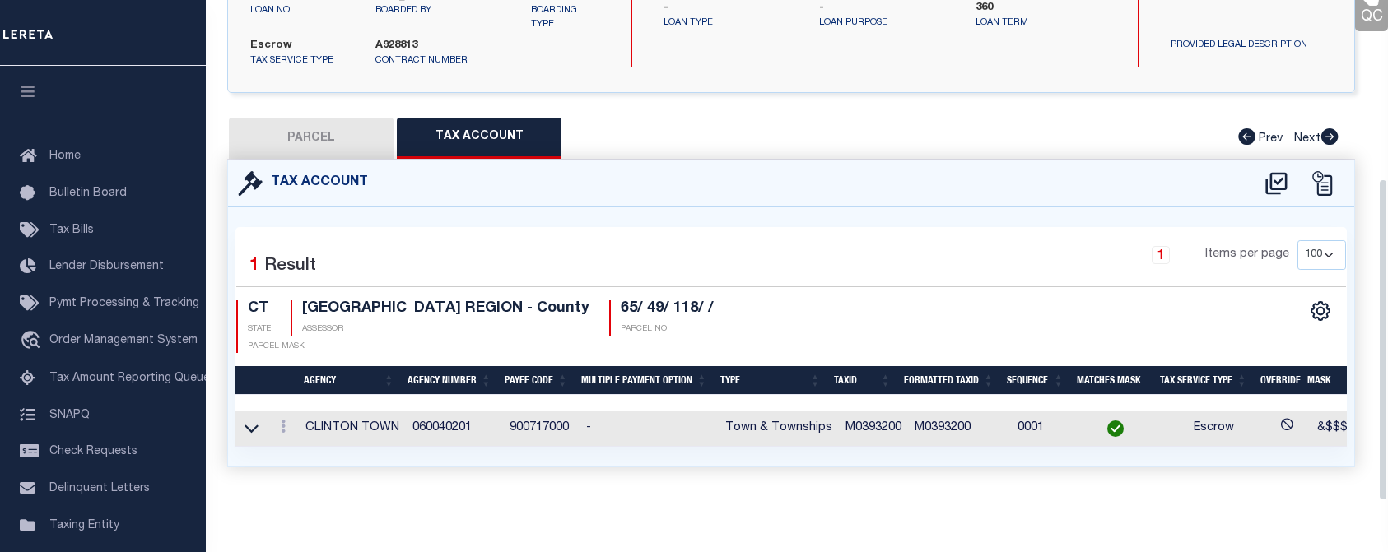
scroll to position [290, 0]
click at [1058, 278] on div "Selected 1 Result 1 Items per page 10 25 50 100 CT STATE LOWER CT RIVER VALLEY …" at bounding box center [791, 296] width 1136 height 113
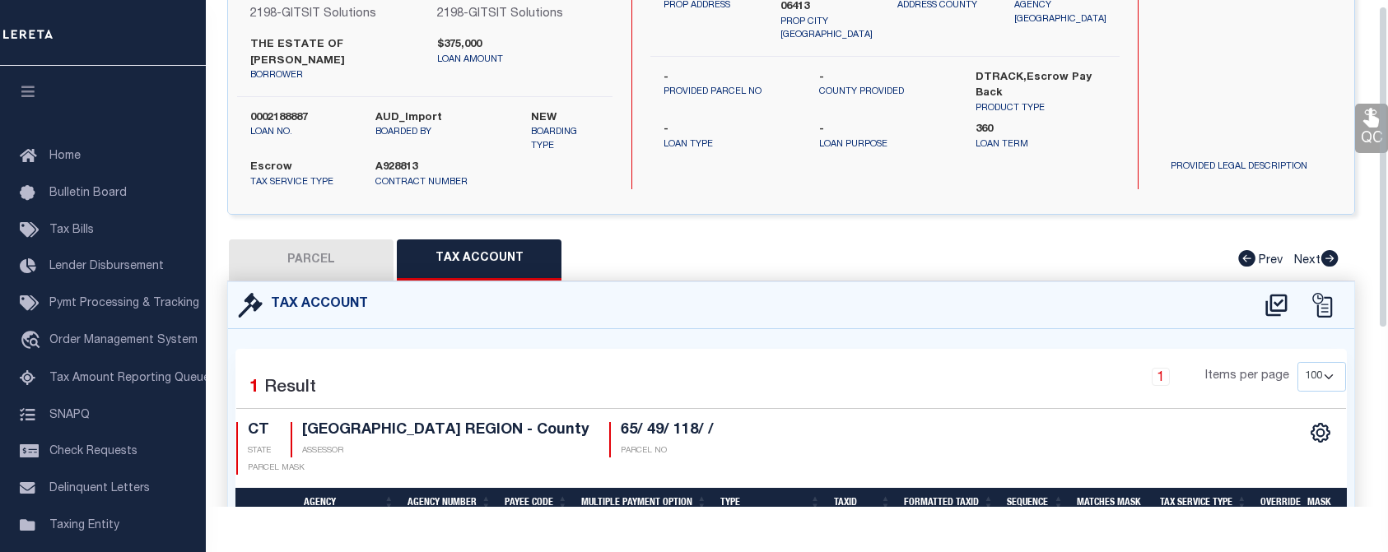
scroll to position [0, 0]
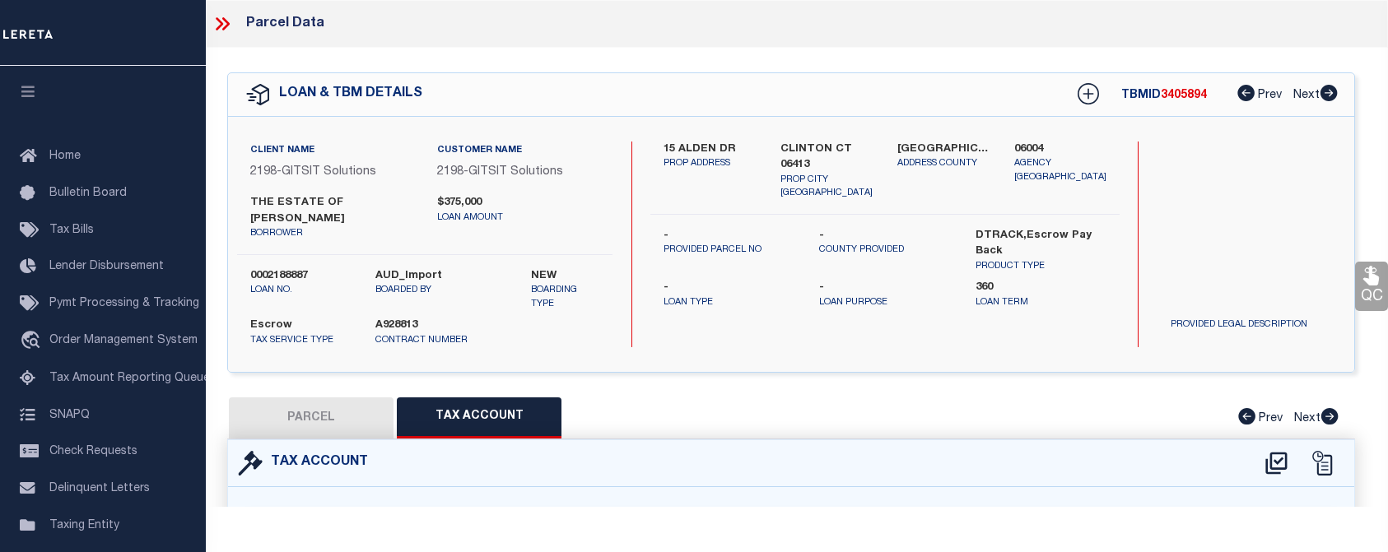
click at [224, 22] on icon at bounding box center [222, 23] width 21 height 21
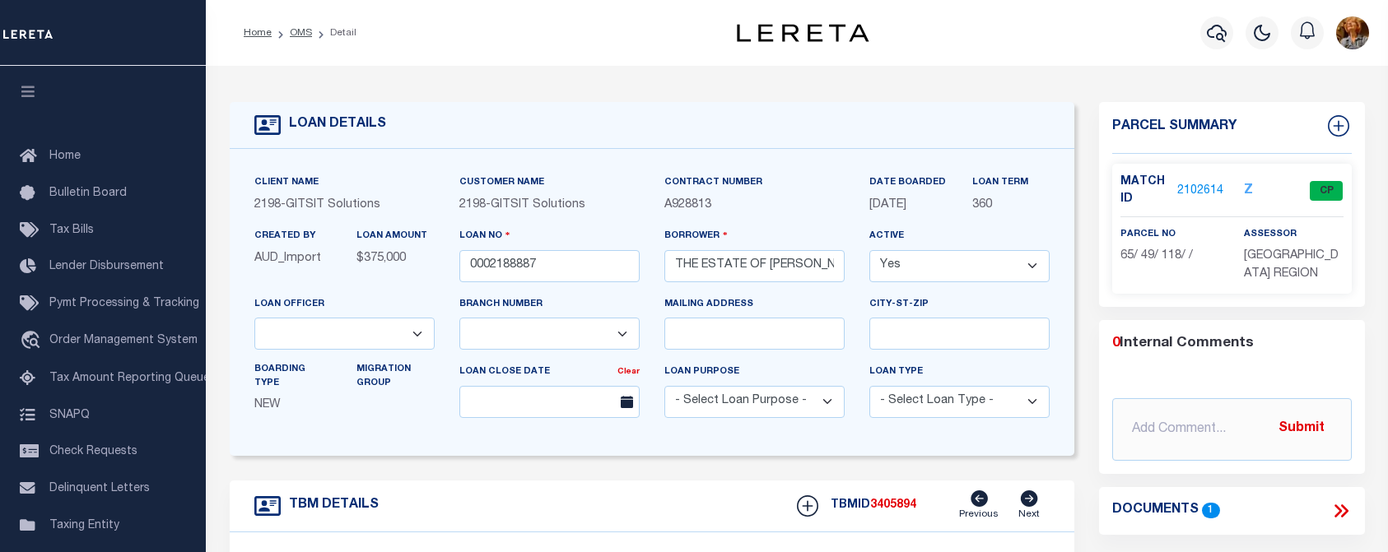
click at [1202, 187] on link "2102614" at bounding box center [1200, 191] width 46 height 17
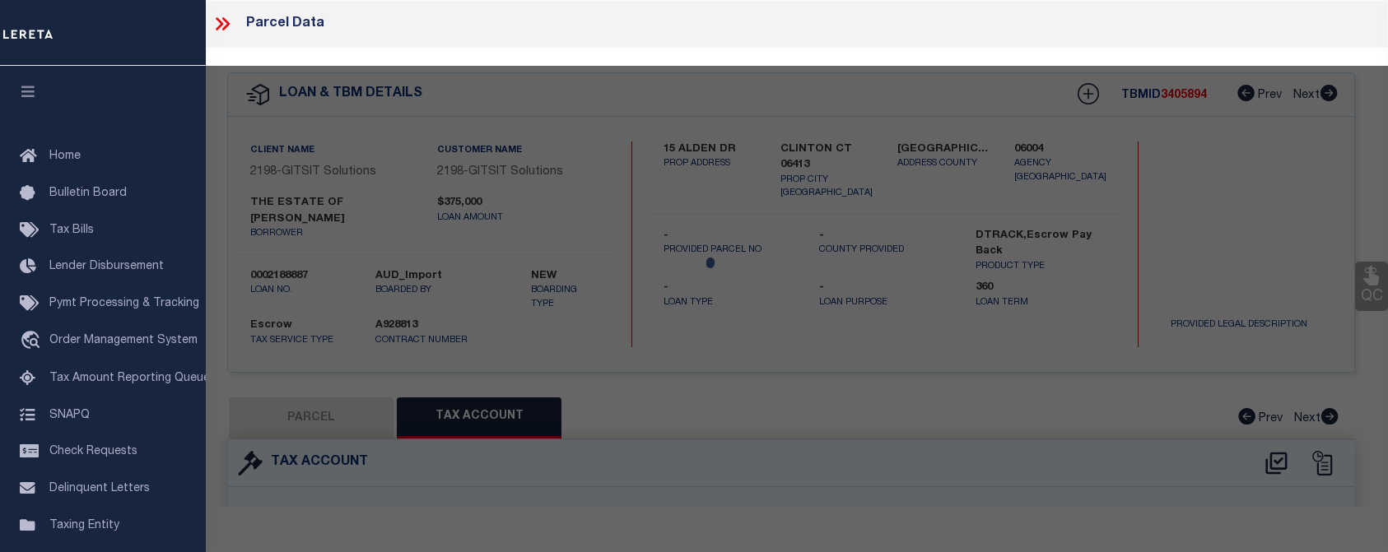
select select "AS"
checkbox input "false"
select select "CP"
type input "MENDILLO FRANK & CARMEL F"
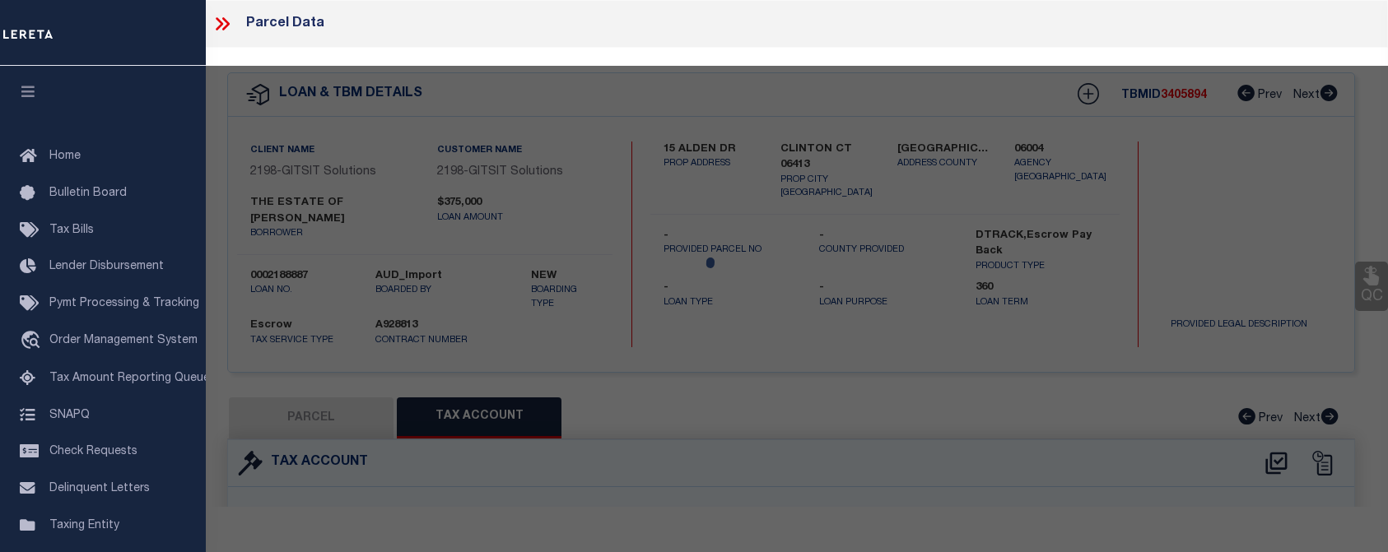
select select
type input "15 ALDEN DR"
checkbox input "false"
type input "CLINTON CT 06413"
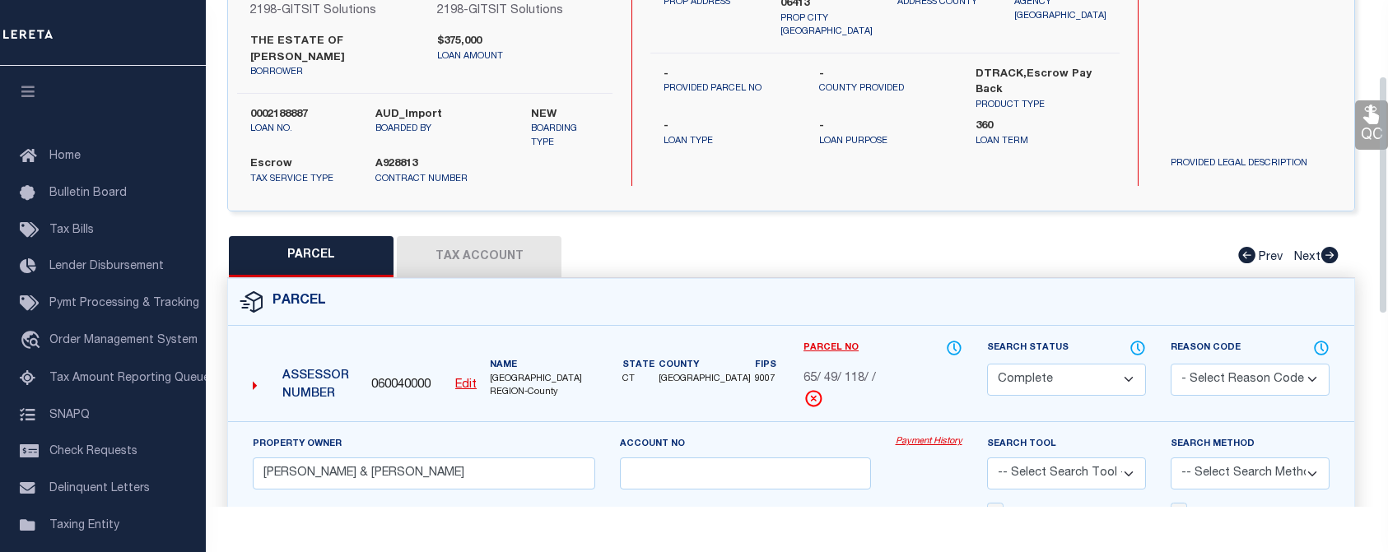
scroll to position [165, 0]
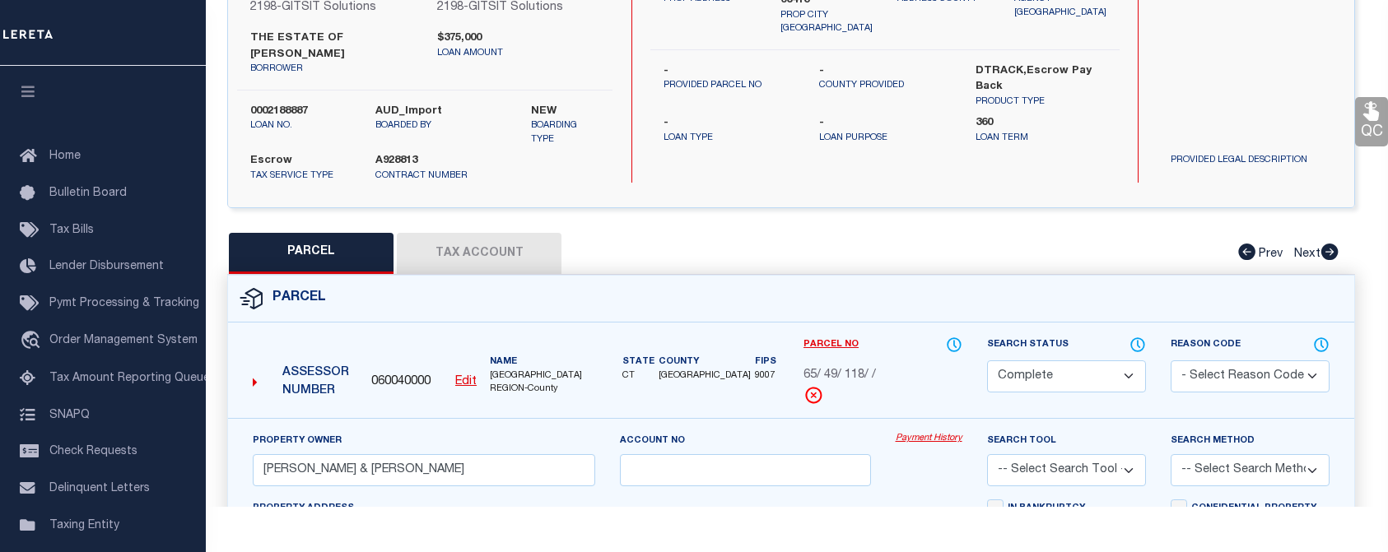
click at [475, 256] on button "Tax Account" at bounding box center [479, 253] width 165 height 41
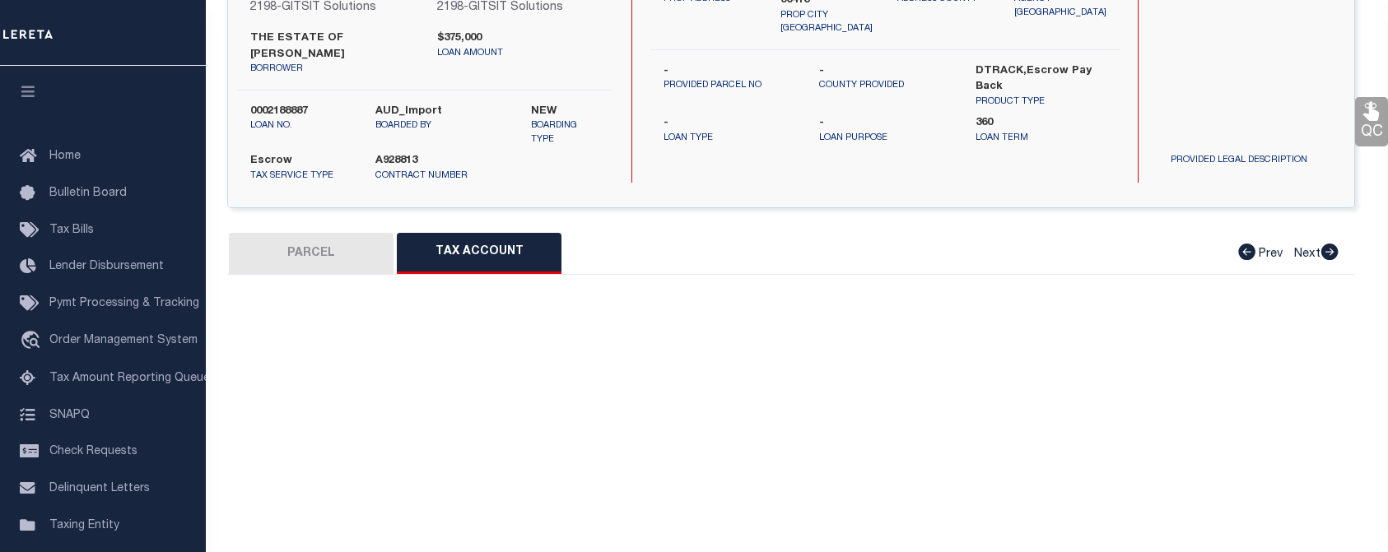
select select "100"
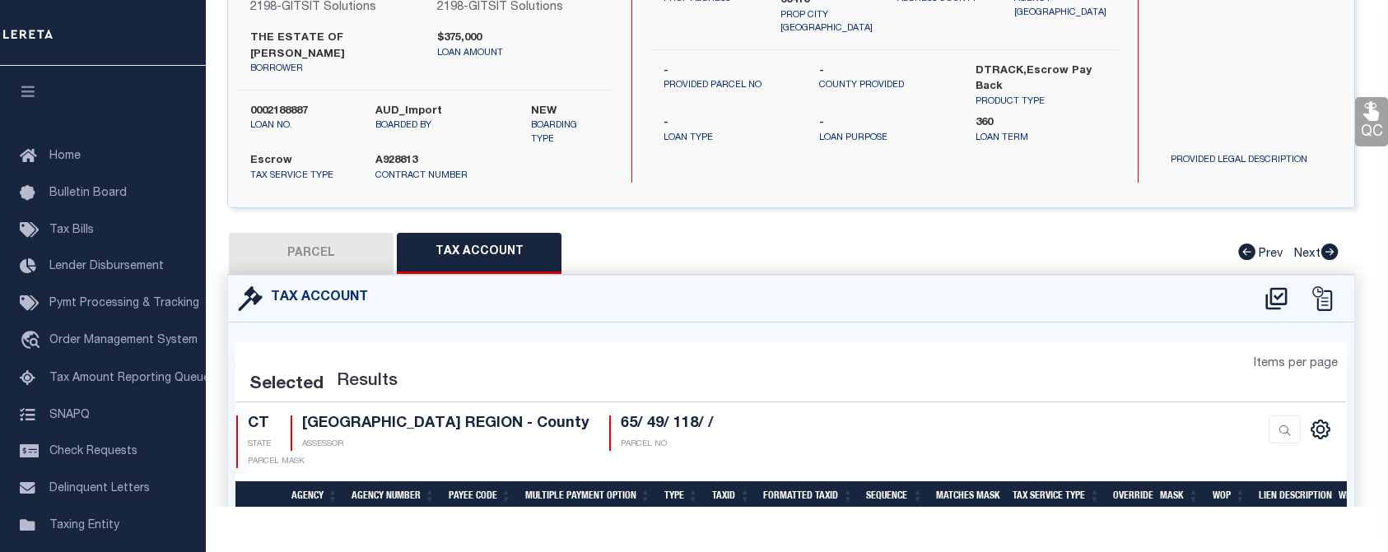
select select "100"
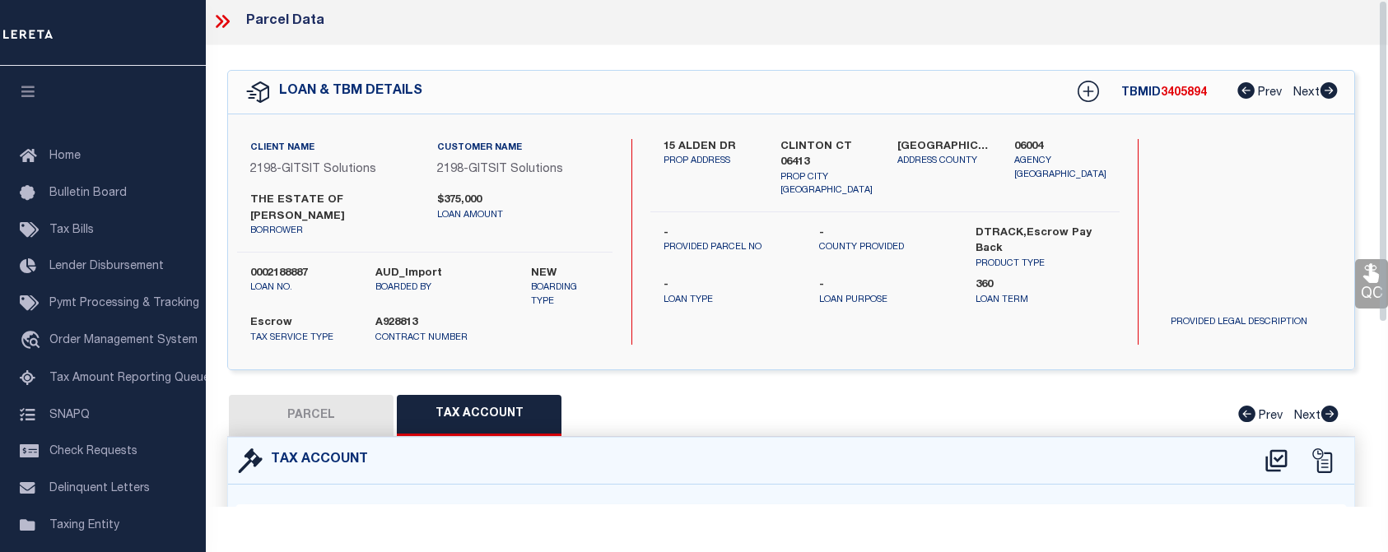
scroll to position [0, 0]
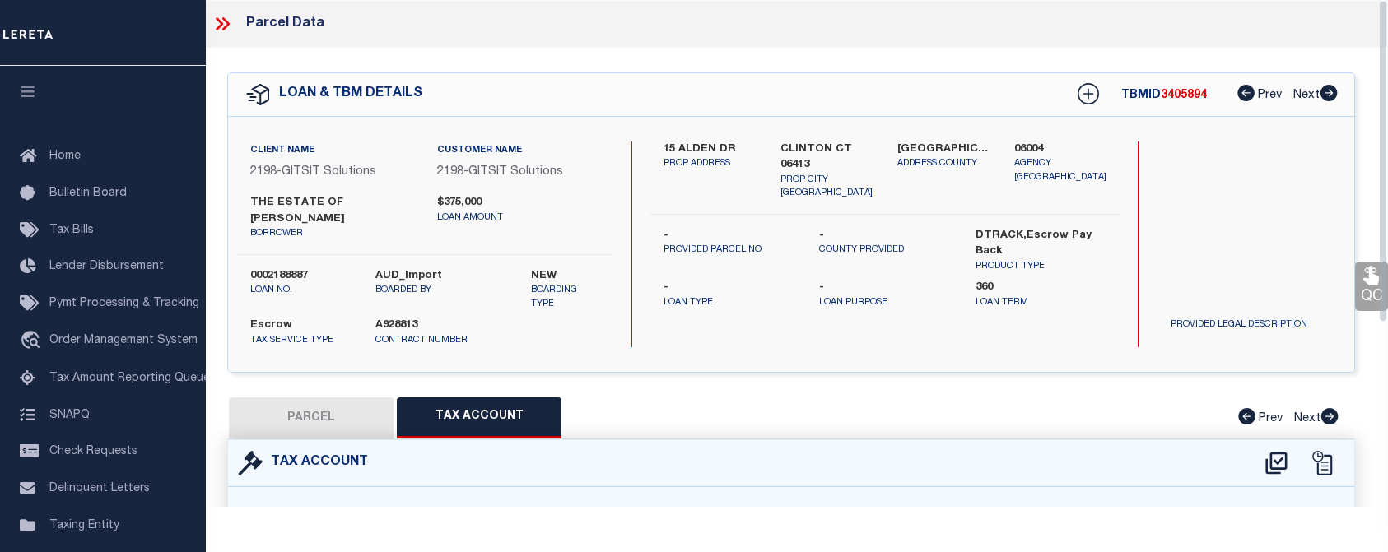
click at [798, 16] on div "Parcel Data" at bounding box center [790, 24] width 1193 height 48
click at [221, 21] on icon at bounding box center [222, 23] width 21 height 21
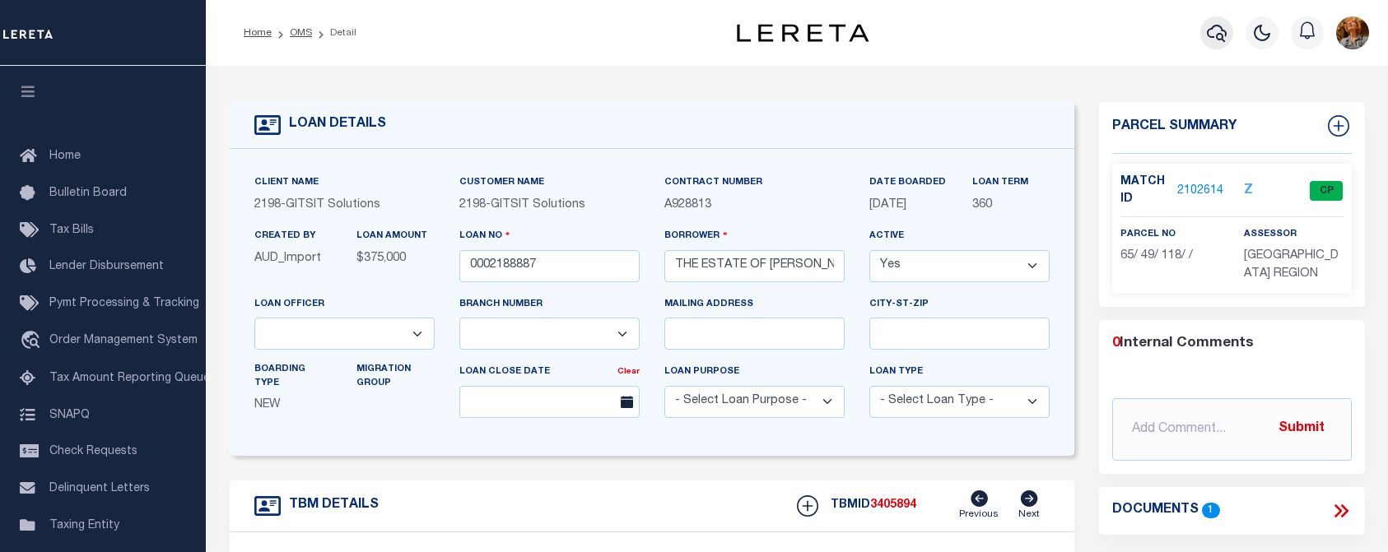
click at [1210, 30] on icon "button" at bounding box center [1217, 33] width 20 height 17
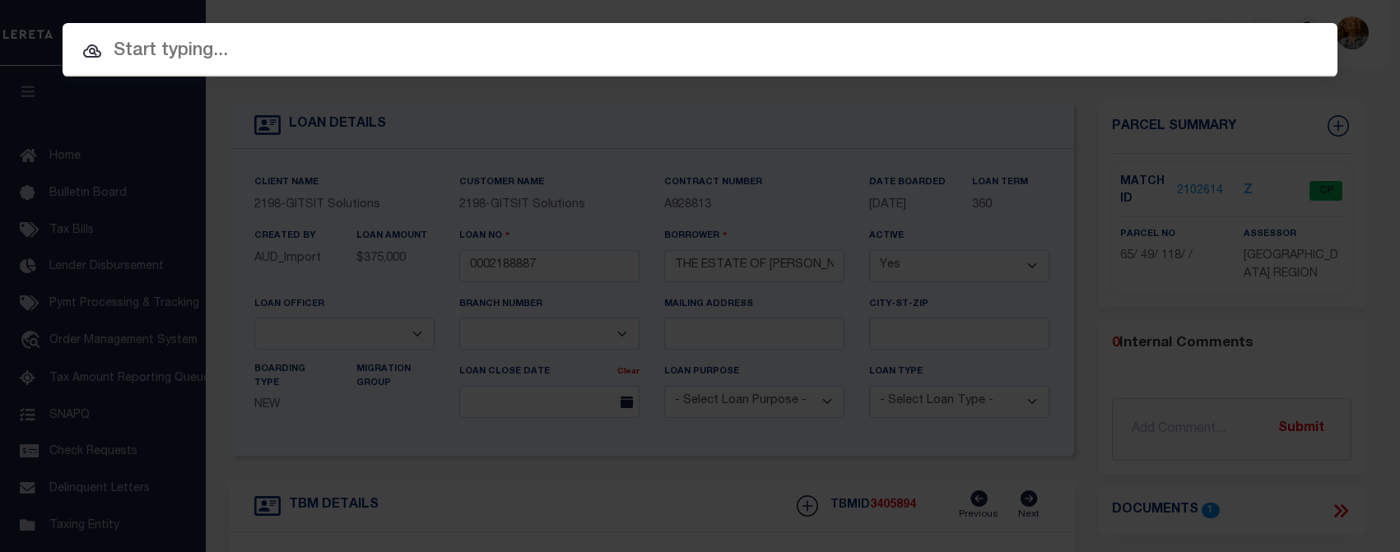
click at [111, 50] on input "text" at bounding box center [700, 51] width 1275 height 29
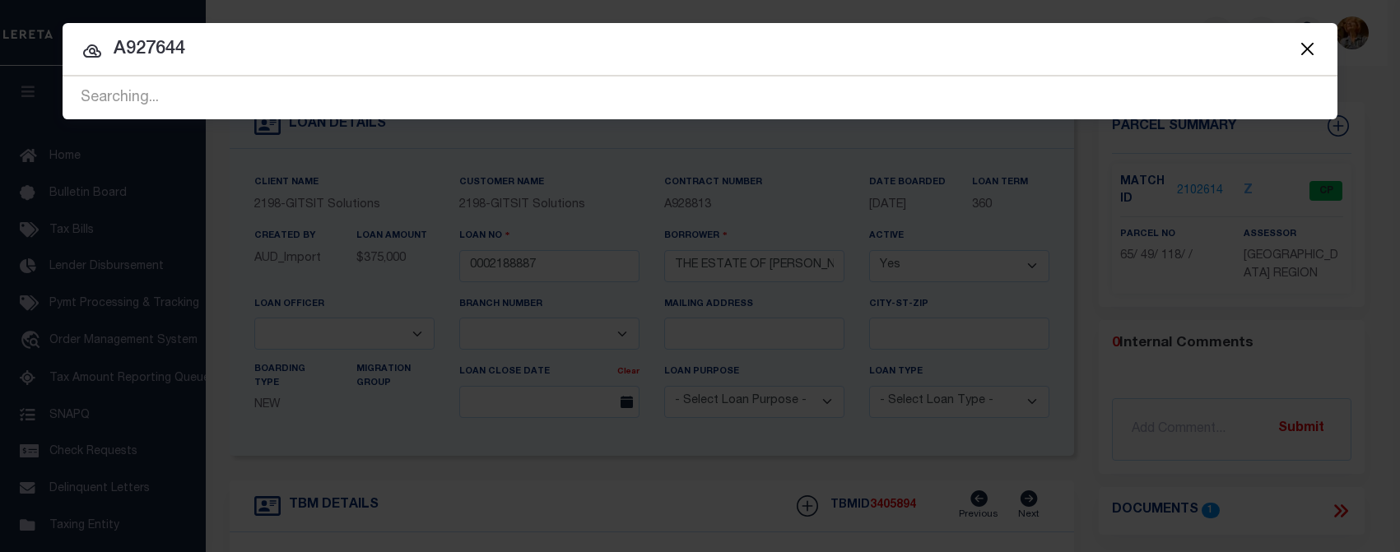
type input "A927644"
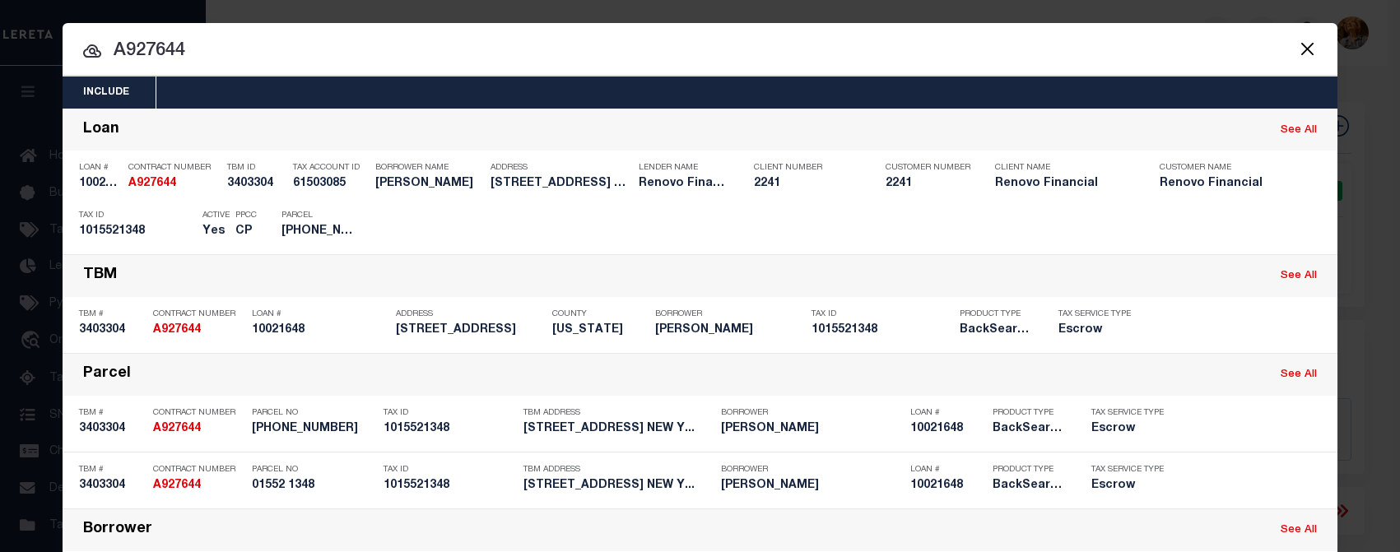
click at [1093, 81] on div "Include Loans TBM Customers Borrowers Payments (Lender Non-Disb) Payments (Lend…" at bounding box center [700, 93] width 1275 height 32
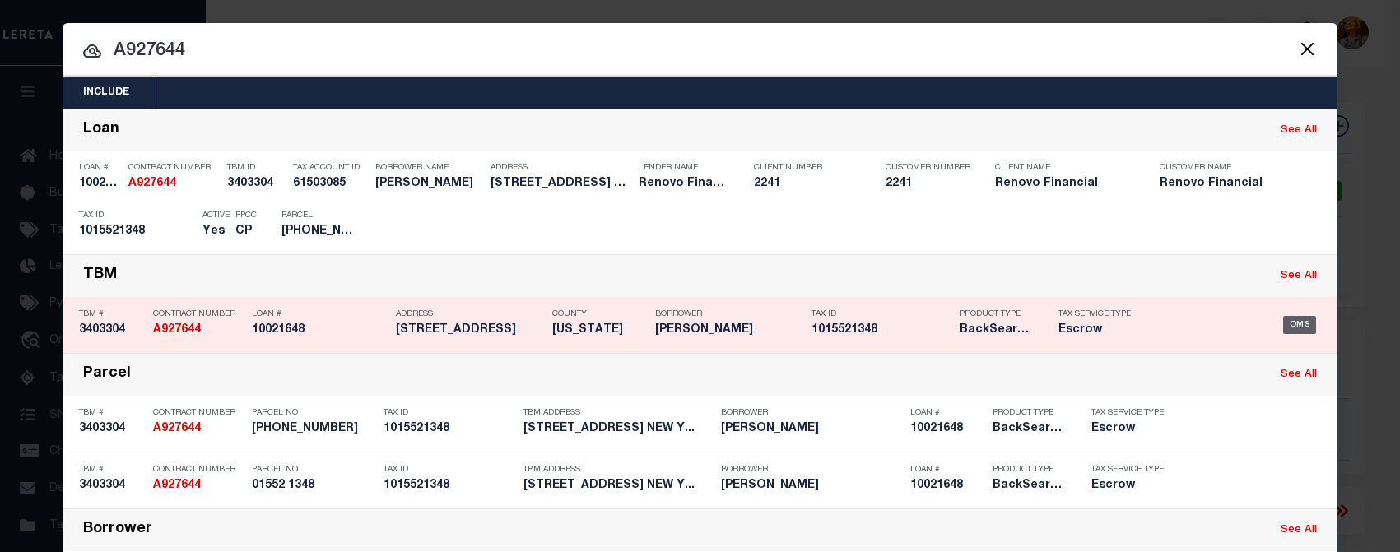
click at [1295, 322] on div "OMS" at bounding box center [1300, 325] width 34 height 18
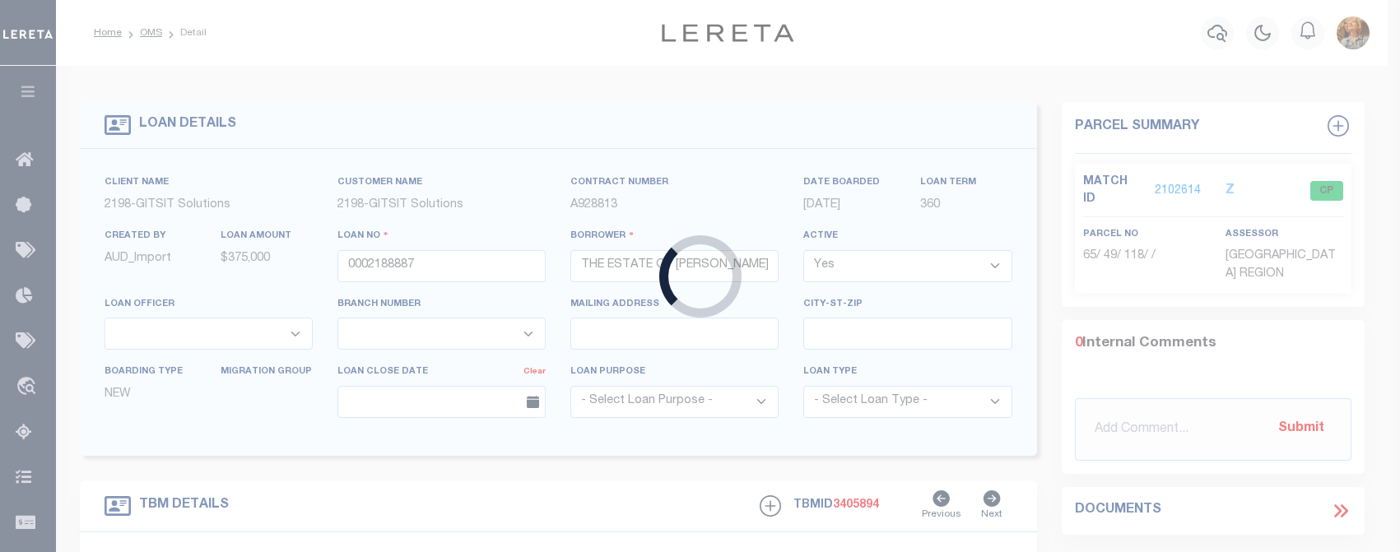
type input "10021648"
type input "YANLING PENG"
select select
type input "400 E 57TH ST APT 9CU"
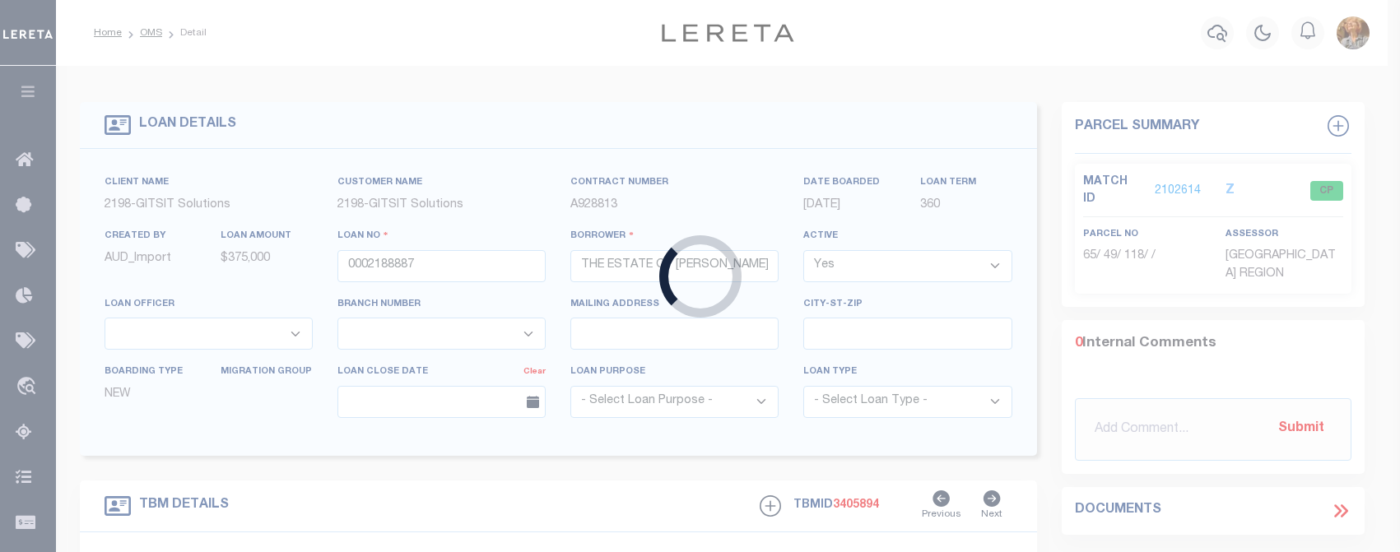
type input "NEW YORK NY 10022"
select select "10"
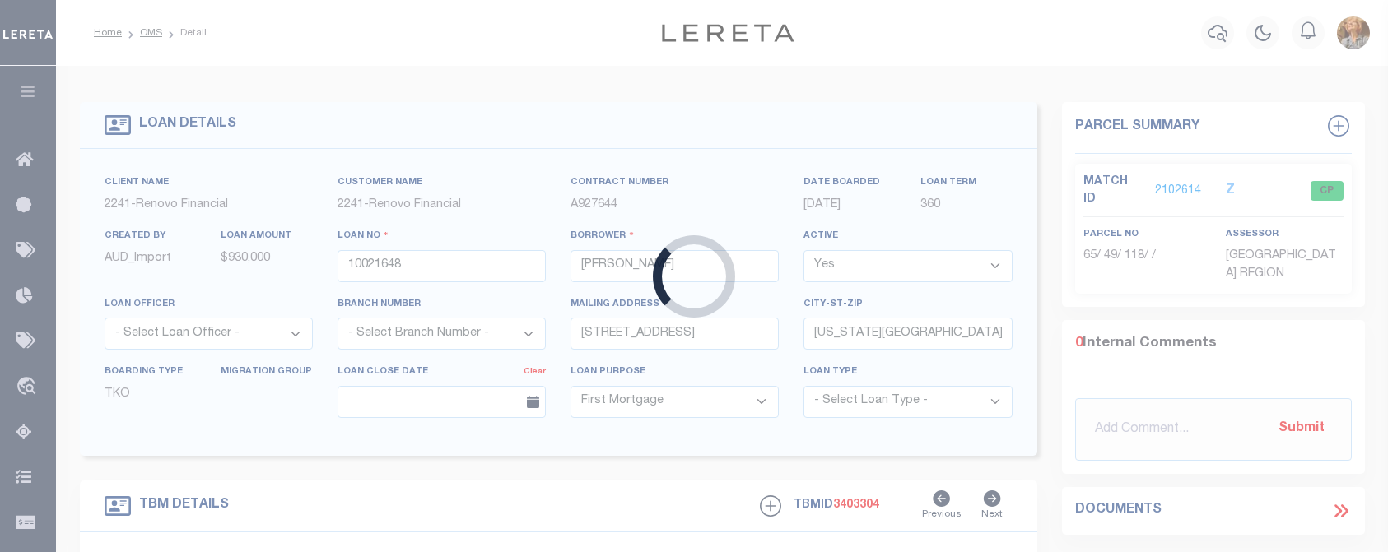
type input "389 E 89TH STREET UNIT 9C"
type input "01552 1348"
type input "NEW YORK, NY 10128"
type input "a0kUS000007epnl"
type input "NY"
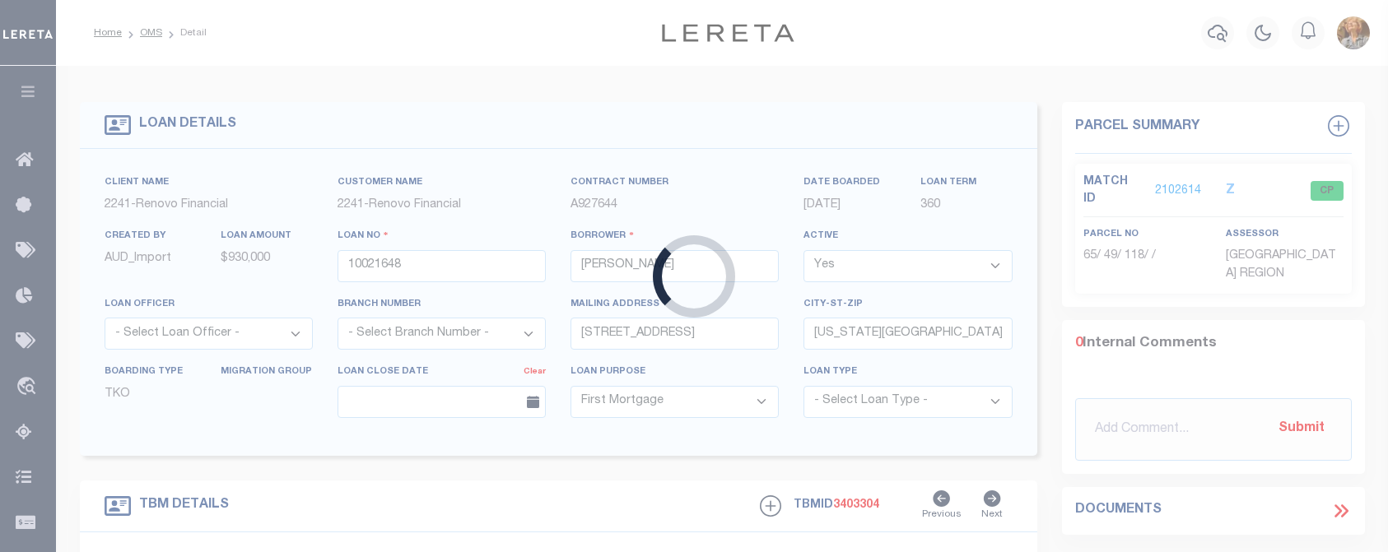
select select
type textarea "Liability Limited to Customer Provided Parcel"
select select "14701"
select select "25067"
select select
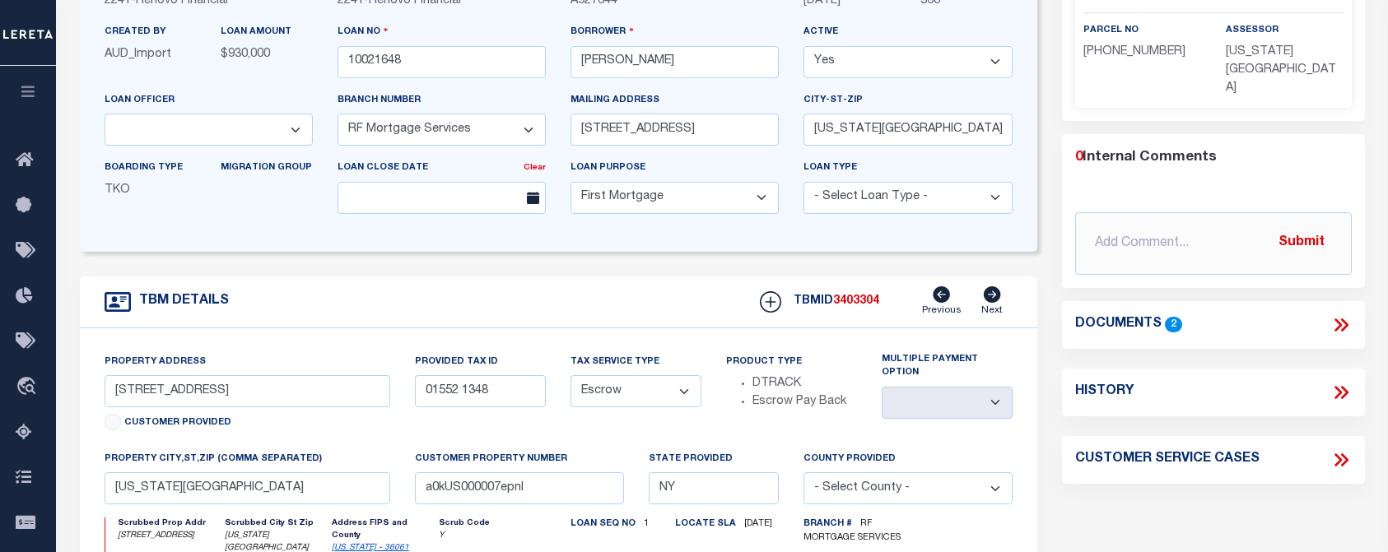
scroll to position [165, 0]
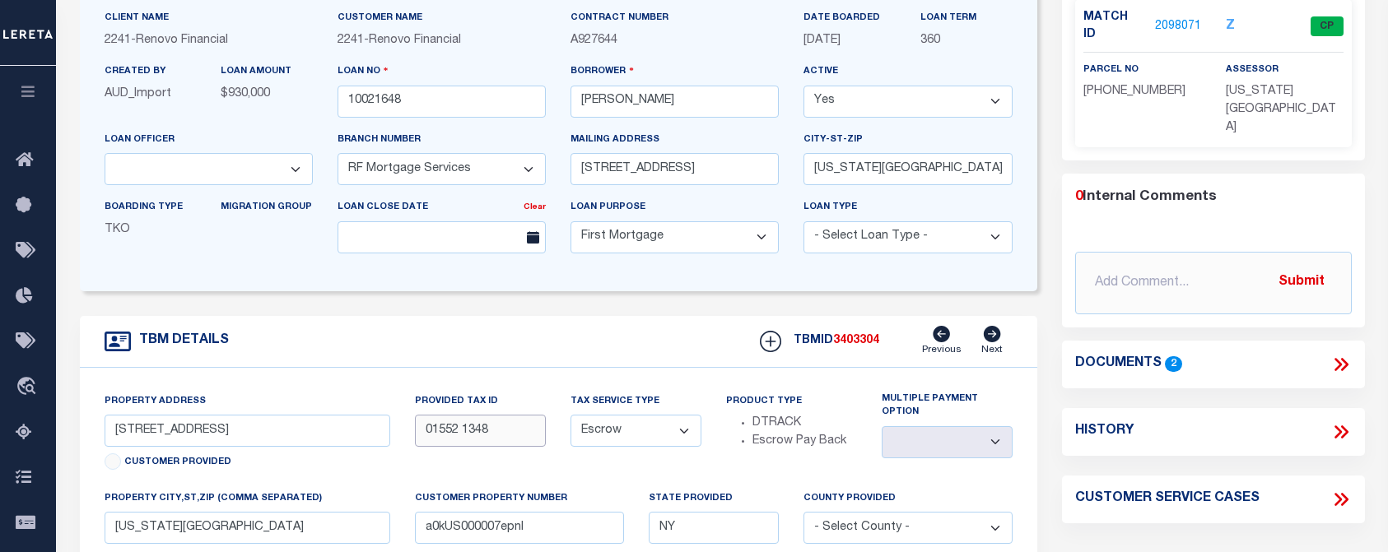
drag, startPoint x: 426, startPoint y: 433, endPoint x: 494, endPoint y: 430, distance: 67.6
click at [494, 430] on input "01552 1348" at bounding box center [480, 431] width 131 height 32
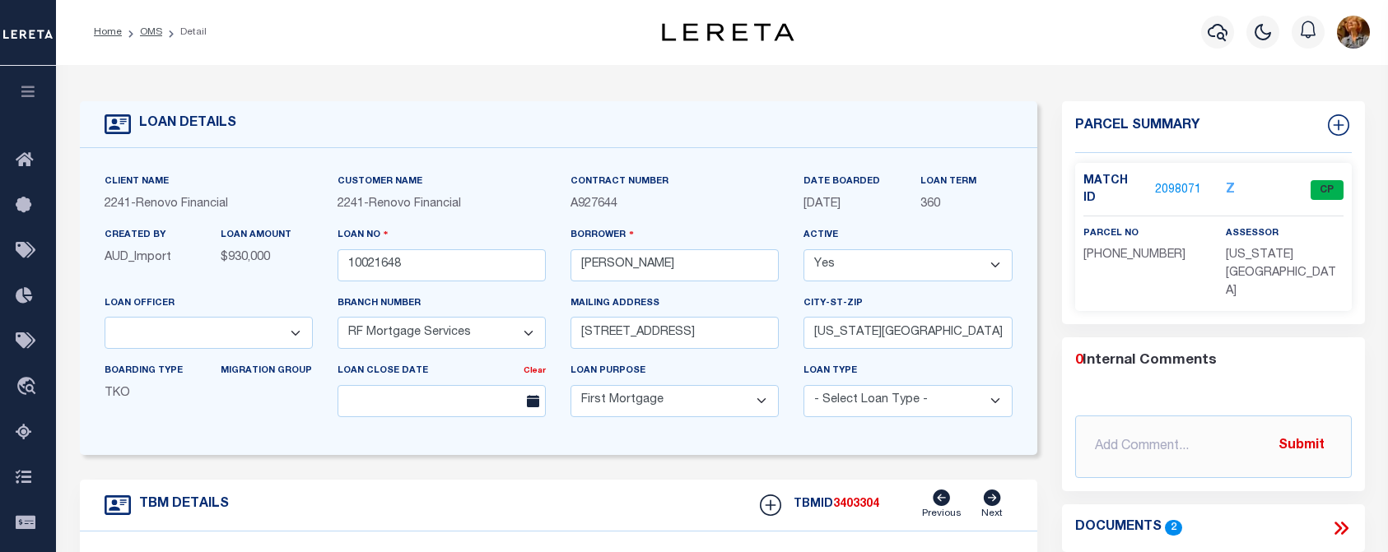
scroll to position [0, 0]
click at [1173, 183] on link "2098071" at bounding box center [1178, 191] width 46 height 17
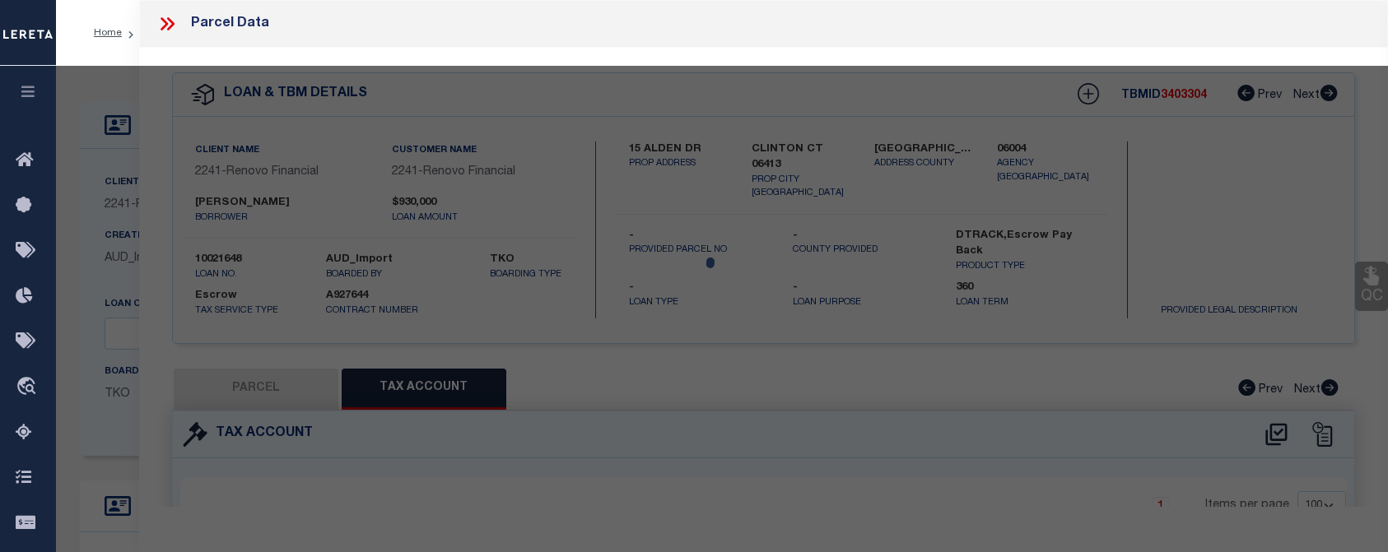
select select "AS"
checkbox input "false"
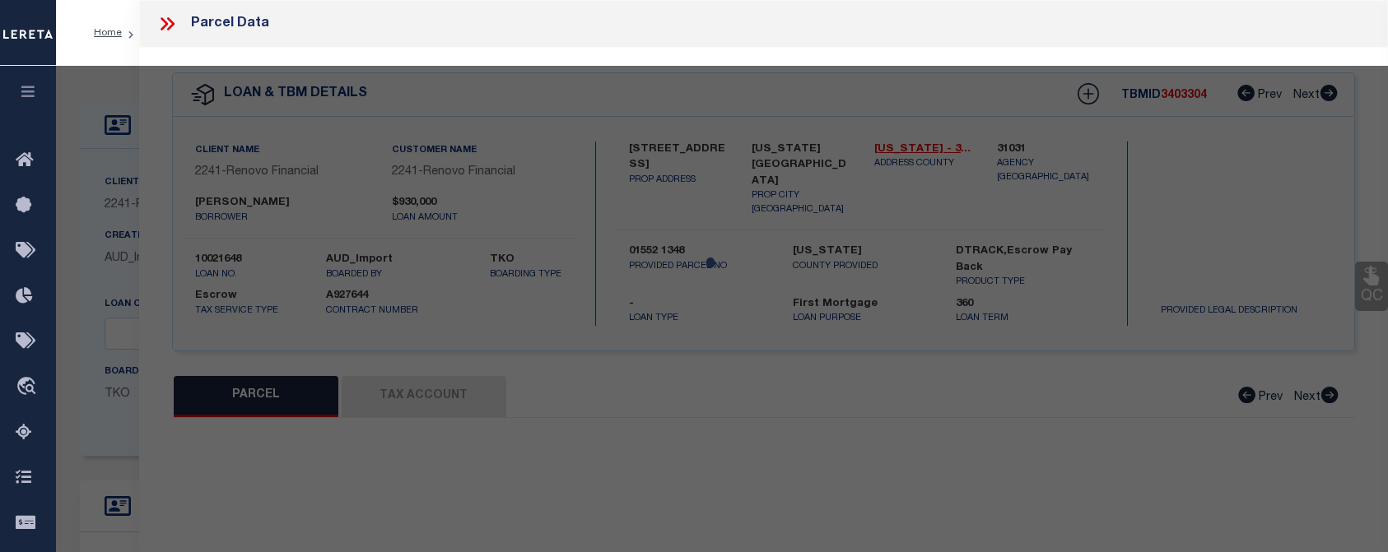
select select "CP"
type input "YANLING PENG"
select select "AGW"
select select
type input "389 E 89TH STREET UNIT 9C"
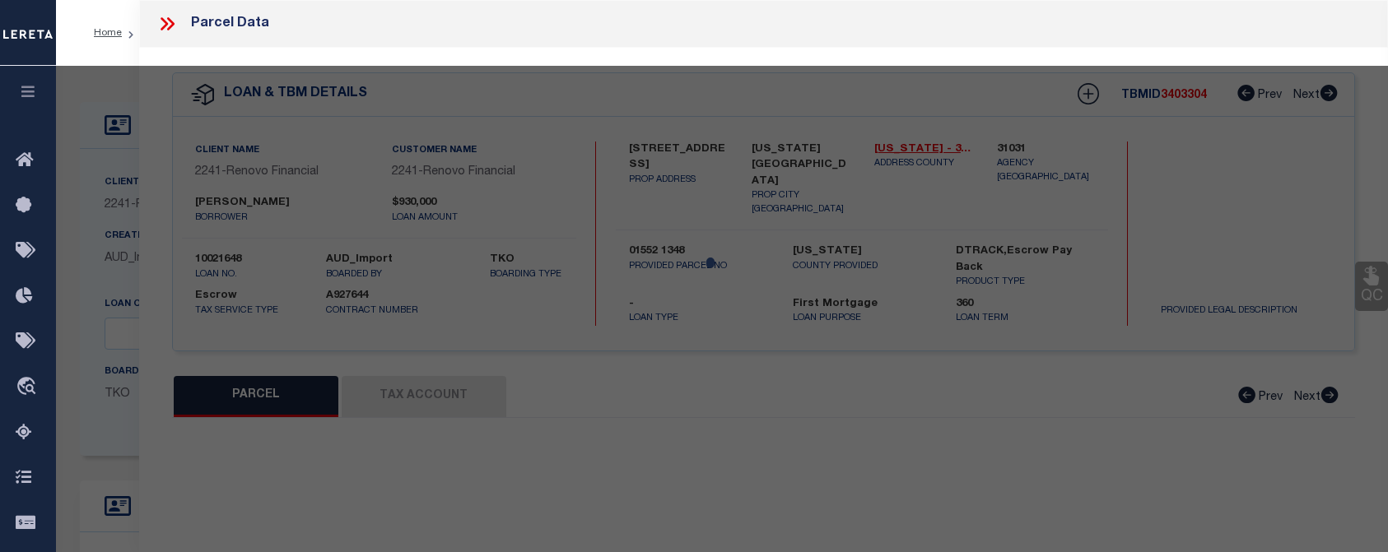
checkbox input "false"
type input "NEW YORK, NY 10128"
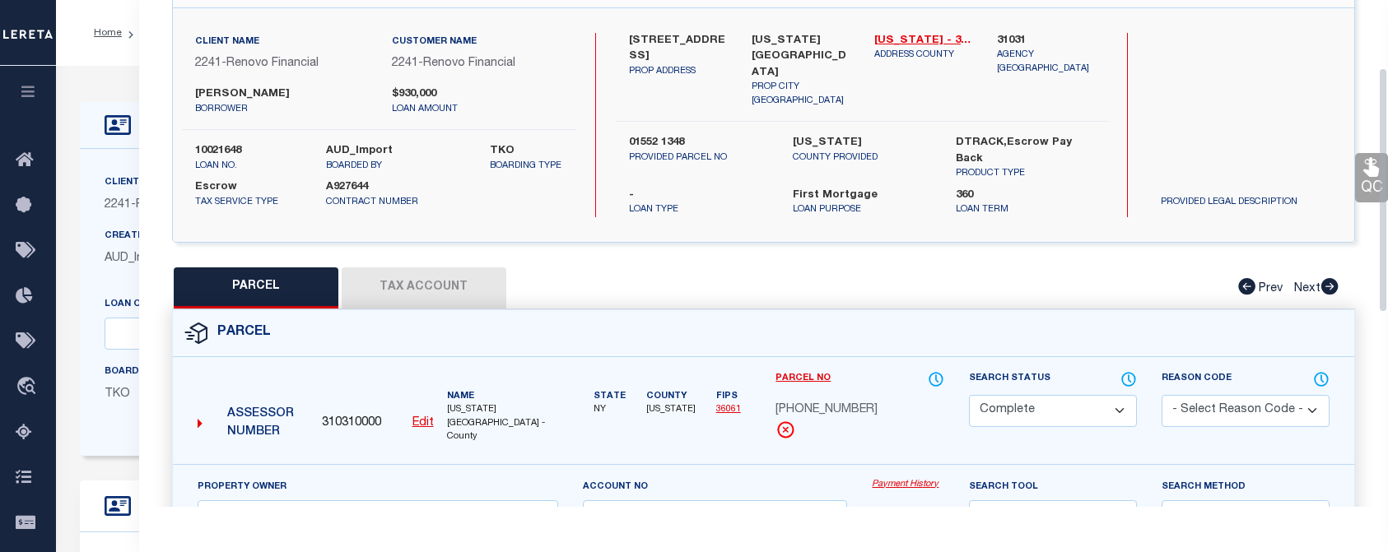
scroll to position [165, 0]
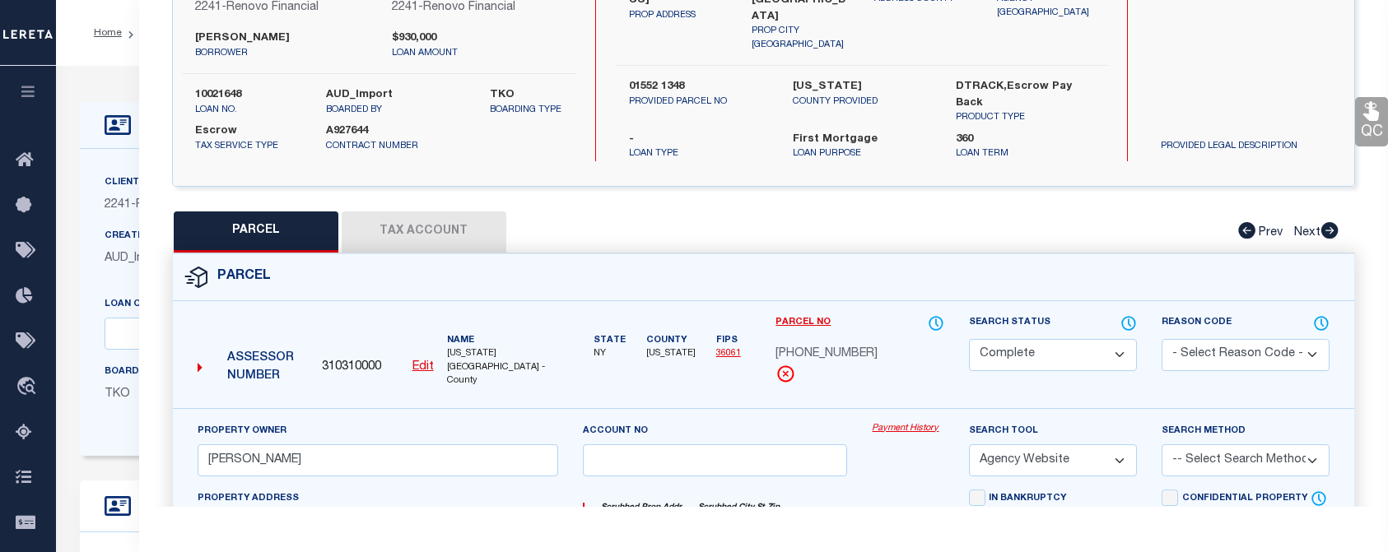
click at [451, 216] on button "Tax Account" at bounding box center [424, 232] width 165 height 41
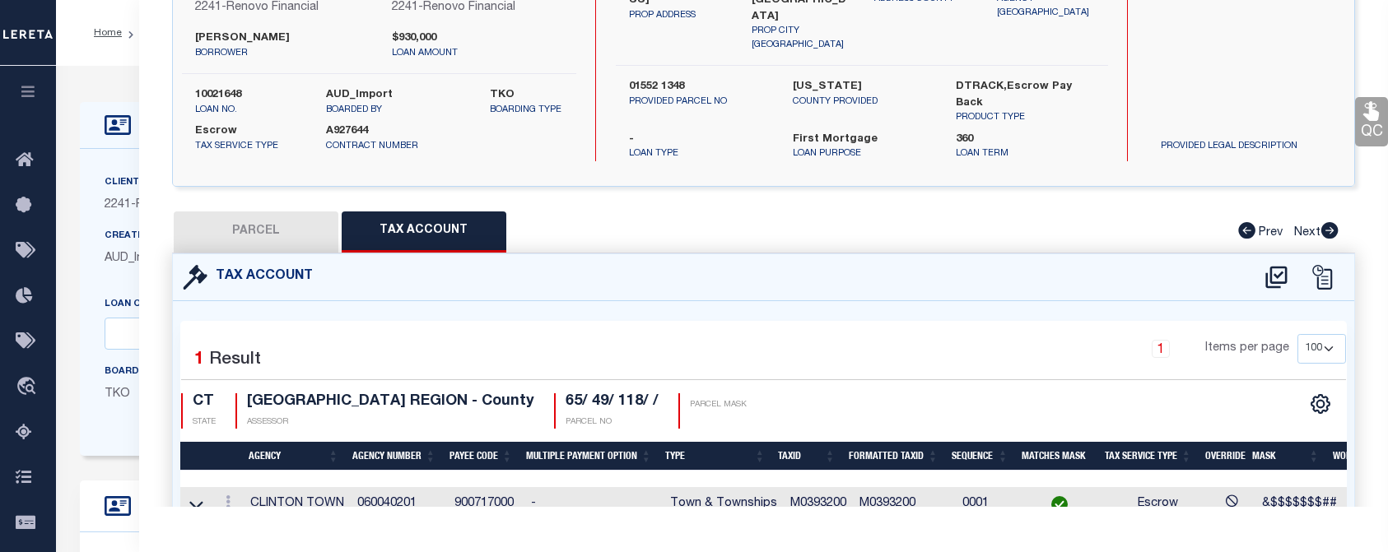
select select "100"
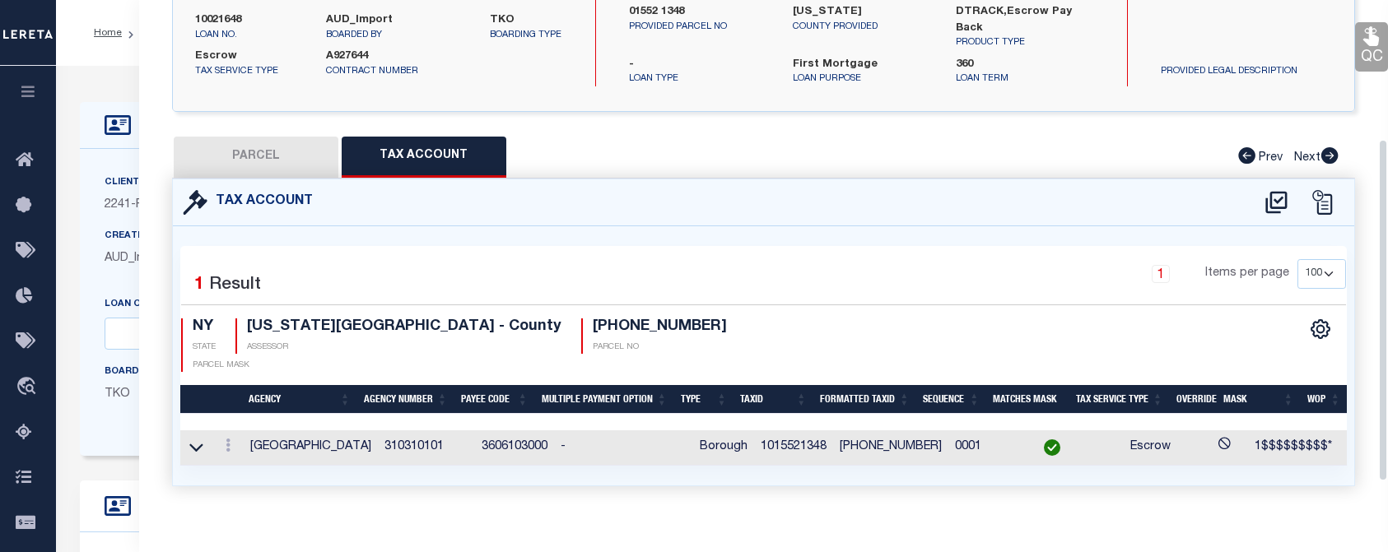
scroll to position [243, 0]
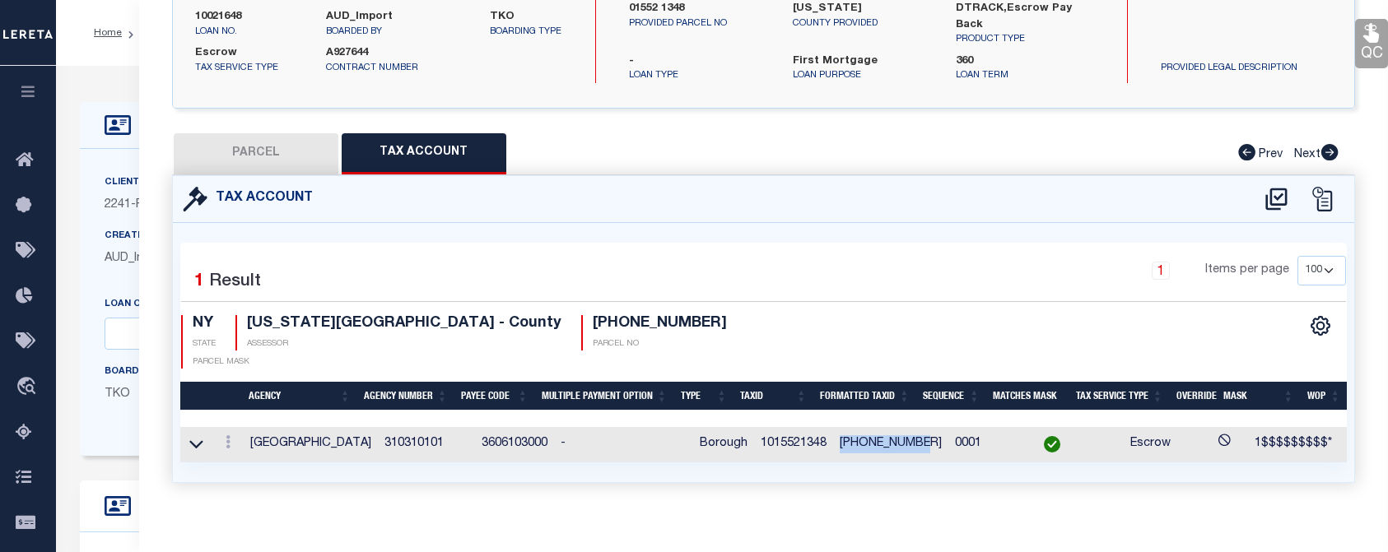
drag, startPoint x: 822, startPoint y: 417, endPoint x: 900, endPoint y: 418, distance: 78.2
click at [900, 427] on td "1-01552-1348" at bounding box center [890, 444] width 115 height 35
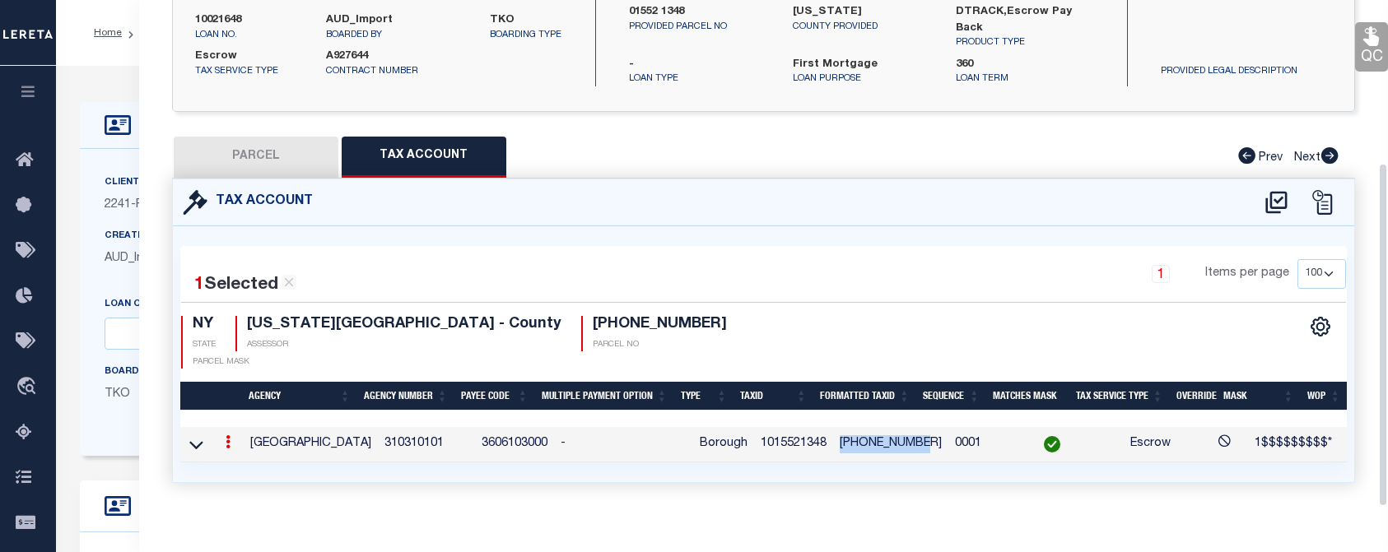
drag, startPoint x: 900, startPoint y: 418, endPoint x: 886, endPoint y: 417, distance: 14.8
copy td "1-01552-1348"
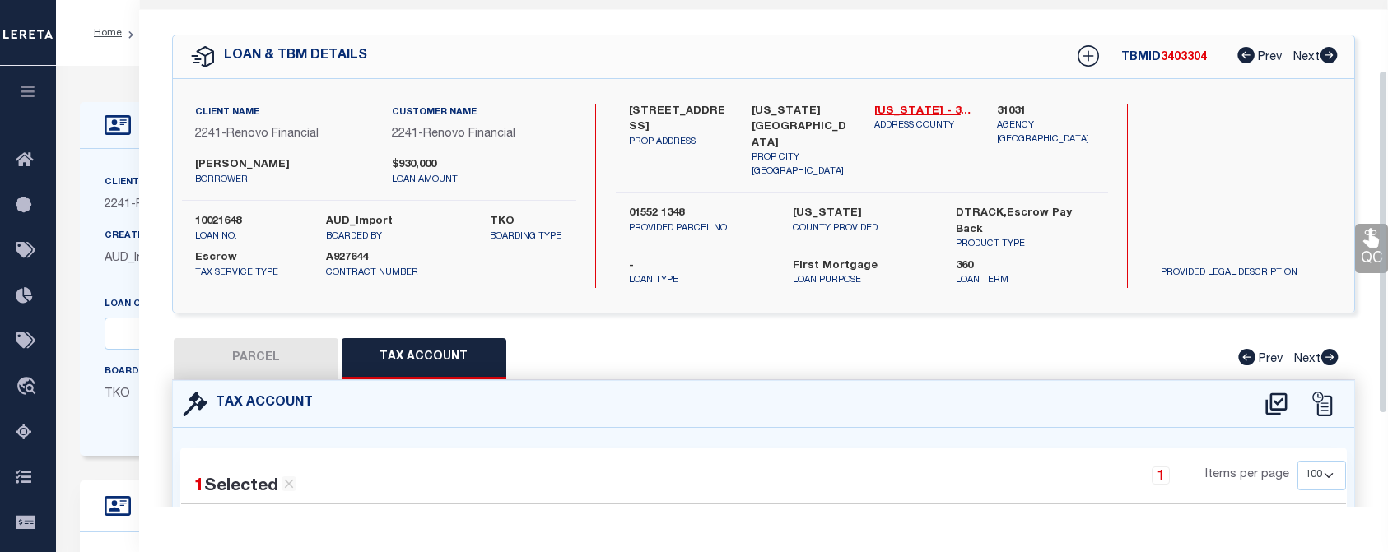
scroll to position [0, 0]
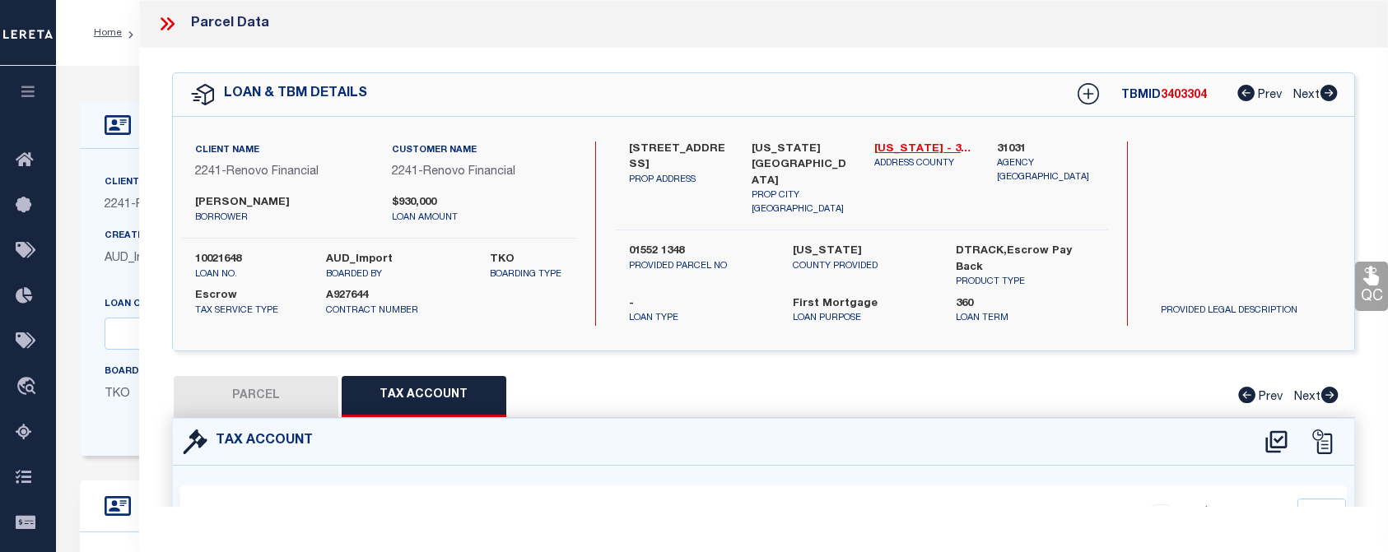
click at [168, 21] on icon at bounding box center [166, 23] width 21 height 21
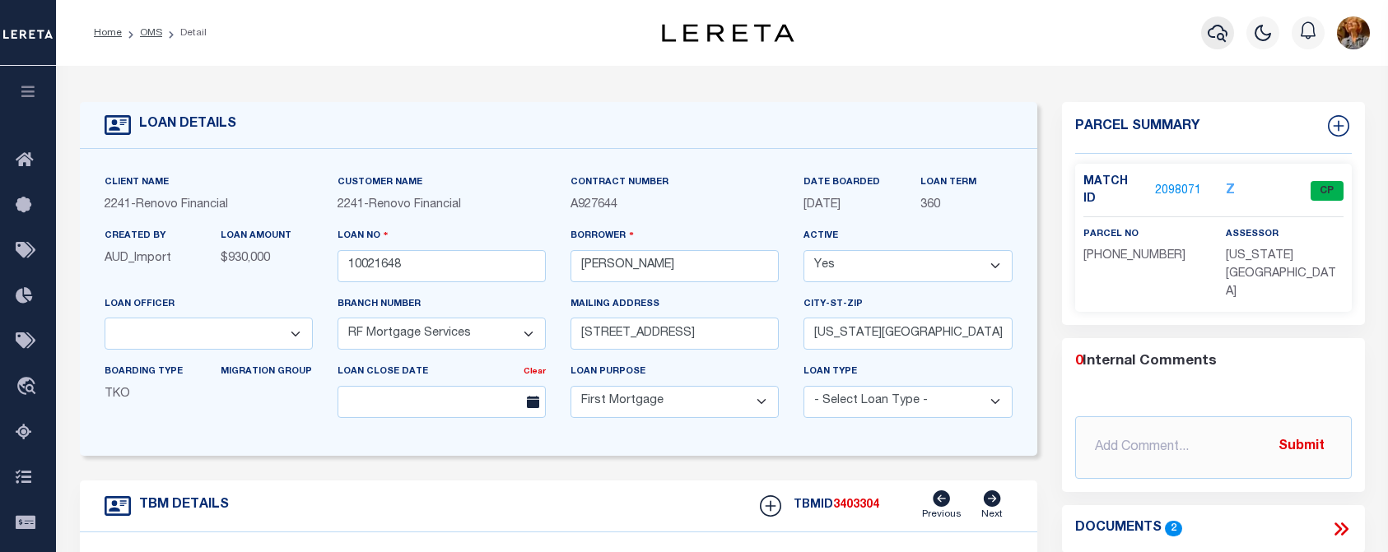
click at [1214, 29] on icon "button" at bounding box center [1217, 33] width 20 height 20
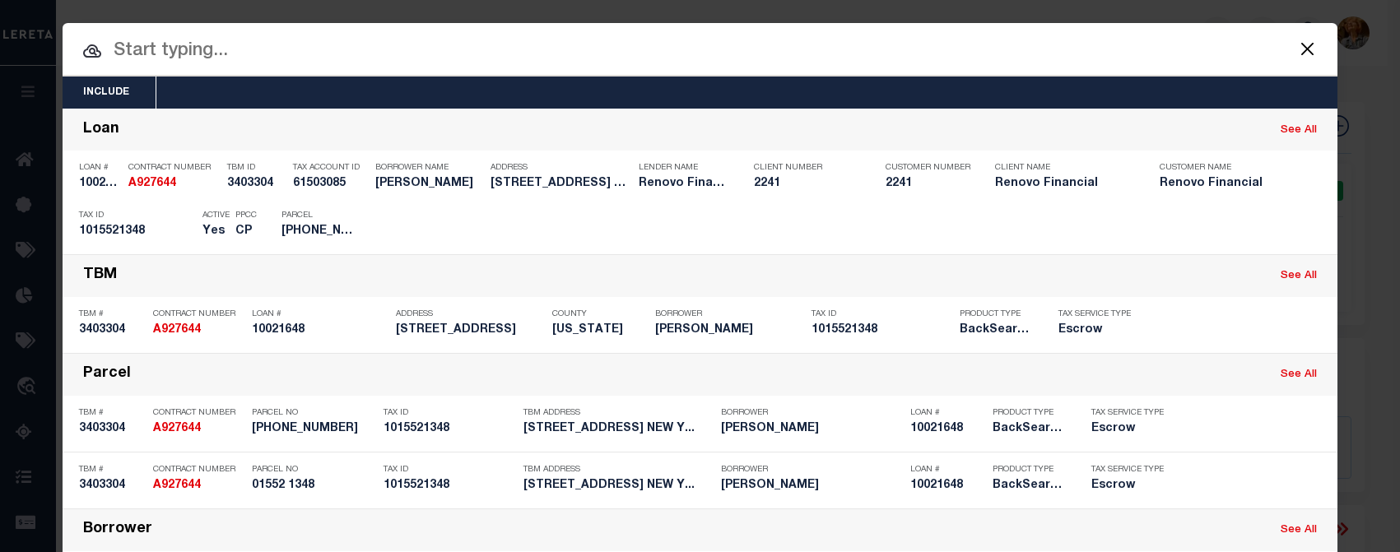
click at [109, 48] on input "text" at bounding box center [700, 51] width 1275 height 29
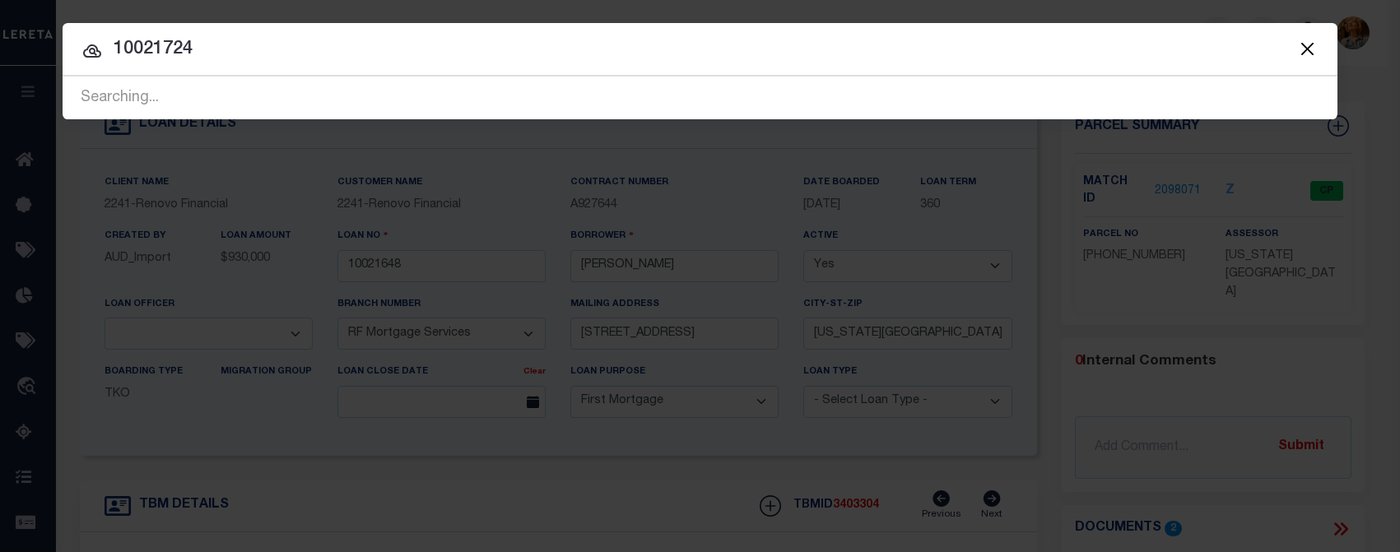
type input "10021724"
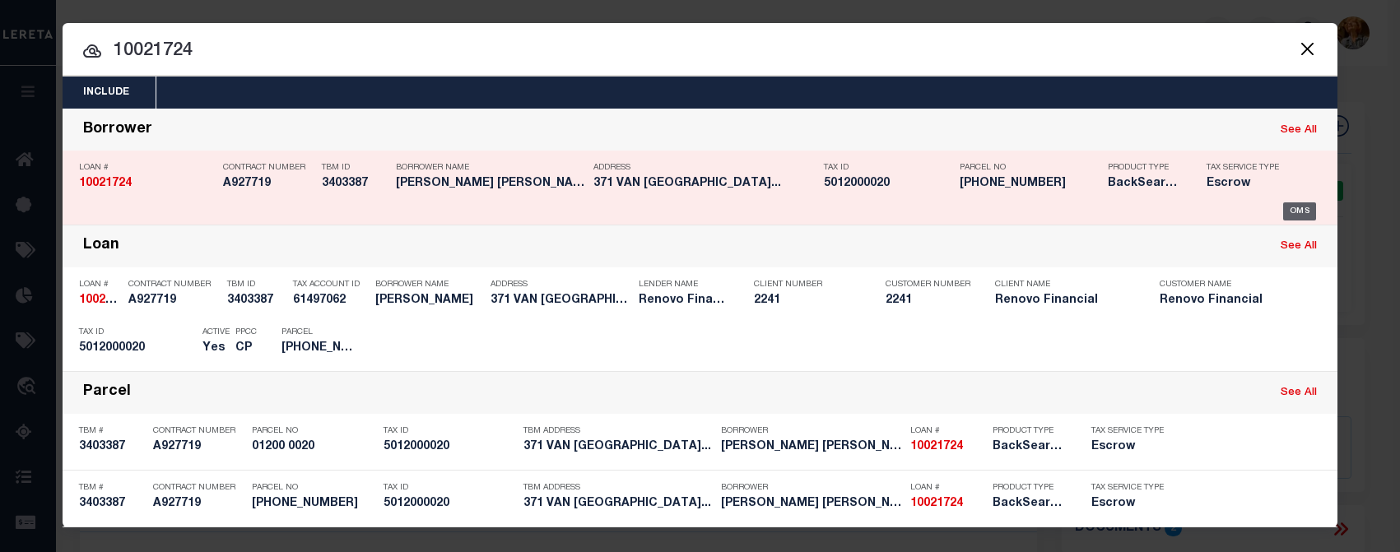
click at [1290, 215] on div "OMS" at bounding box center [1300, 211] width 34 height 18
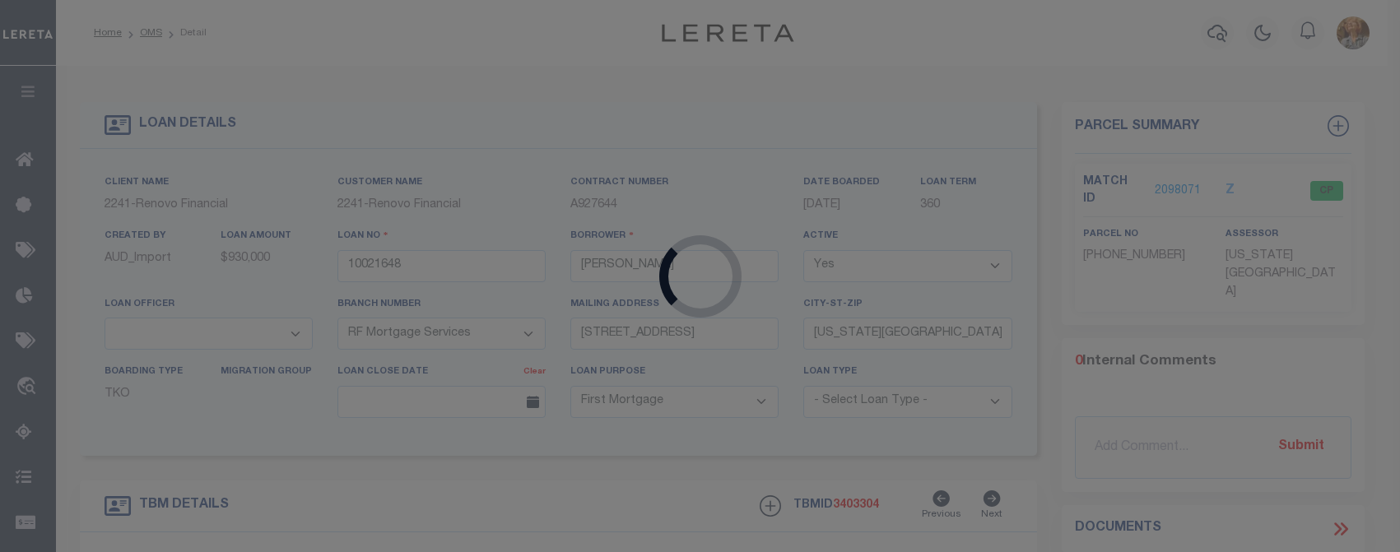
type input "10021724"
type input "ALEX PEREZ MARTINEZ"
type input "371 Van Pelt Ave"
type input "Staten Island NY 10303"
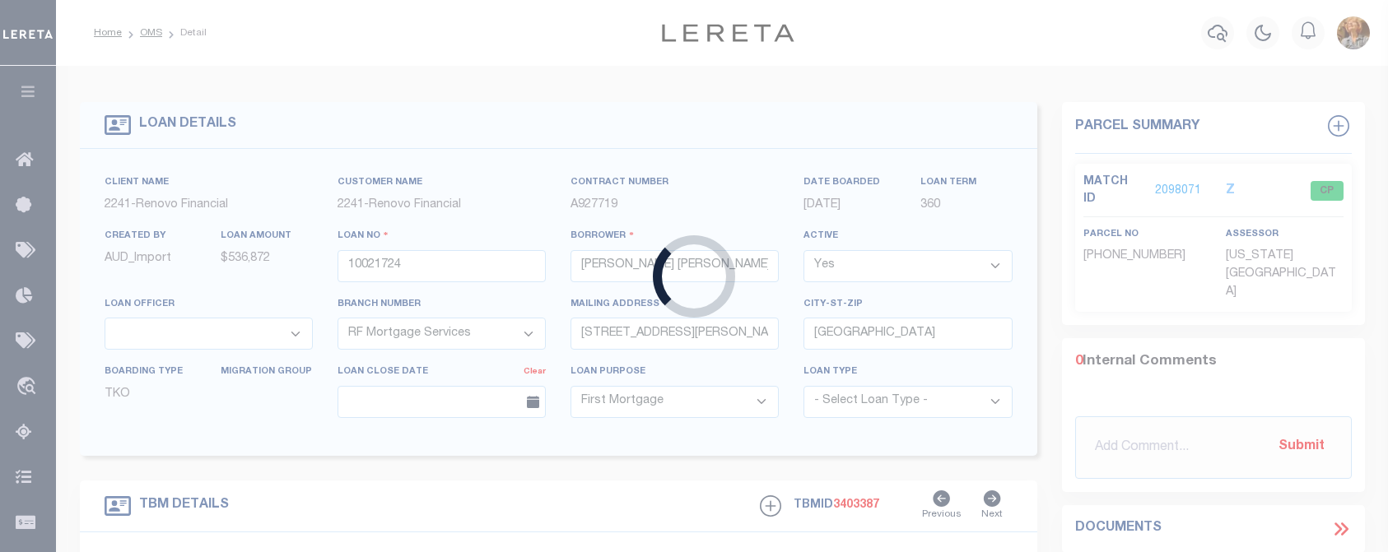
type input "371 VAN PELT AVENUE"
type input "01200 0020"
type input "STATEN ISLAND, NY 10303"
type input "a0kUS000007esgn"
select select
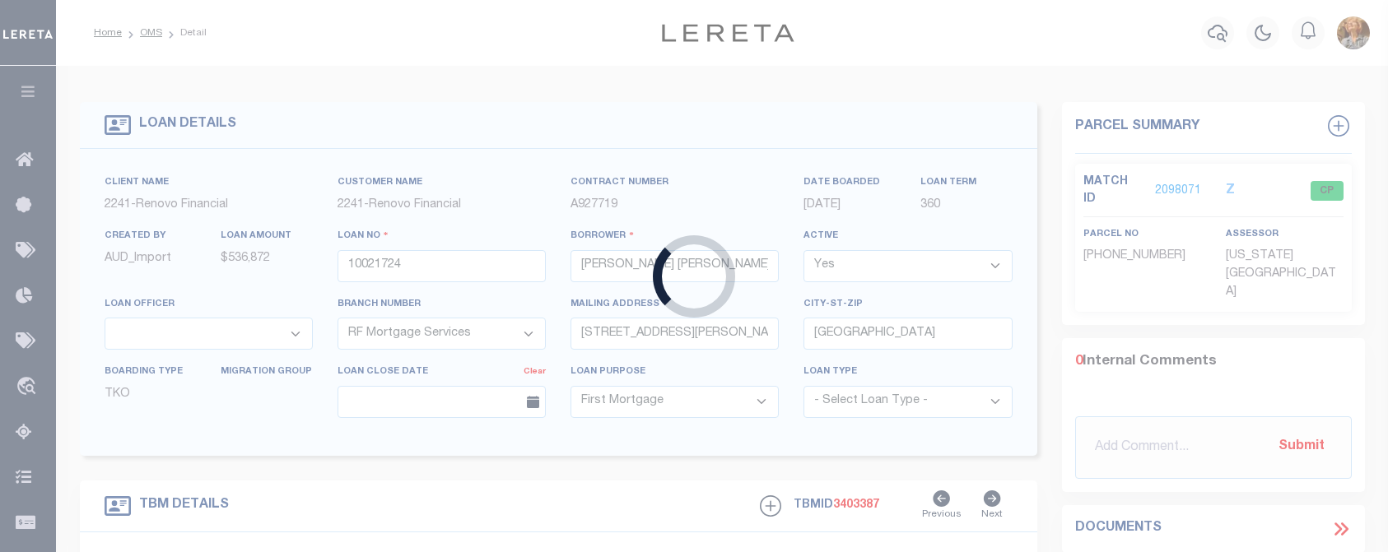
select select
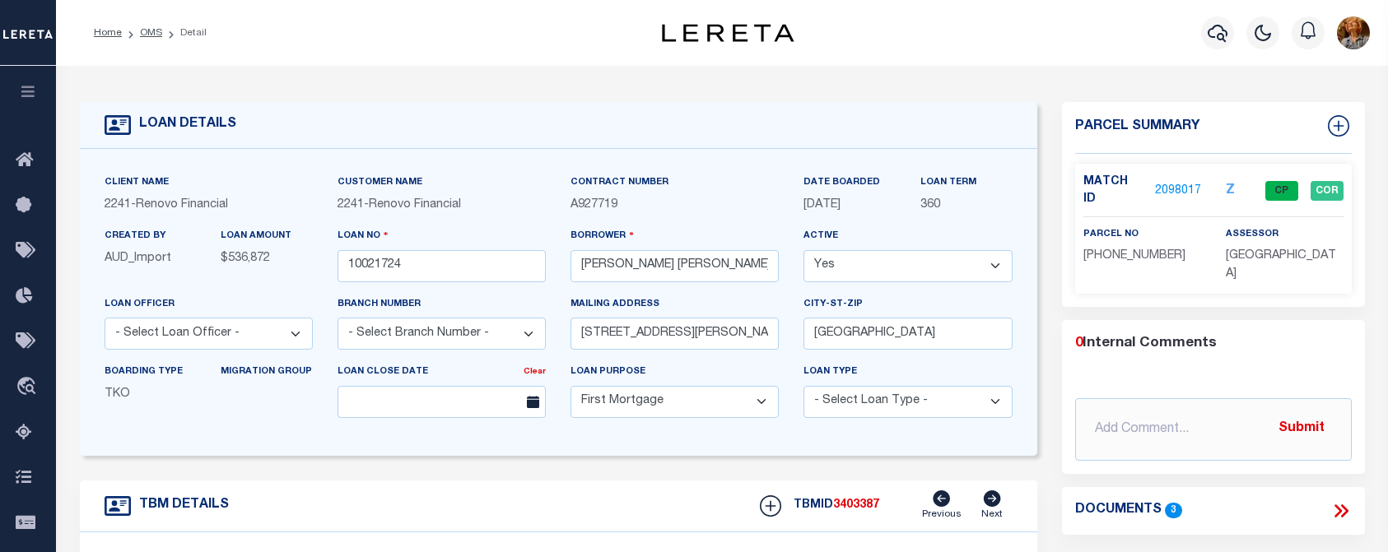
click at [1172, 183] on link "2098017" at bounding box center [1178, 191] width 46 height 17
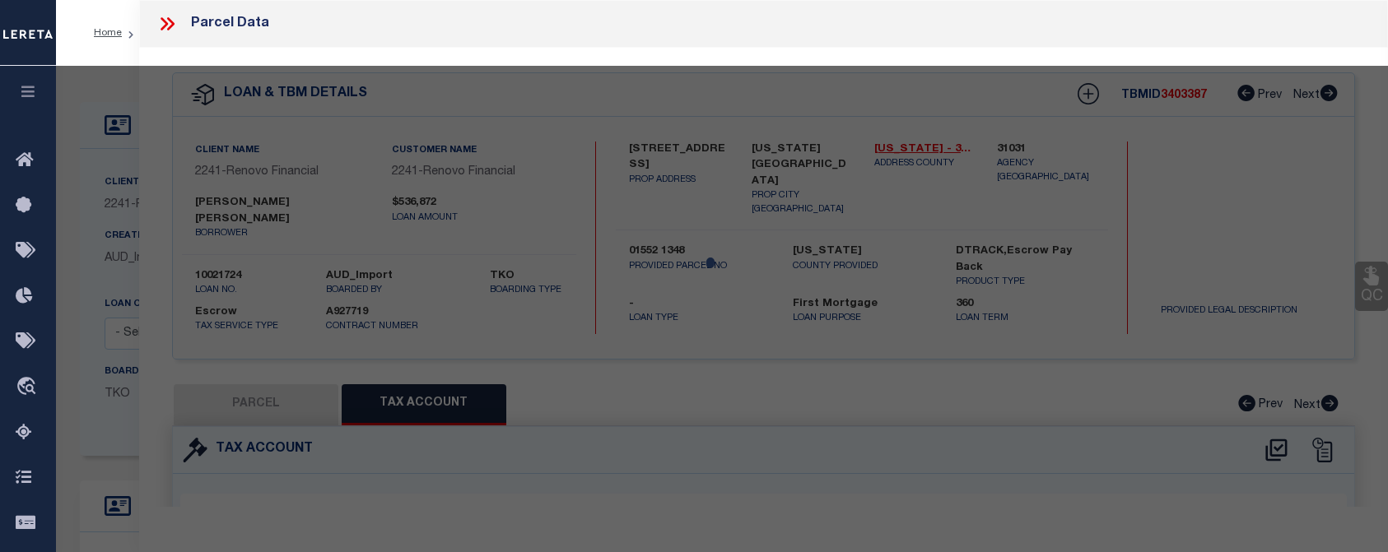
select select "AS"
select select
checkbox input "false"
select select "CP"
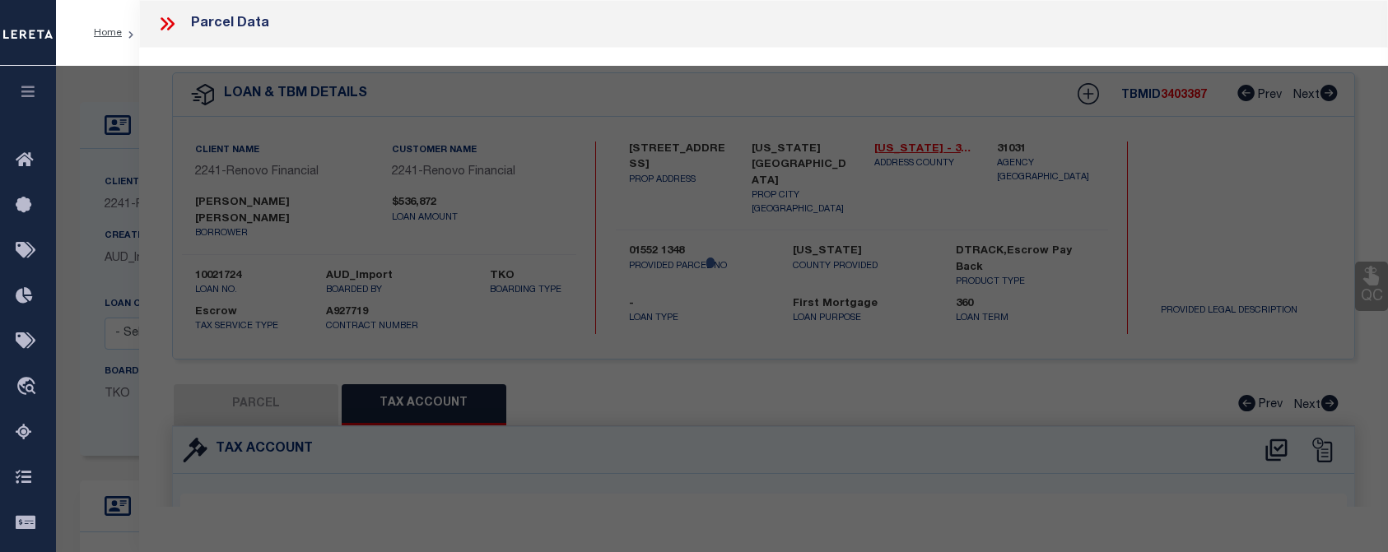
type input "MARTINEZ, ALEX PEREZ"
select select "AGW"
select select
type input "371 Van Pelt Ave"
checkbox input "false"
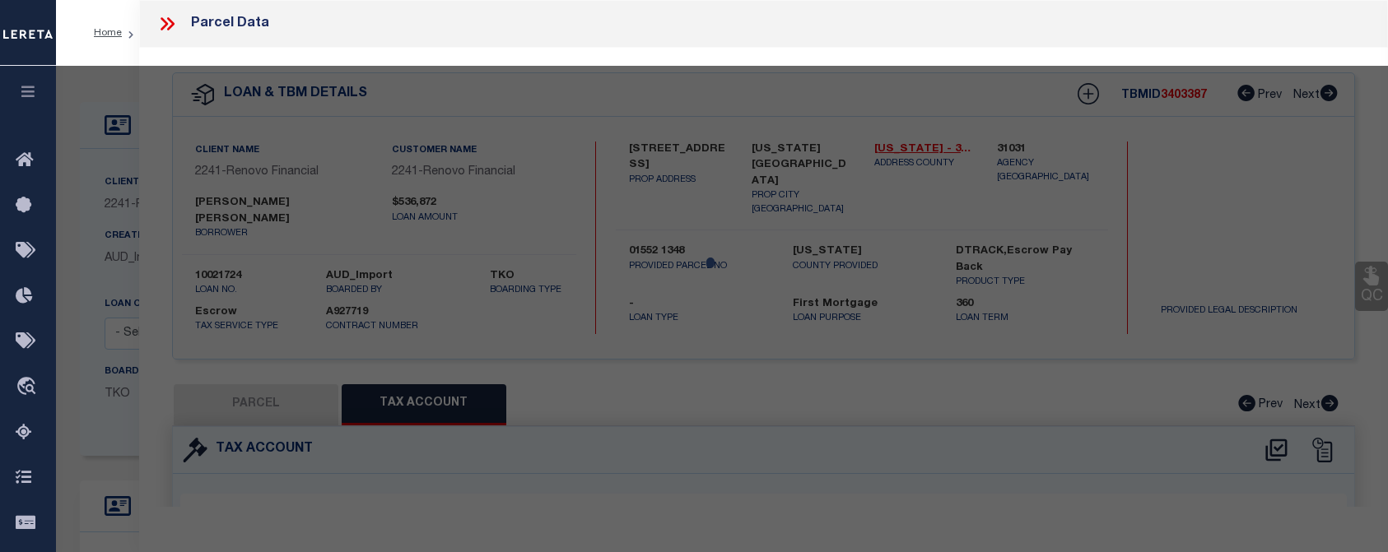
type input "Staten Island, NY, 10303"
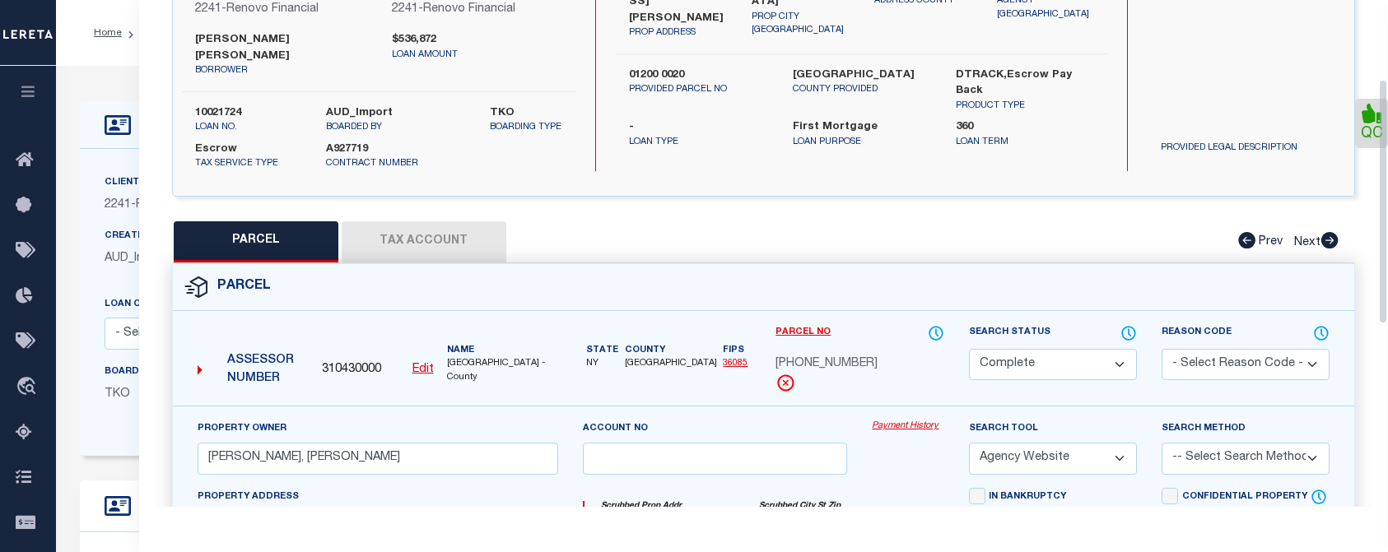
scroll to position [165, 0]
click at [260, 226] on button "PARCEL" at bounding box center [256, 240] width 165 height 41
select select "AS"
select select
checkbox input "false"
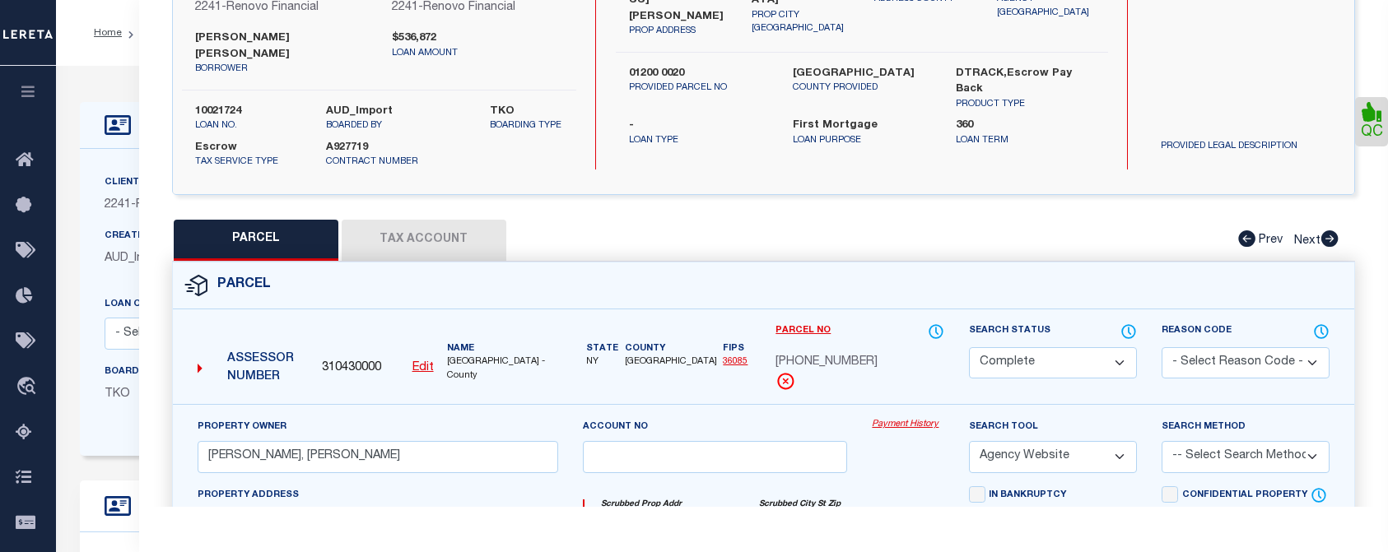
checkbox input "false"
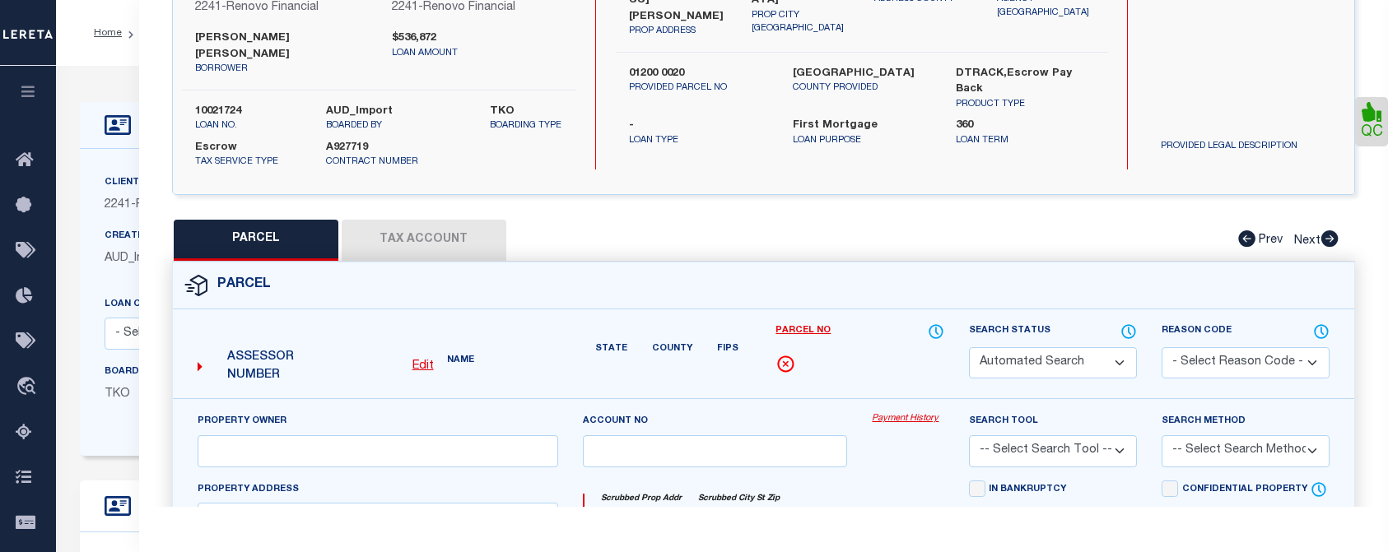
select select "CP"
type input "MARTINEZ, ALEX PEREZ"
select select "AGW"
select select
type input "371 Van Pelt Ave"
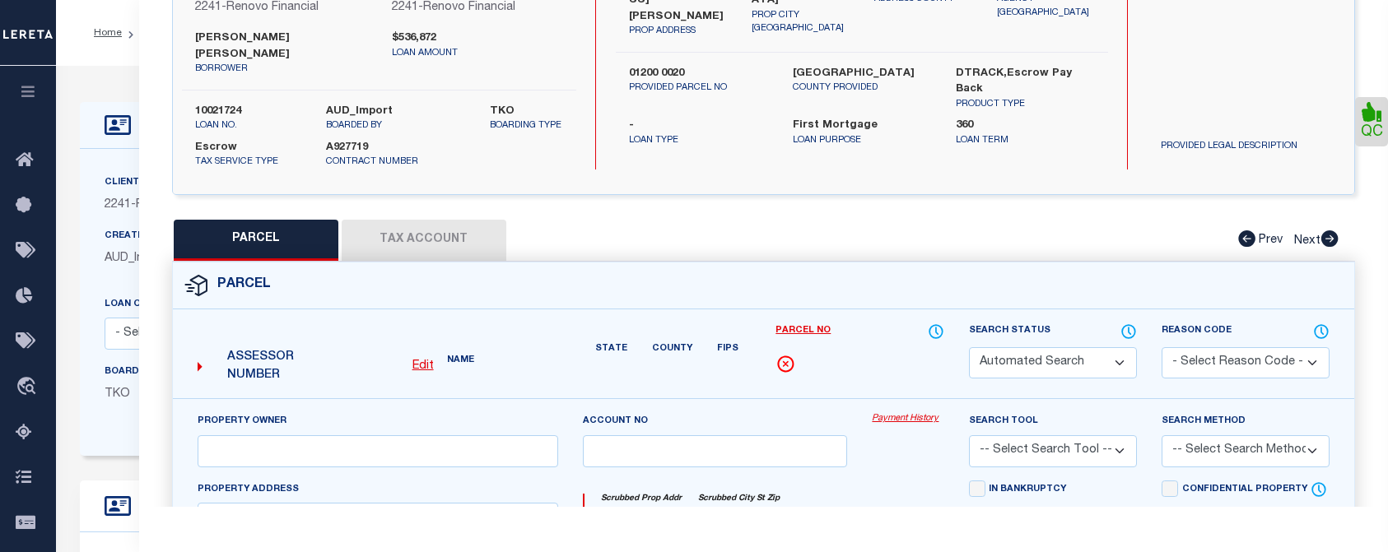
checkbox input "false"
type input "Staten Island, NY, 10303"
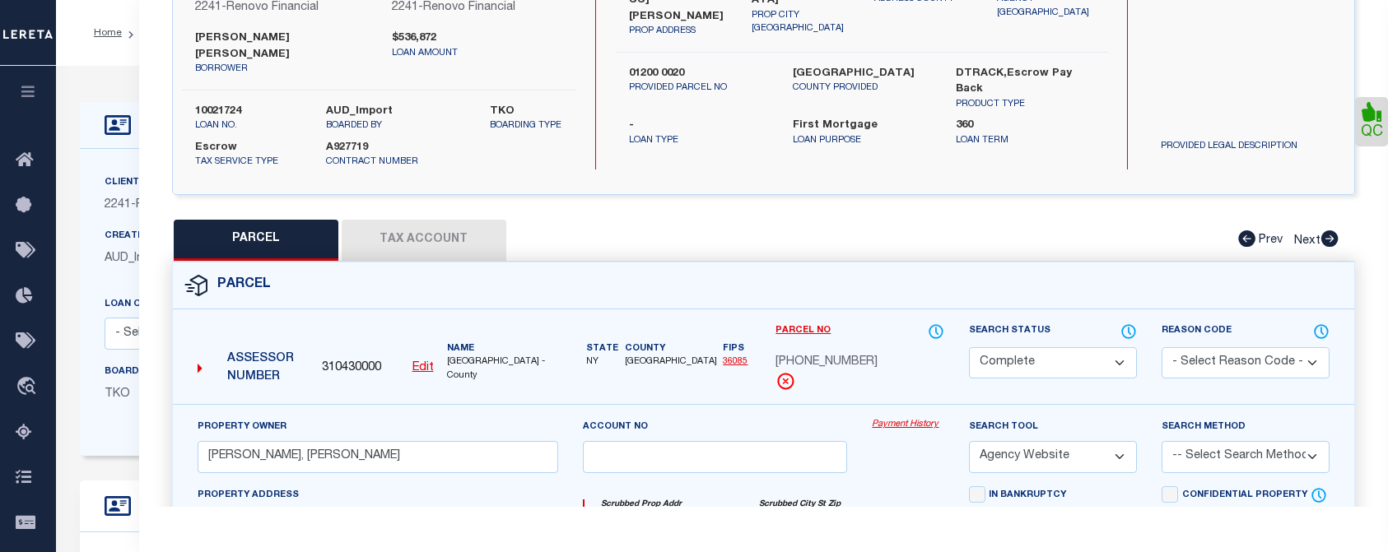
click at [420, 221] on button "Tax Account" at bounding box center [424, 240] width 165 height 41
select select "100"
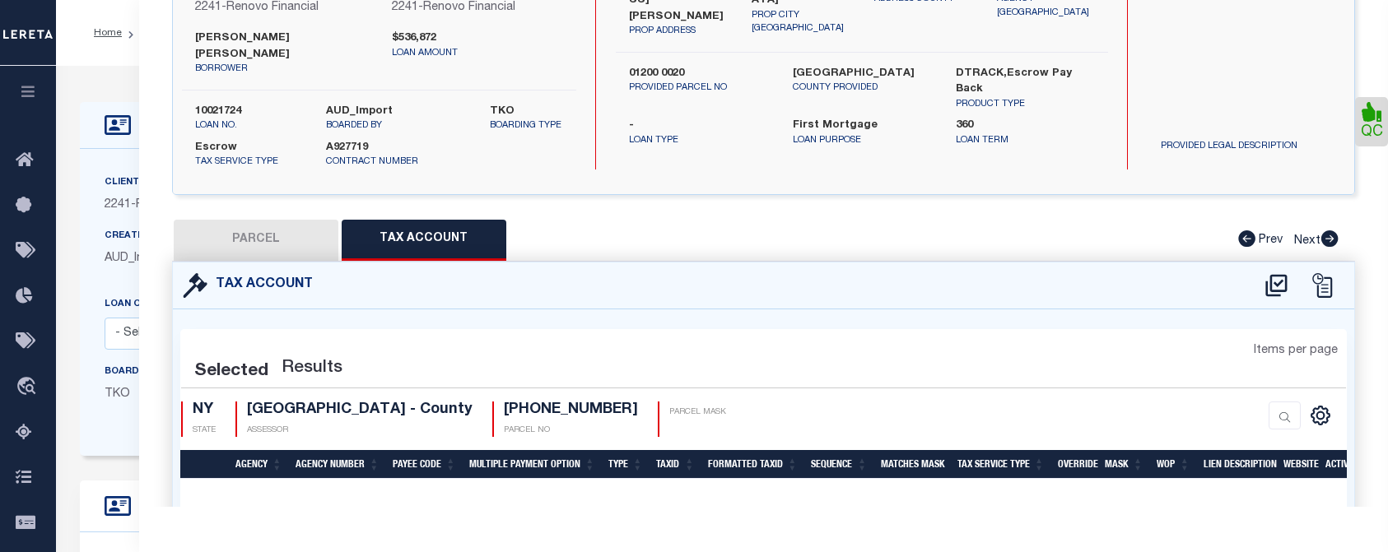
select select "100"
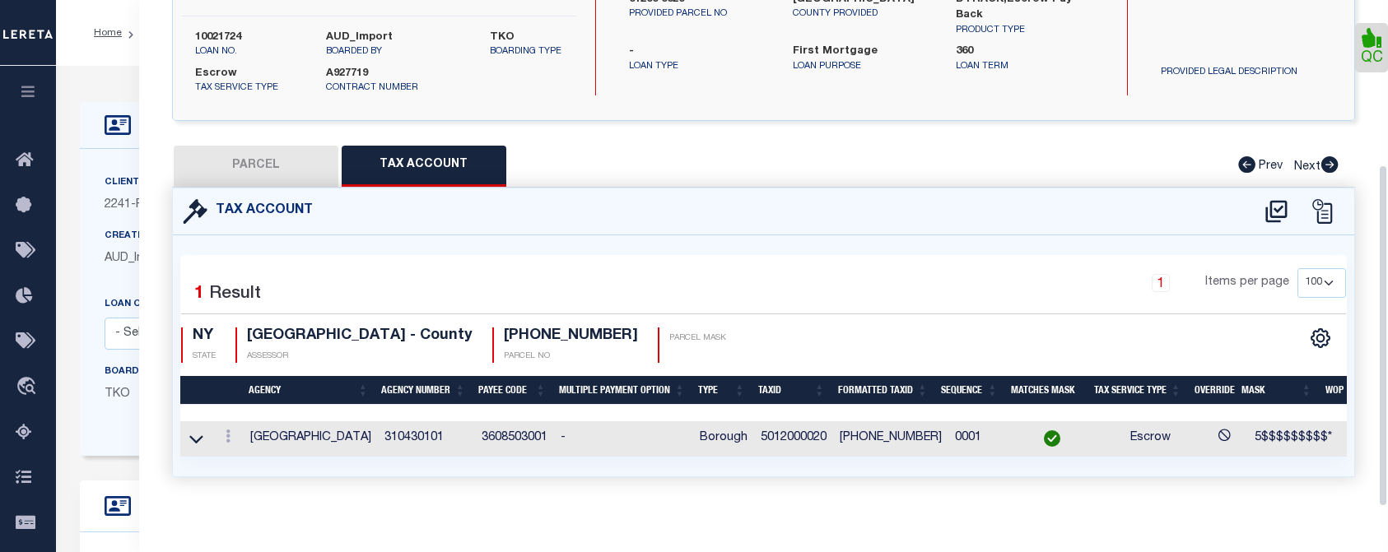
scroll to position [243, 0]
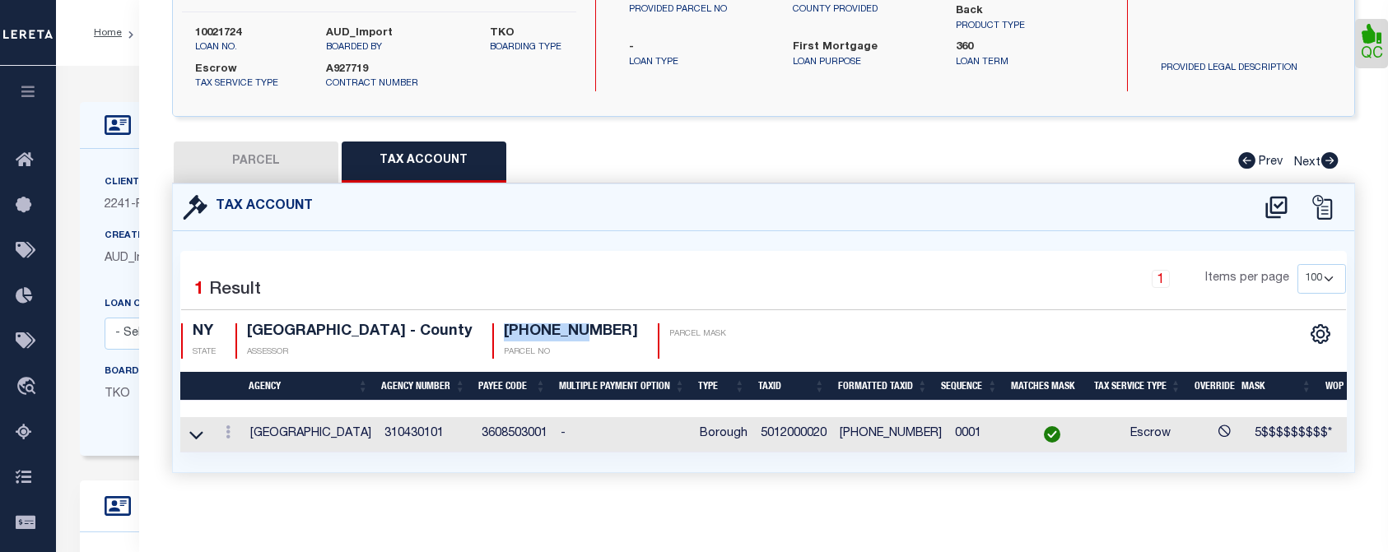
drag, startPoint x: 496, startPoint y: 314, endPoint x: 564, endPoint y: 313, distance: 67.5
click at [564, 323] on h4 "5-1200-20" at bounding box center [571, 332] width 134 height 18
copy h4 "5-1200-20"
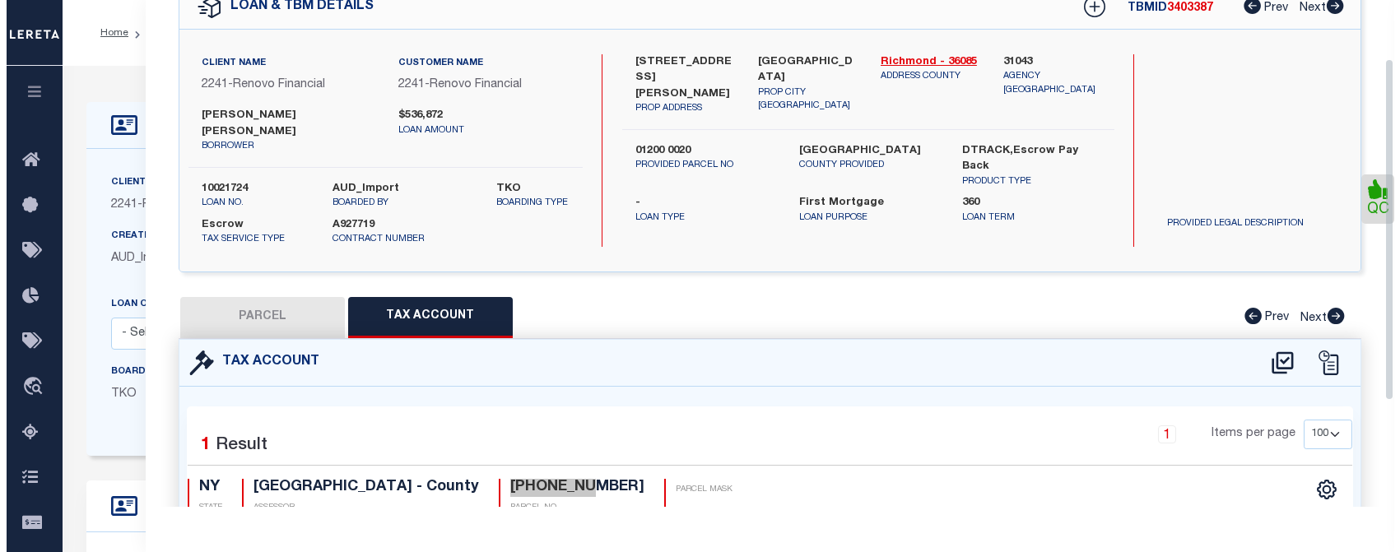
scroll to position [0, 0]
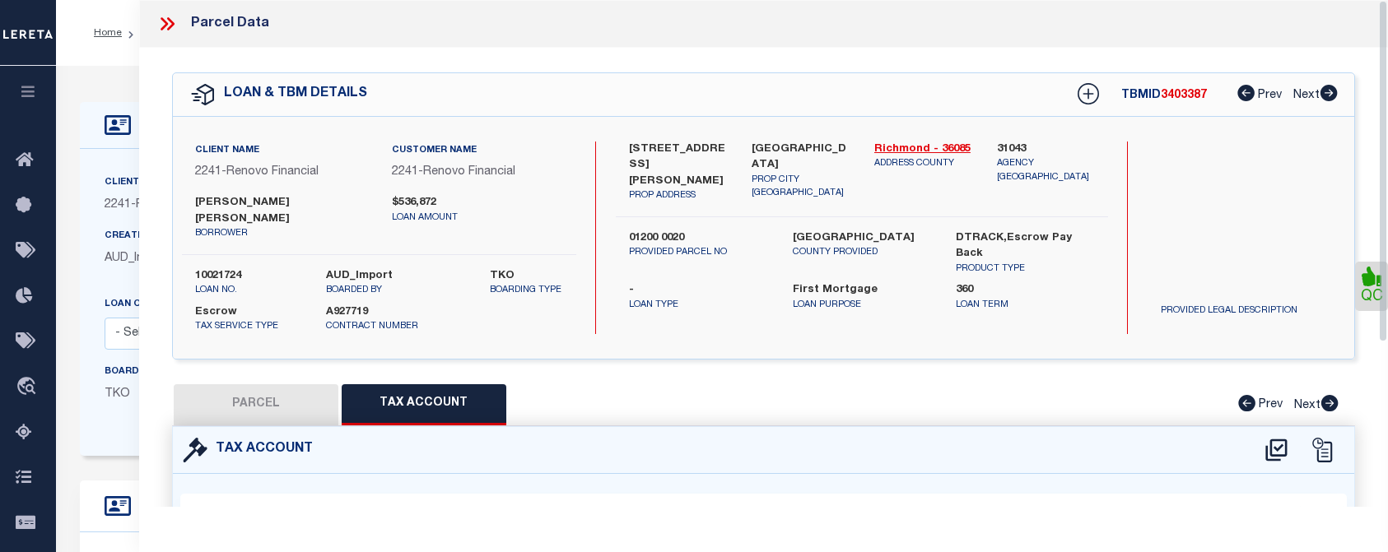
click at [163, 21] on icon at bounding box center [163, 23] width 7 height 13
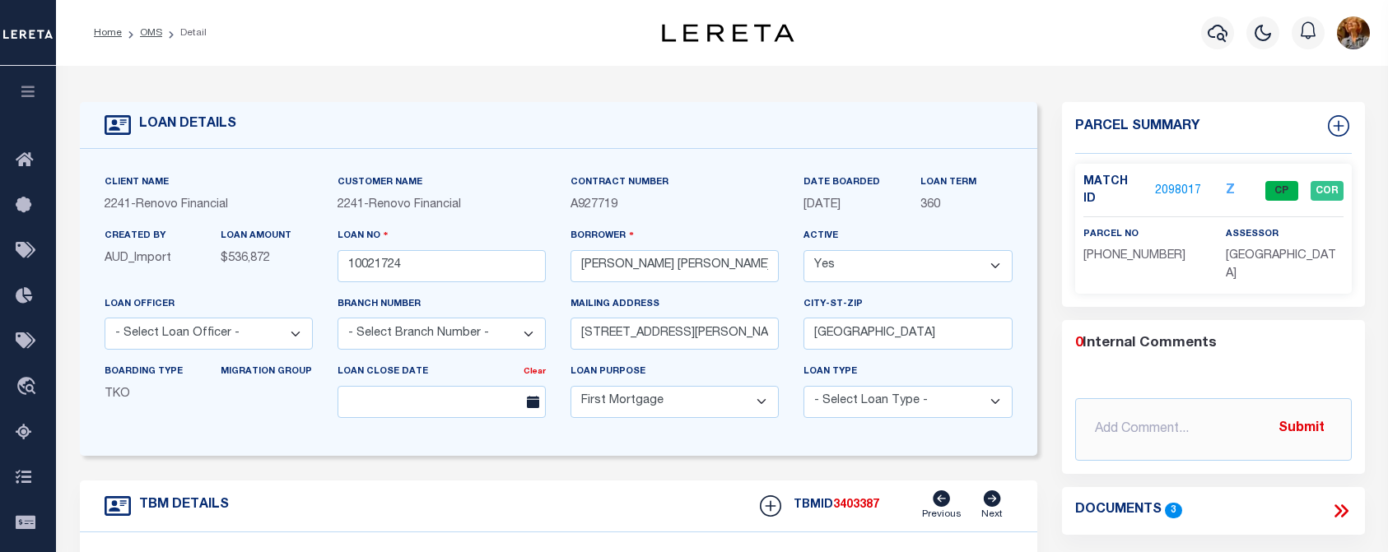
click at [234, 36] on div "Home OMS Detail" at bounding box center [350, 33] width 539 height 35
click at [1216, 33] on icon "button" at bounding box center [1217, 33] width 20 height 20
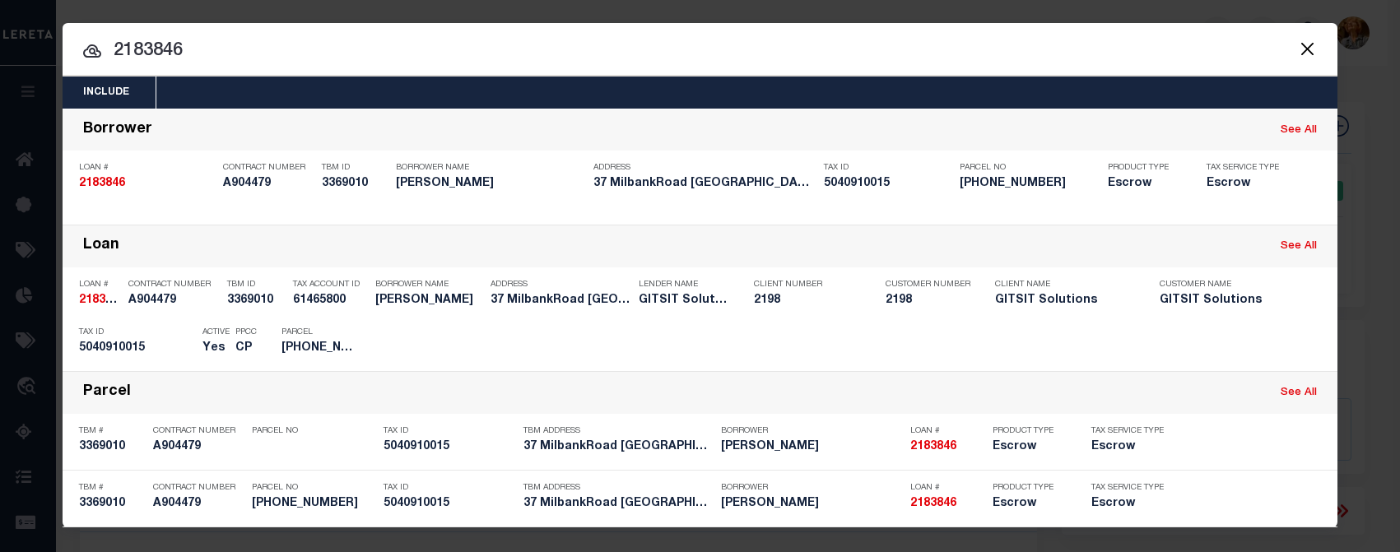
click at [1300, 53] on button "Close" at bounding box center [1306, 48] width 21 height 21
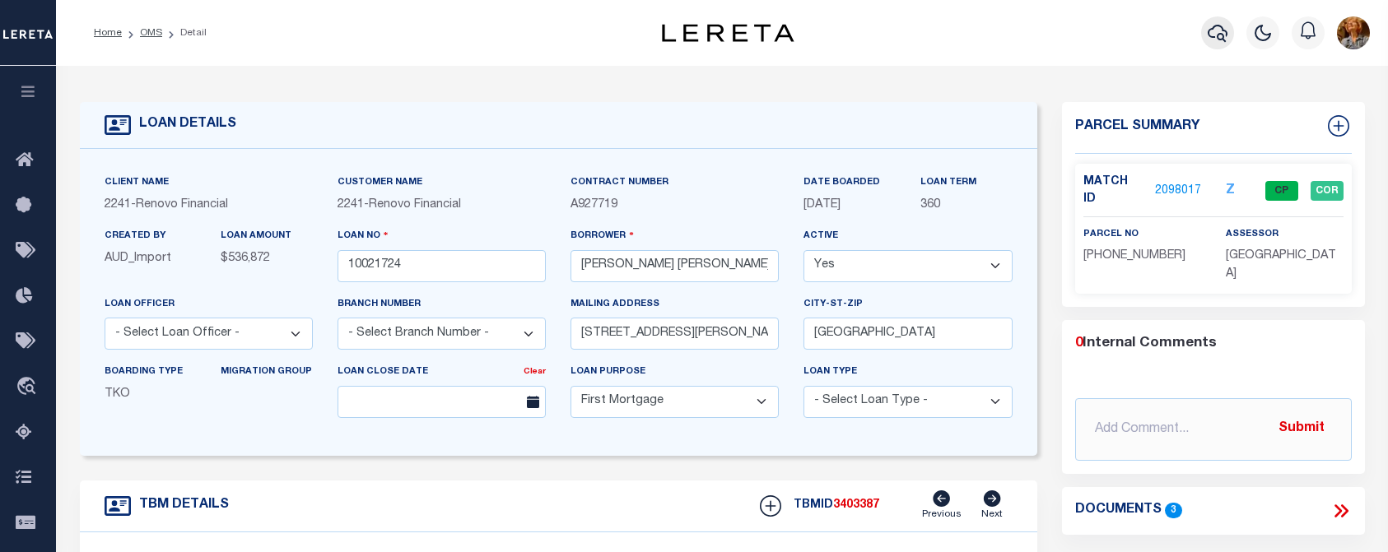
click at [1219, 39] on icon "button" at bounding box center [1217, 33] width 20 height 20
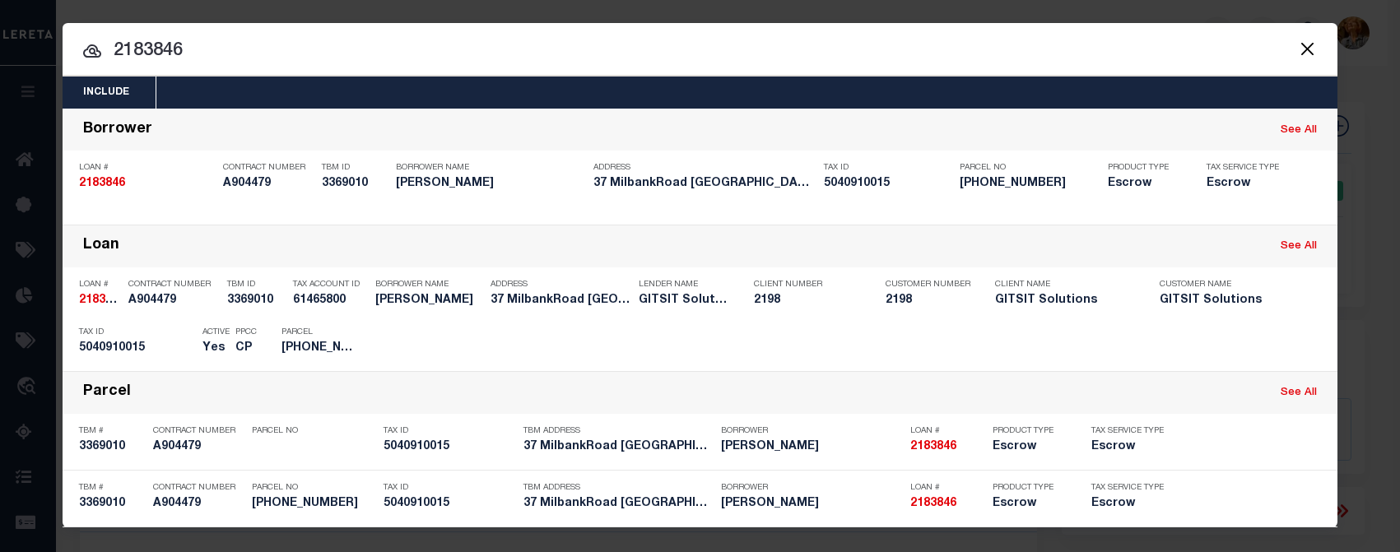
drag, startPoint x: 227, startPoint y: 47, endPoint x: 98, endPoint y: 48, distance: 129.2
click at [98, 48] on input "2183846" at bounding box center [700, 51] width 1275 height 29
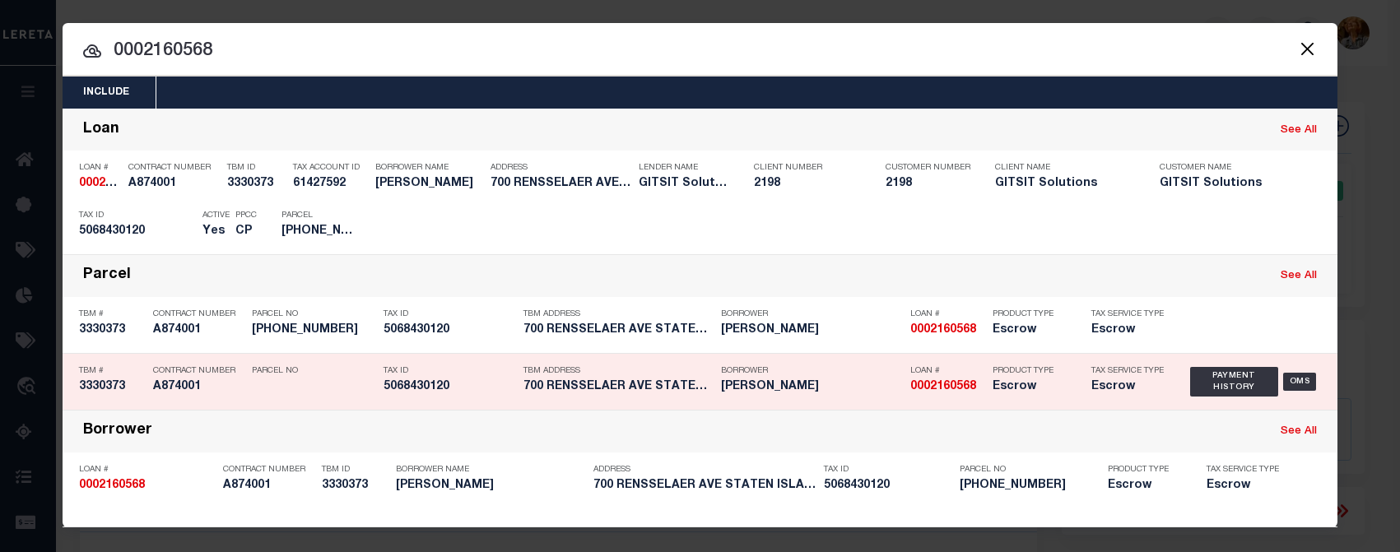
scroll to position [1, 0]
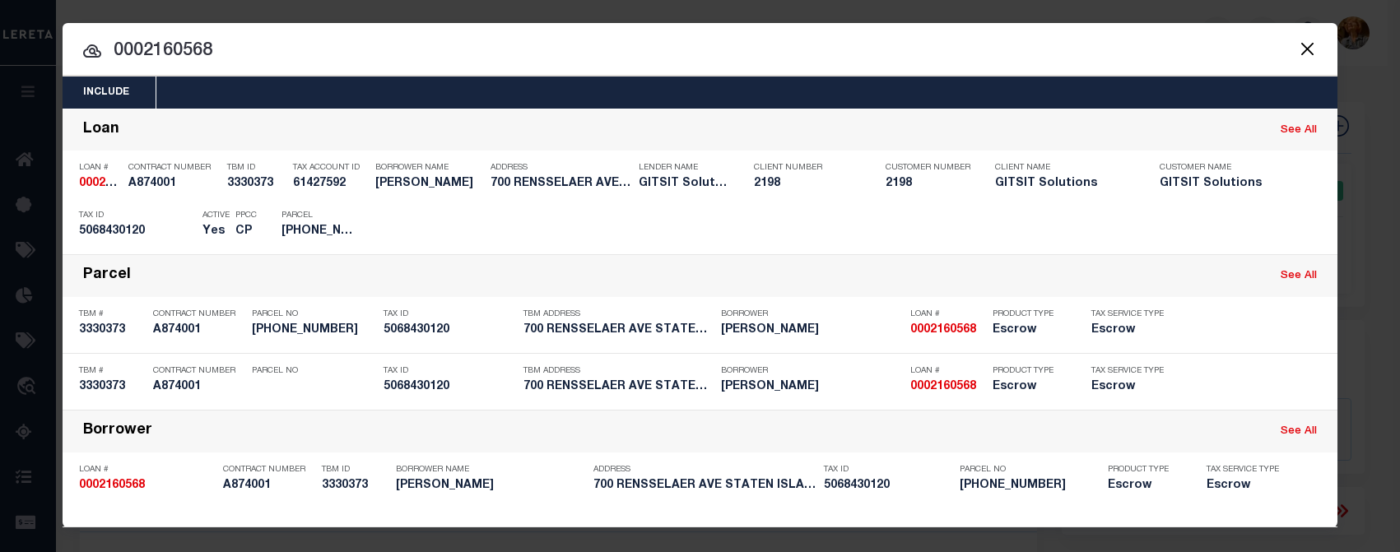
click at [234, 38] on input "0002160568" at bounding box center [700, 51] width 1275 height 29
click at [1300, 46] on button "Close" at bounding box center [1306, 48] width 21 height 21
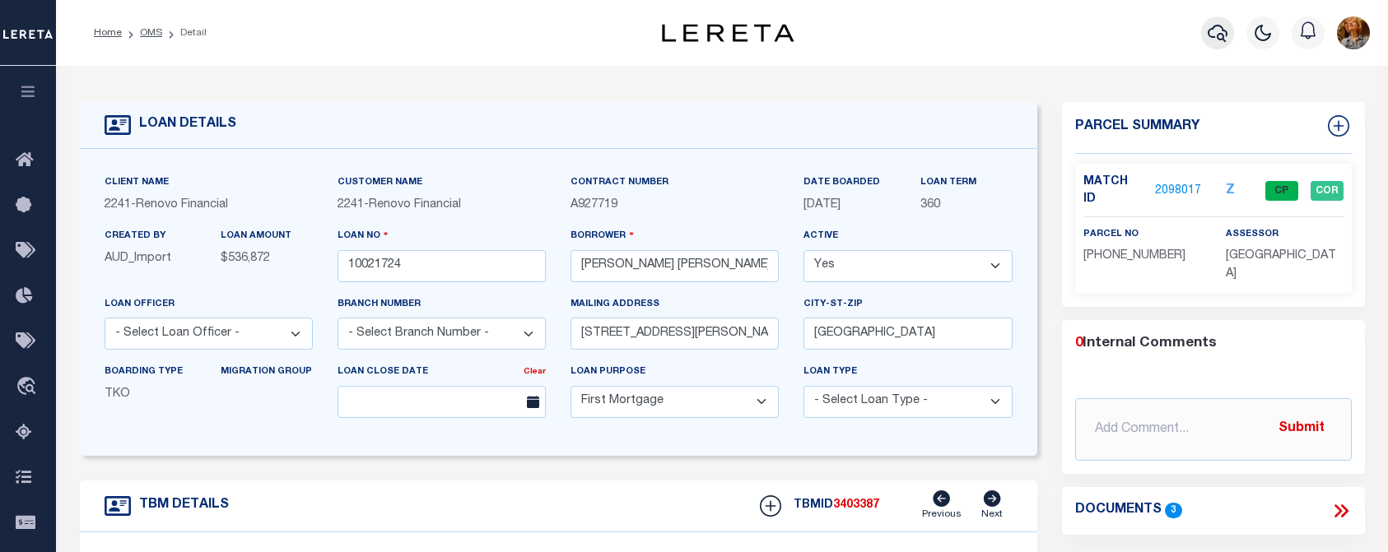
click at [1214, 27] on icon "button" at bounding box center [1217, 33] width 20 height 17
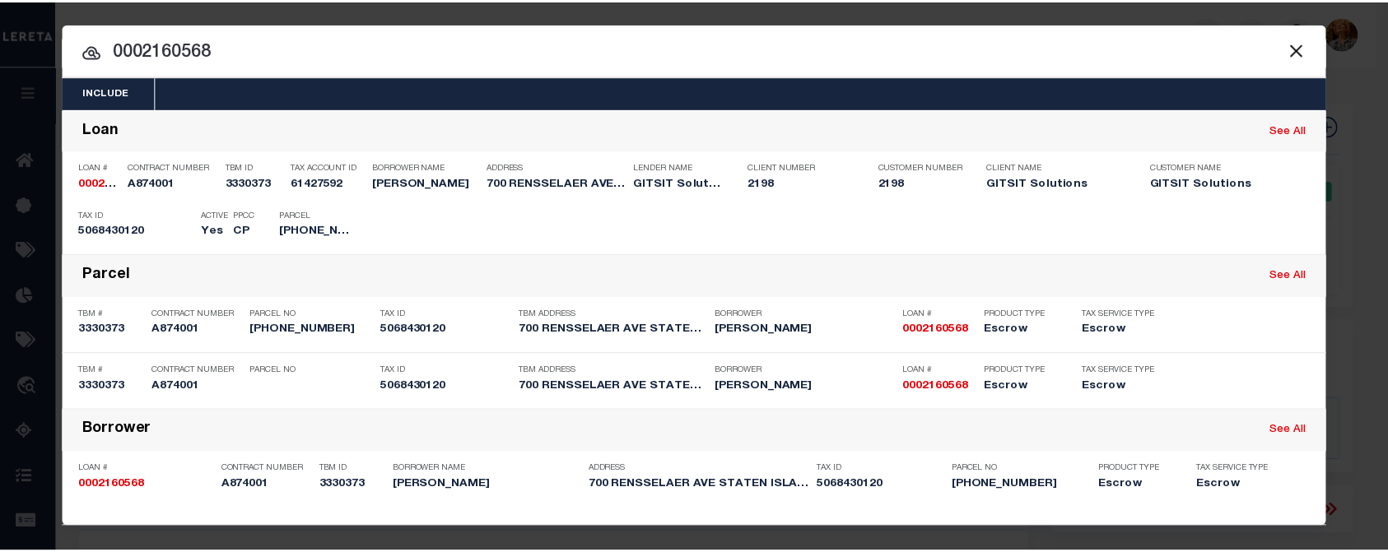
scroll to position [0, 0]
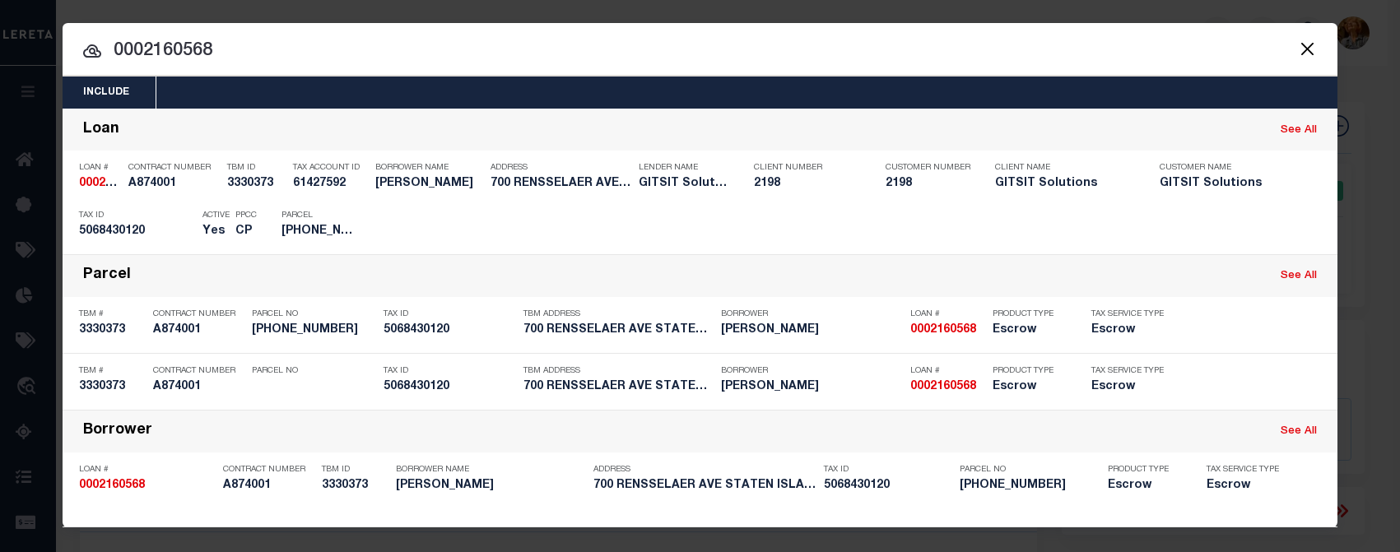
drag, startPoint x: 216, startPoint y: 52, endPoint x: 76, endPoint y: 44, distance: 140.1
click at [77, 109] on div "0002160568 0002160568 Loan See All Loan # 0002160568 Contract Number A874001 TB…" at bounding box center [700, 318] width 1275 height 419
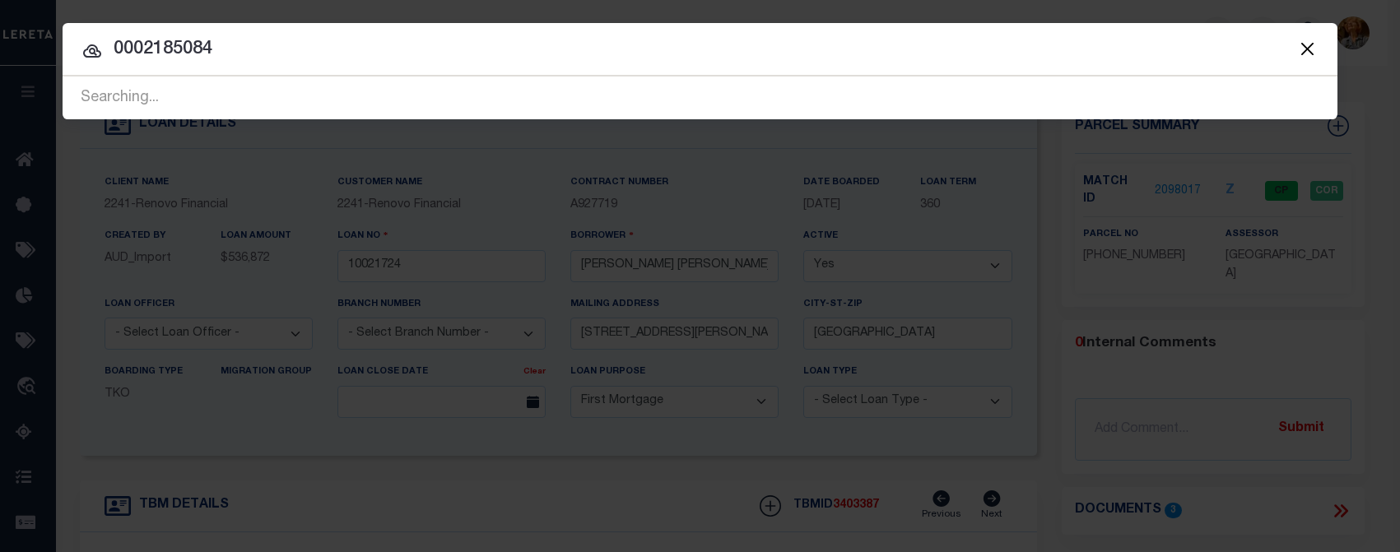
type input "0002185084"
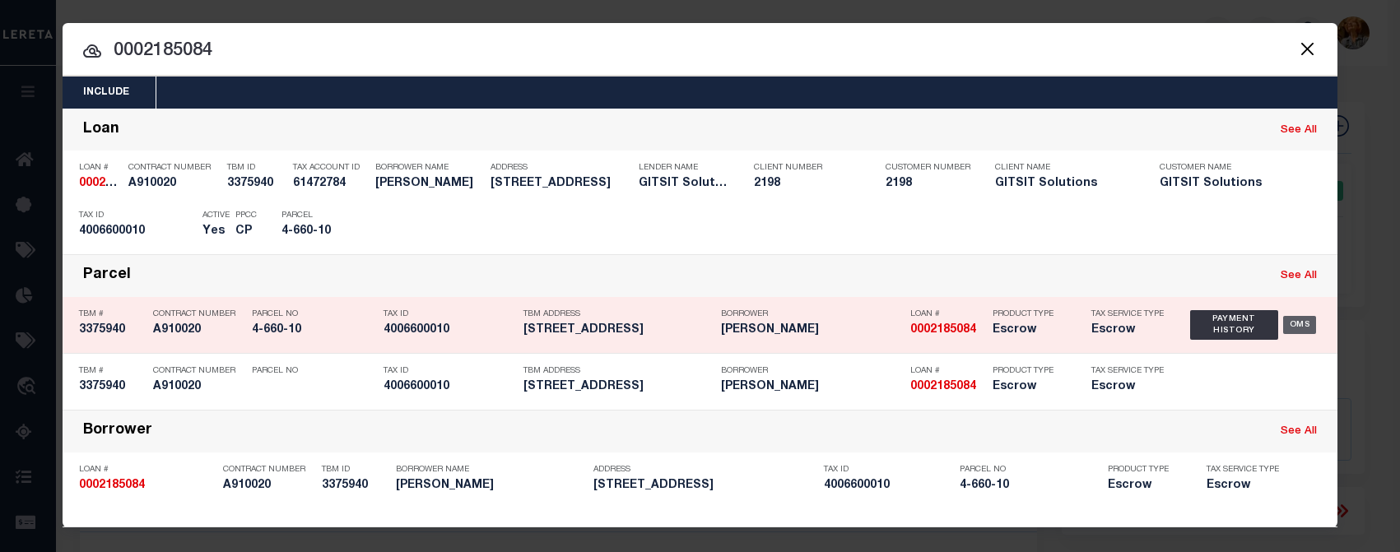
click at [1295, 321] on div "OMS" at bounding box center [1300, 325] width 34 height 18
type input "0002185084"
type input "PANAYIOTA RAISSIS"
select select
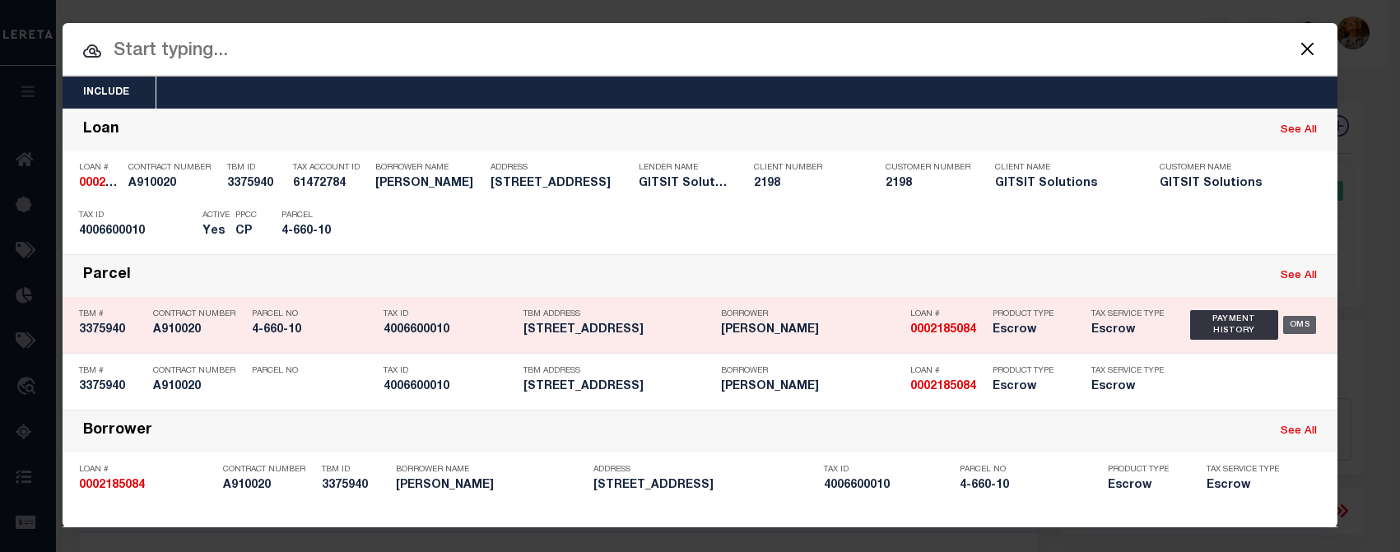
select select
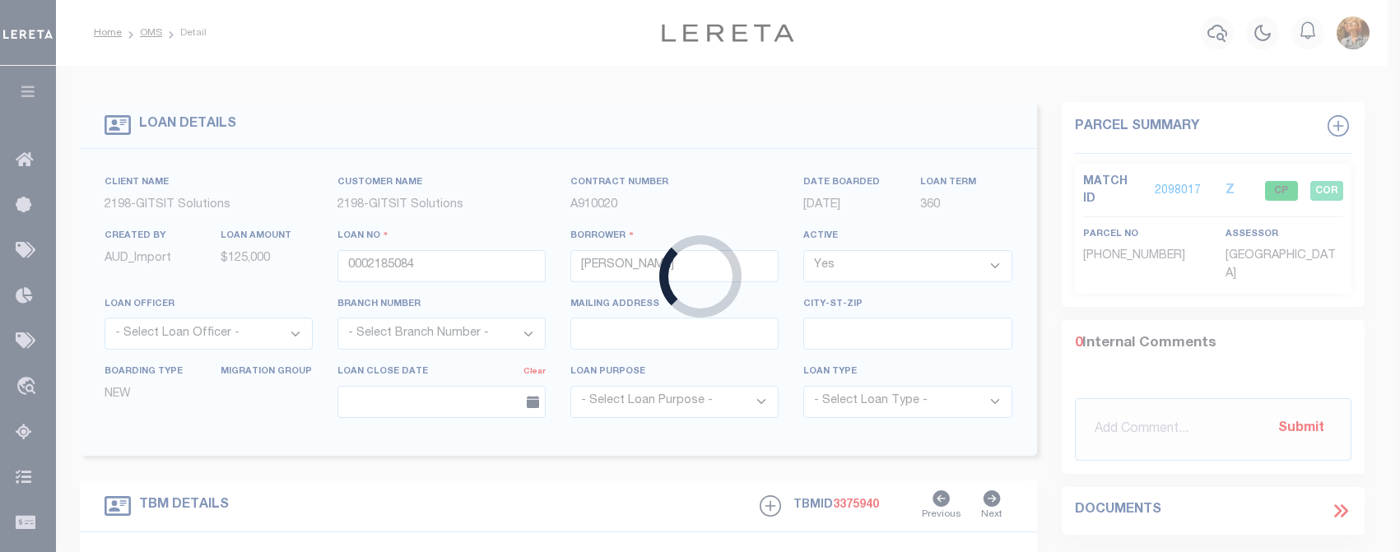
select select "14699"
select select "16881"
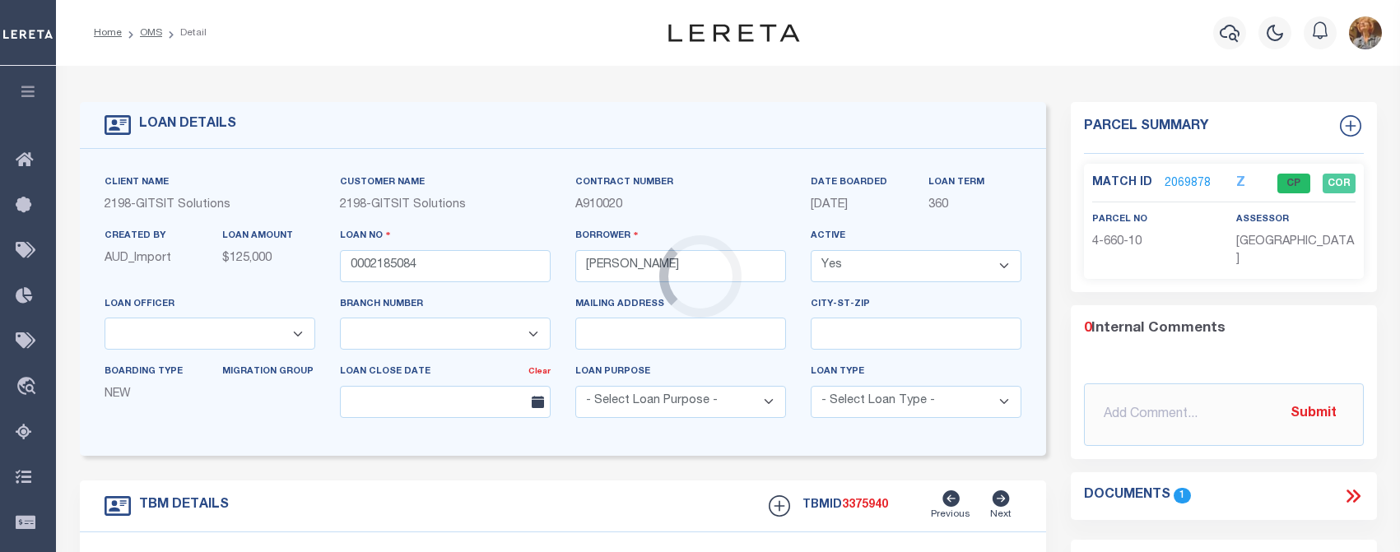
type input "30-81 38TH ST"
select select
type input "ASTORIA NY 11103"
select select
type textarea "1st & 2nd Qrt paying in house 10.3.2024 TPS"
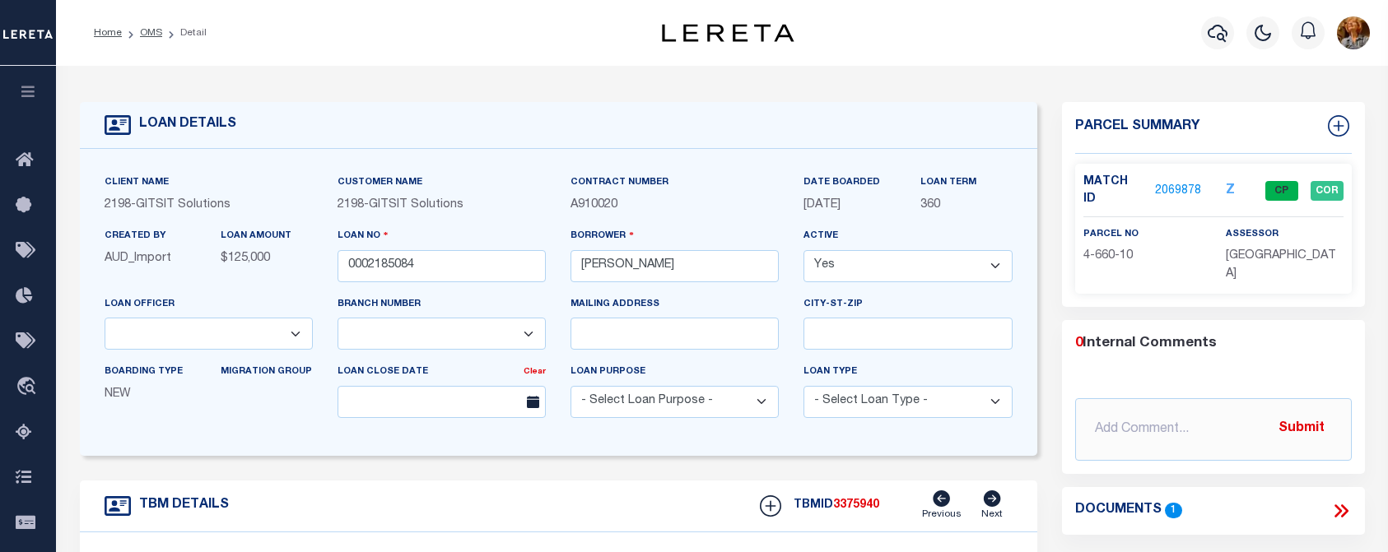
click at [1175, 183] on link "2069878" at bounding box center [1178, 191] width 46 height 17
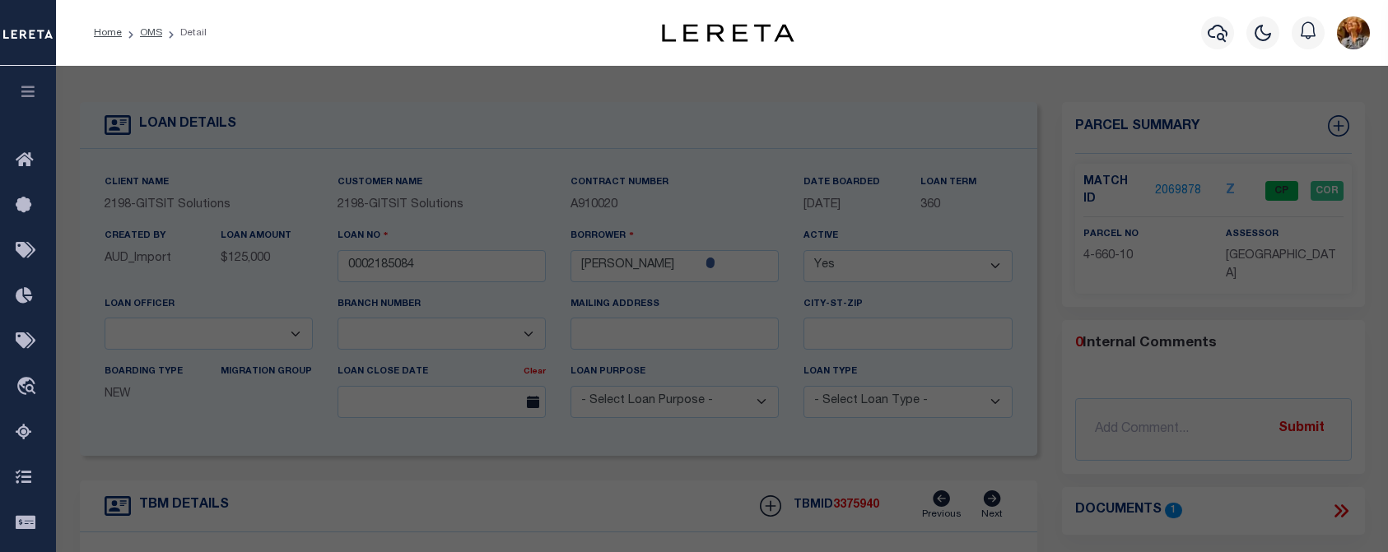
select select "AS"
select select
checkbox input "false"
select select "CP"
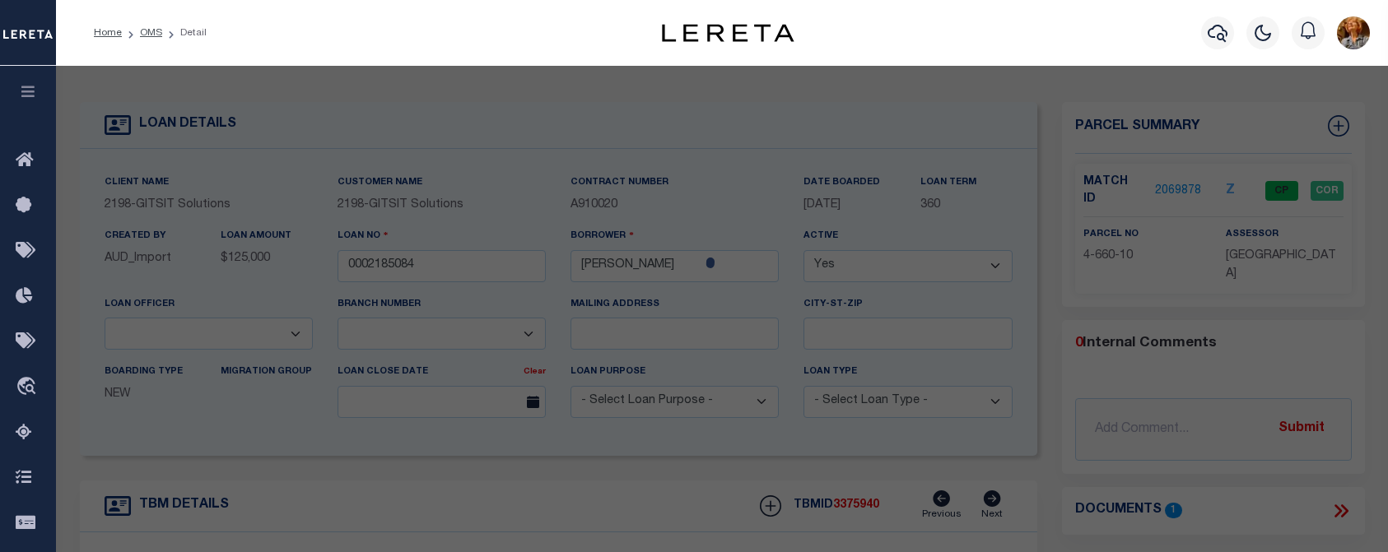
type input "PANAYIOTA RAISSSIS"
select select "AGW"
select select
type input "30 -81 38 STREET"
checkbox input "false"
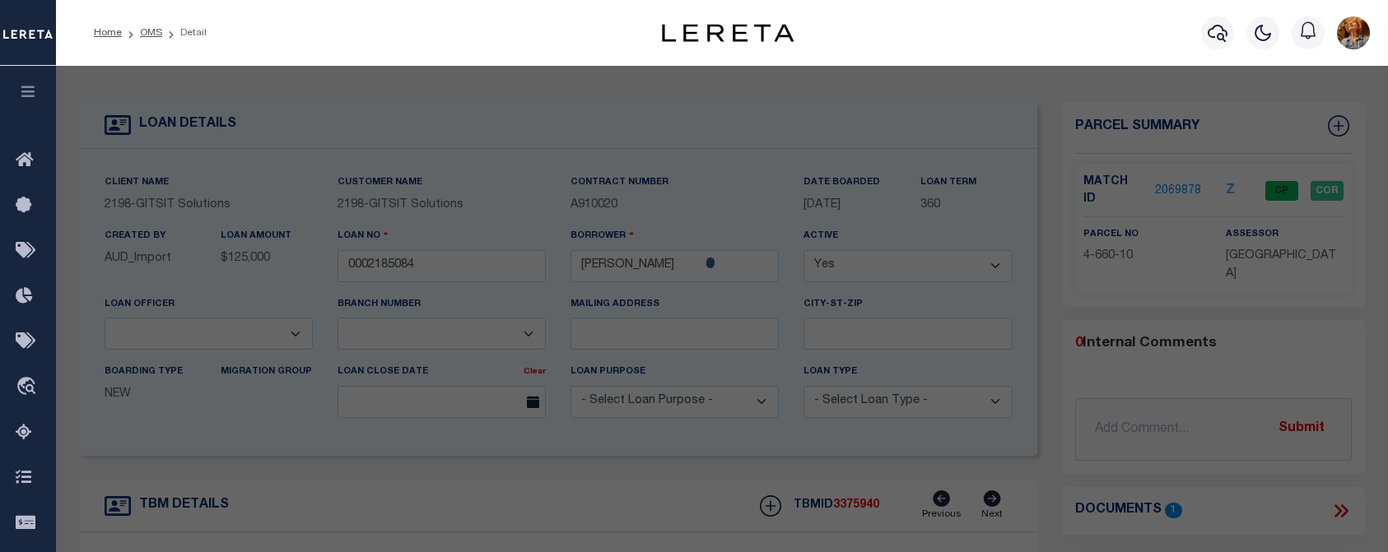
type input "ASTORIA NY 11103"
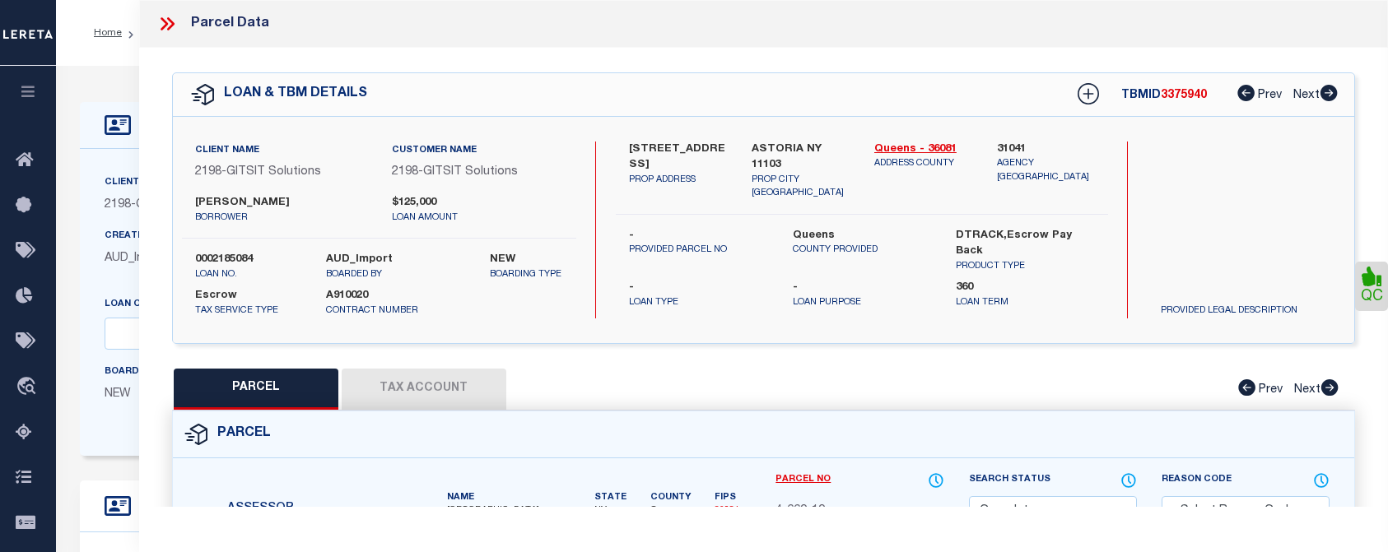
click at [439, 378] on button "Tax Account" at bounding box center [424, 389] width 165 height 41
select select "100"
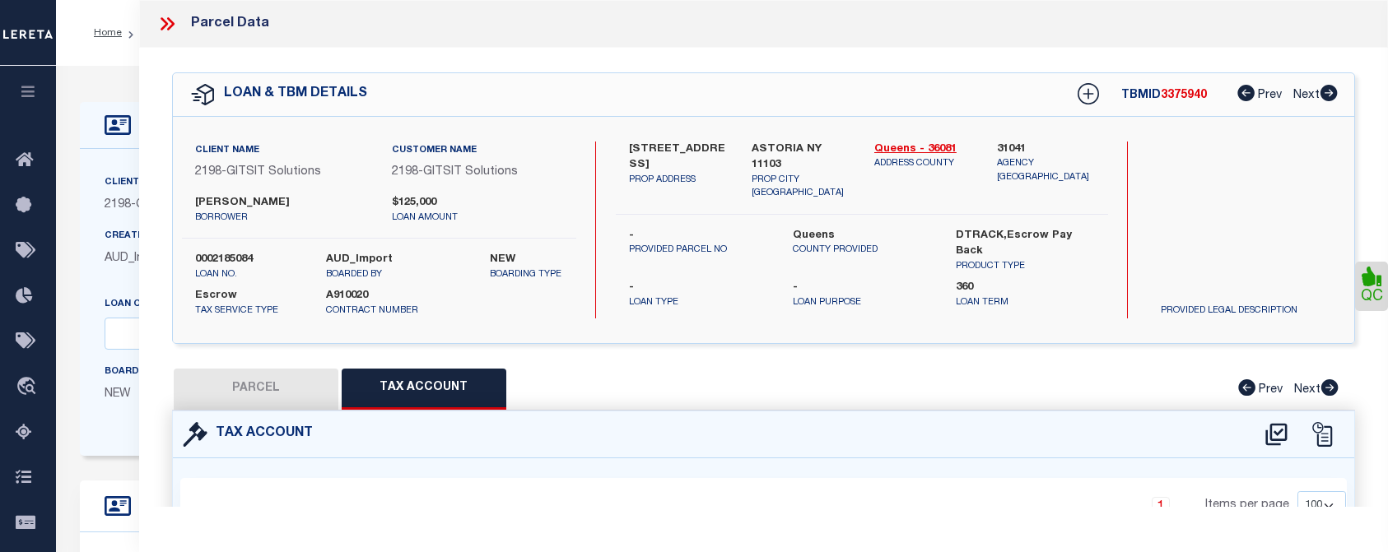
click at [170, 18] on icon at bounding box center [166, 23] width 21 height 21
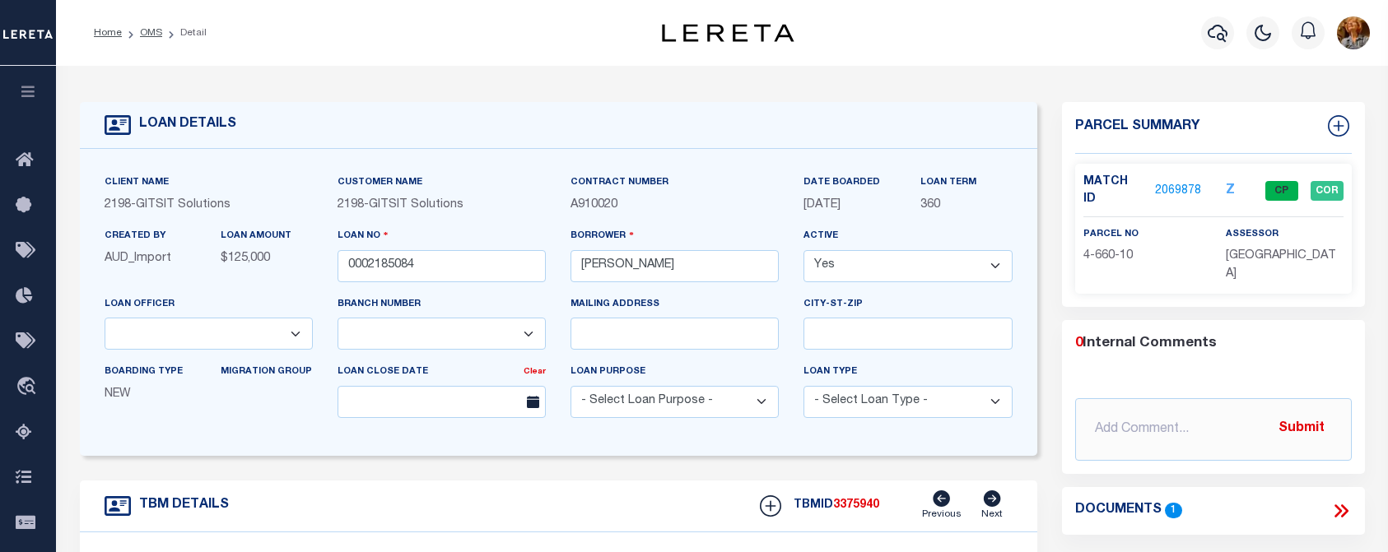
click at [253, 35] on div "Home OMS Detail" at bounding box center [350, 33] width 539 height 35
